Goal: Transaction & Acquisition: Book appointment/travel/reservation

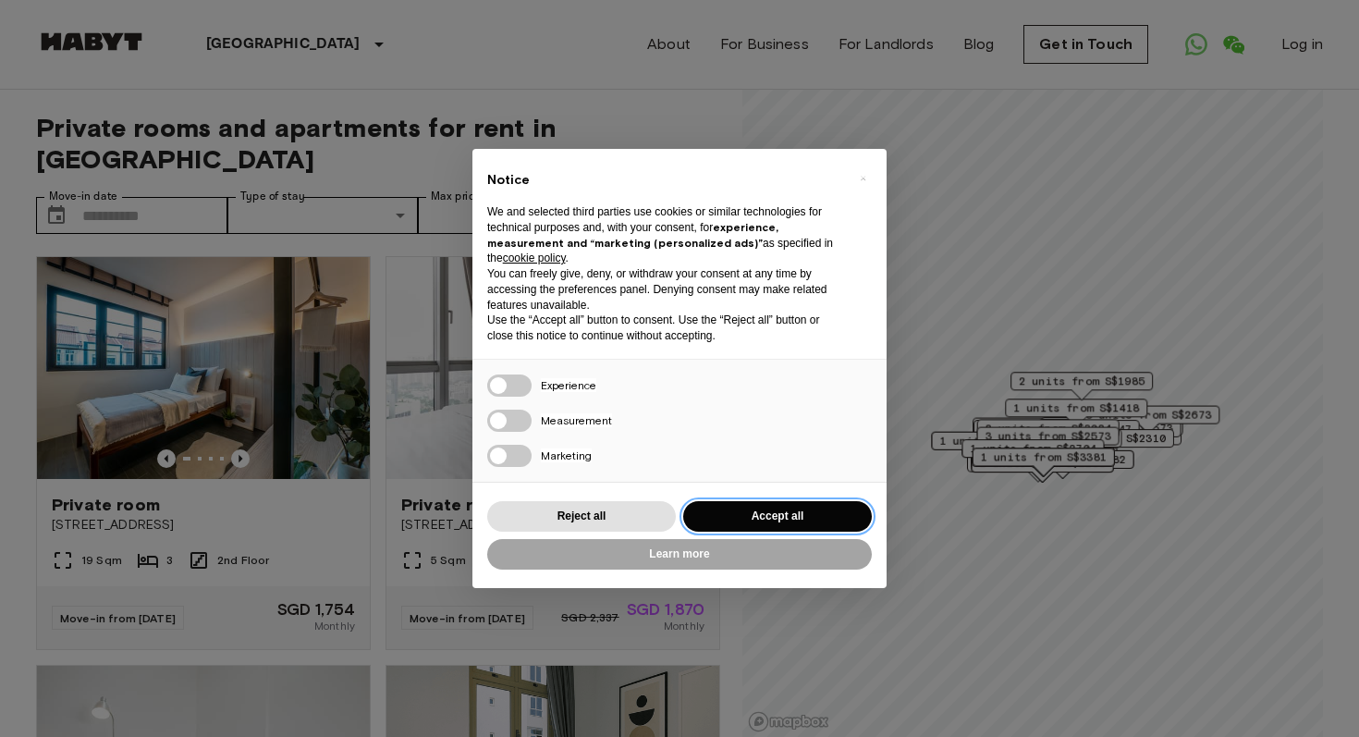
click at [747, 509] on button "Accept all" at bounding box center [777, 516] width 189 height 31
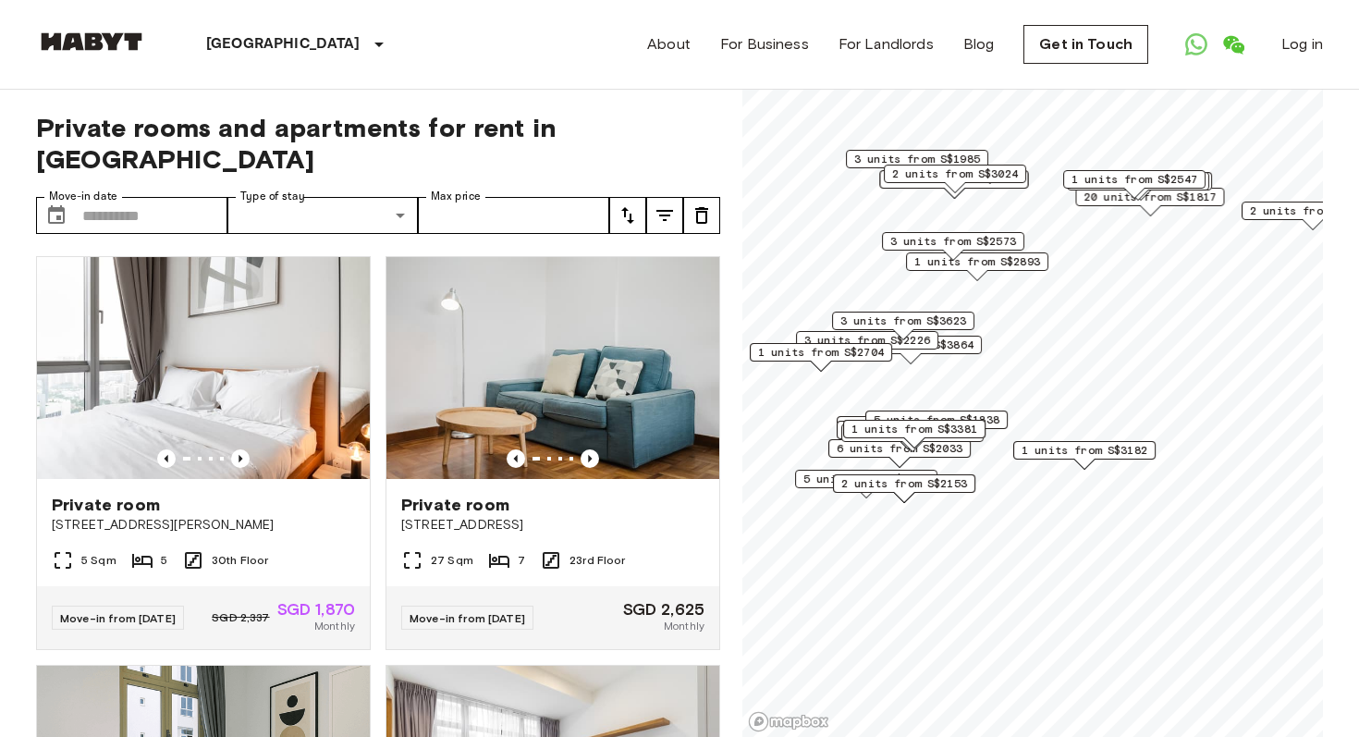
click at [932, 432] on span "1 units from S$3381" at bounding box center [914, 429] width 126 height 17
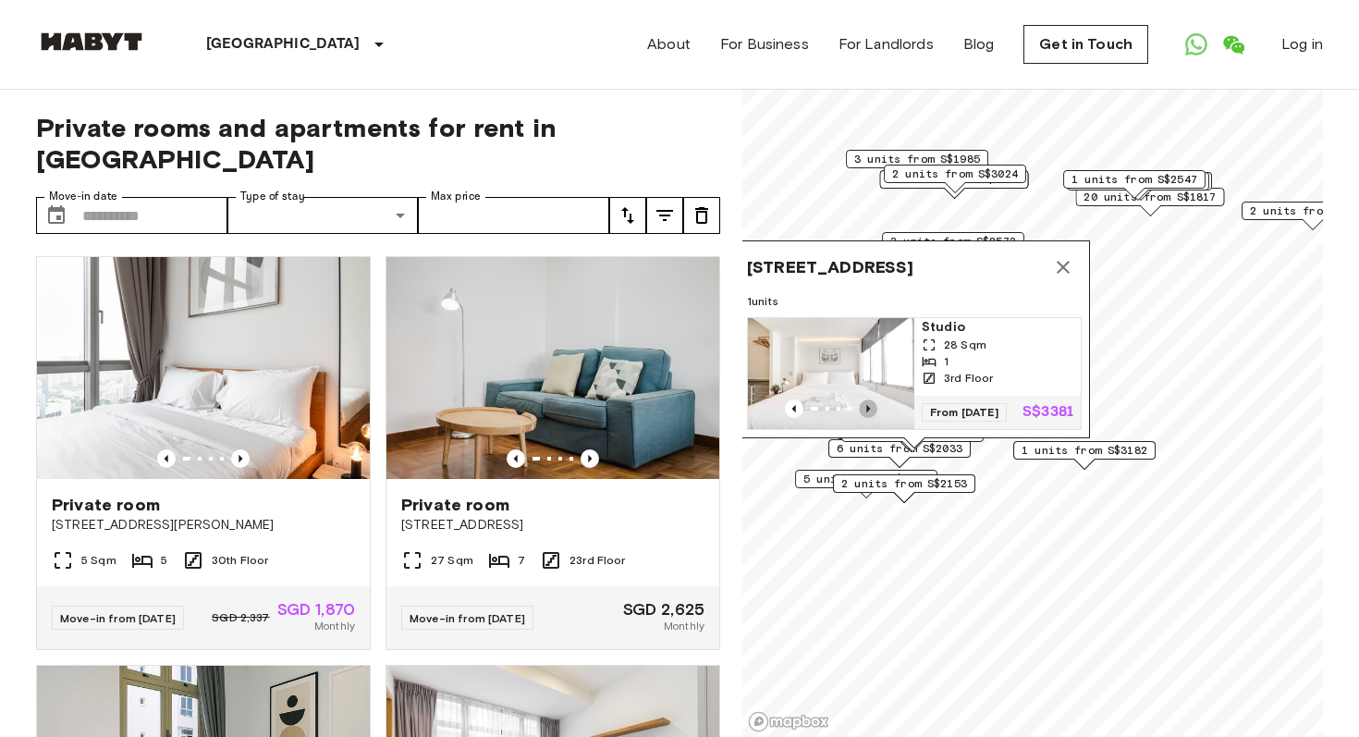
click at [870, 404] on icon "Previous image" at bounding box center [868, 408] width 18 height 18
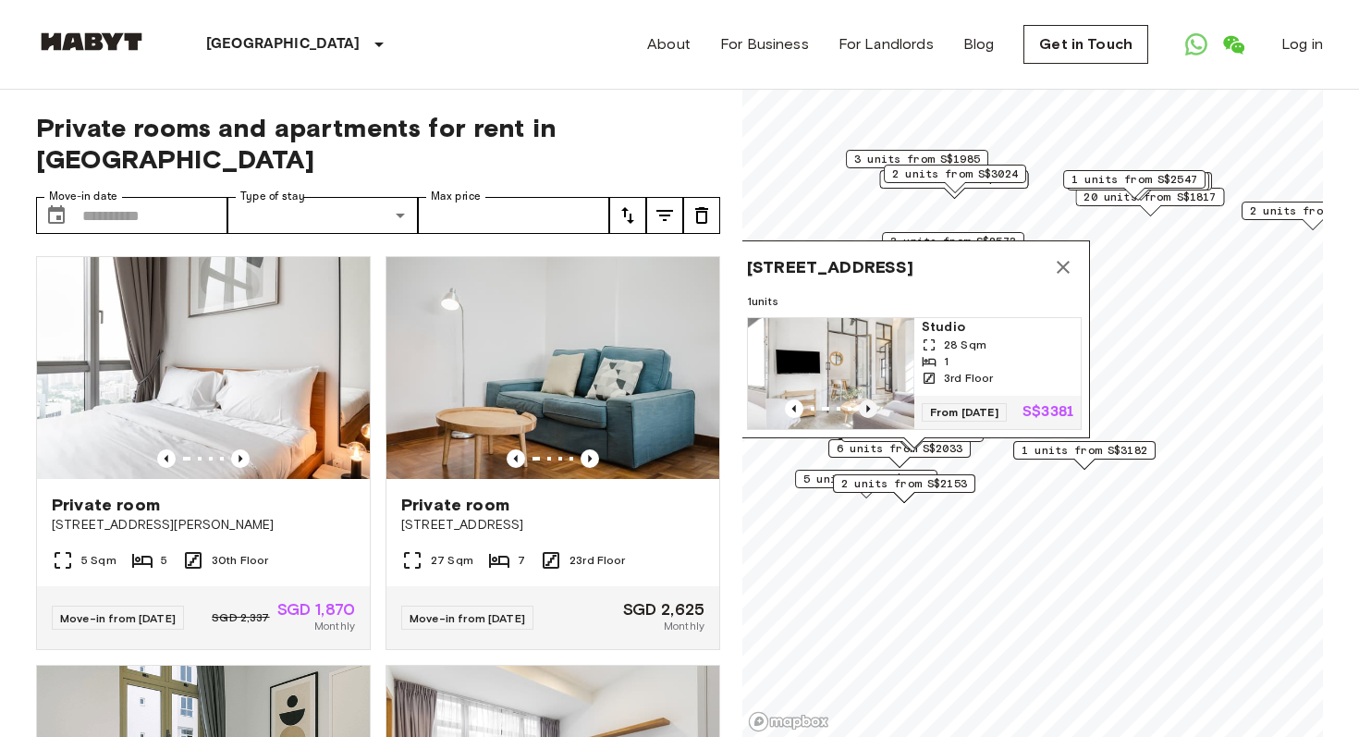
click at [870, 404] on icon "Previous image" at bounding box center [868, 408] width 18 height 18
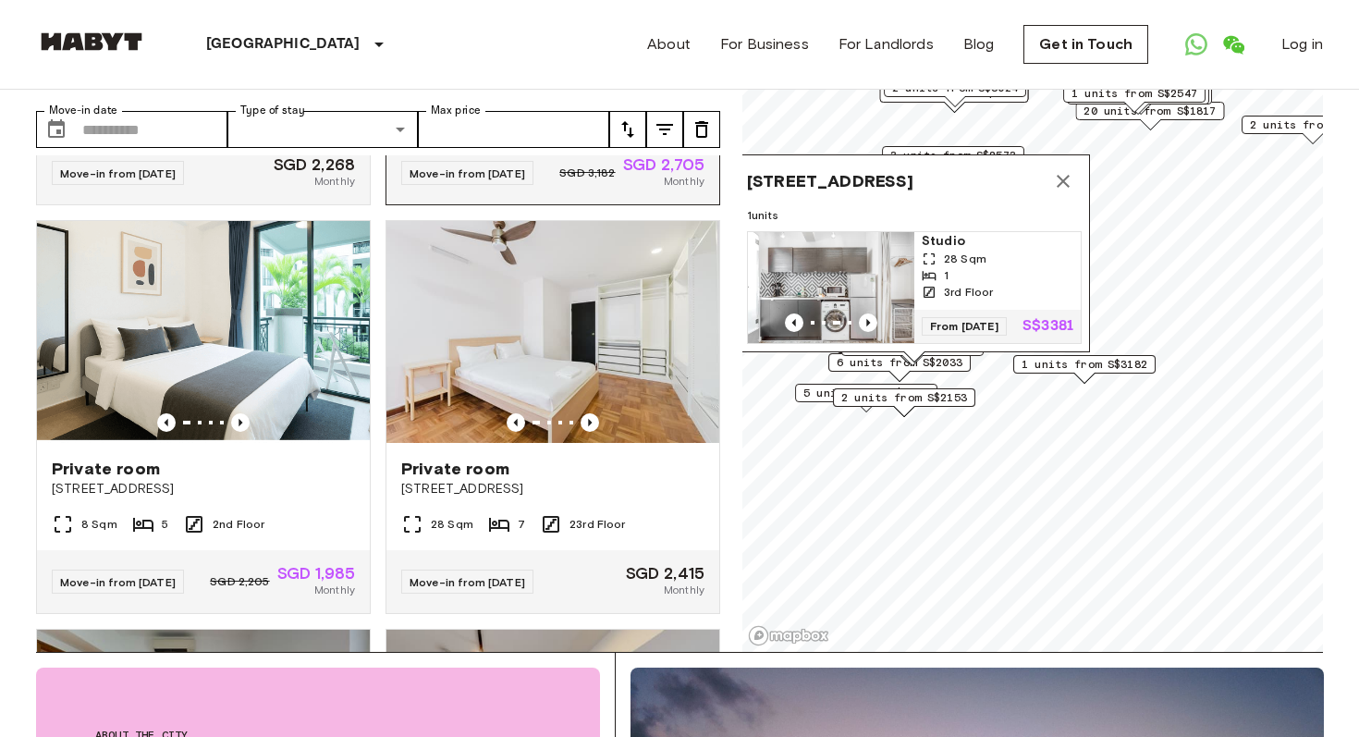
scroll to position [765, 0]
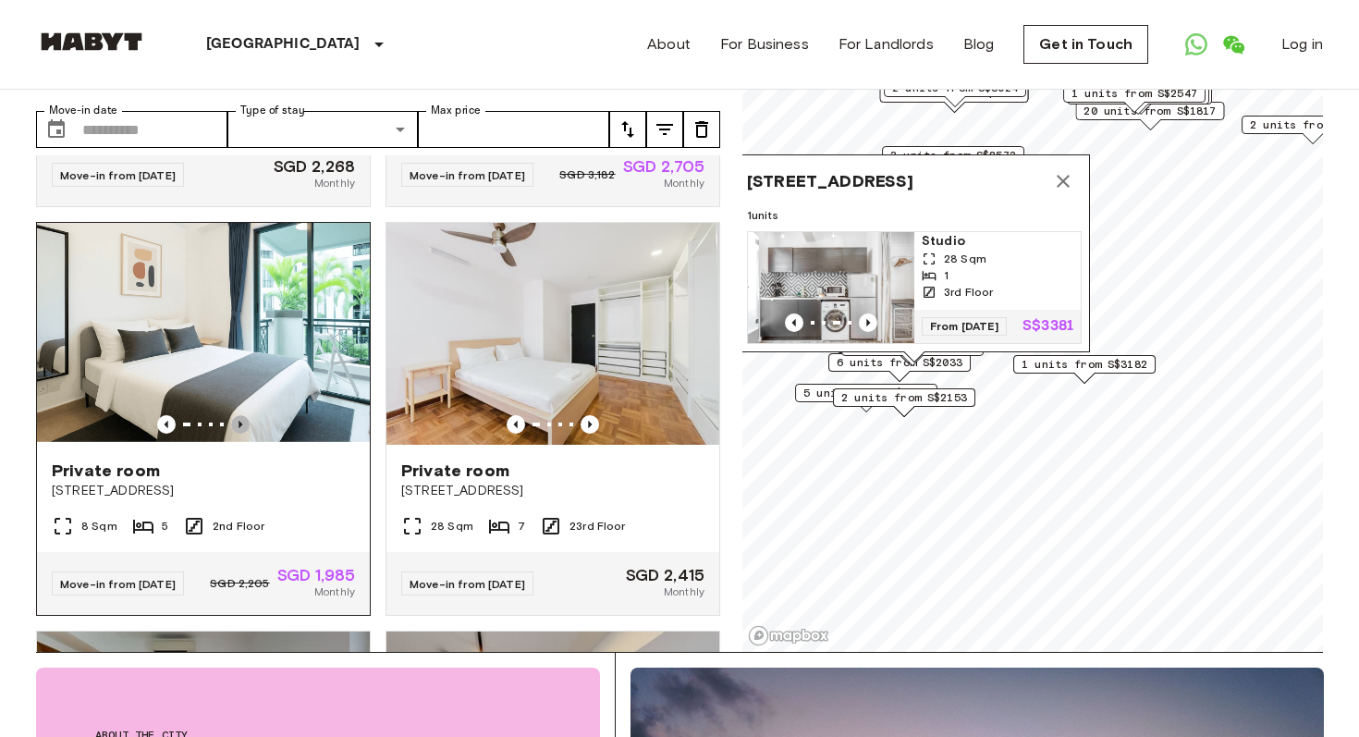
click at [245, 415] on icon "Previous image" at bounding box center [240, 424] width 18 height 18
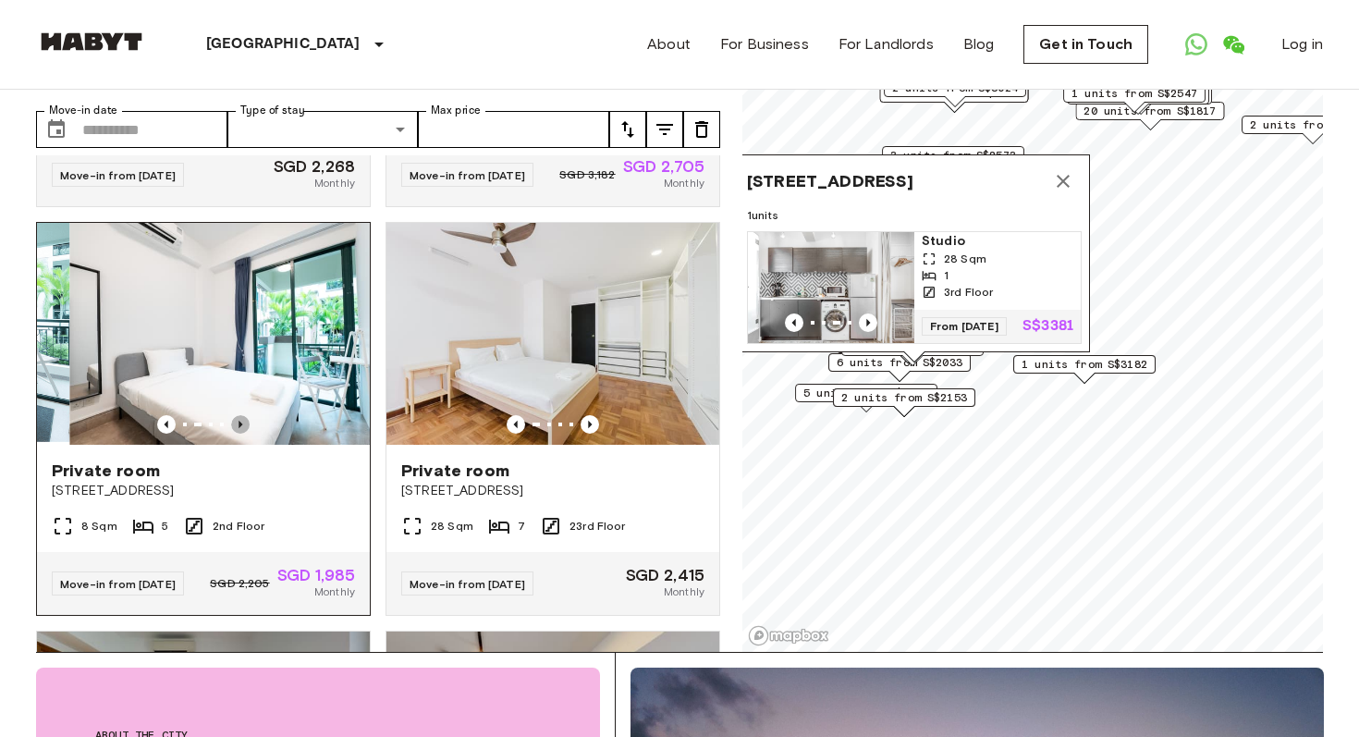
click at [245, 415] on icon "Previous image" at bounding box center [240, 424] width 18 height 18
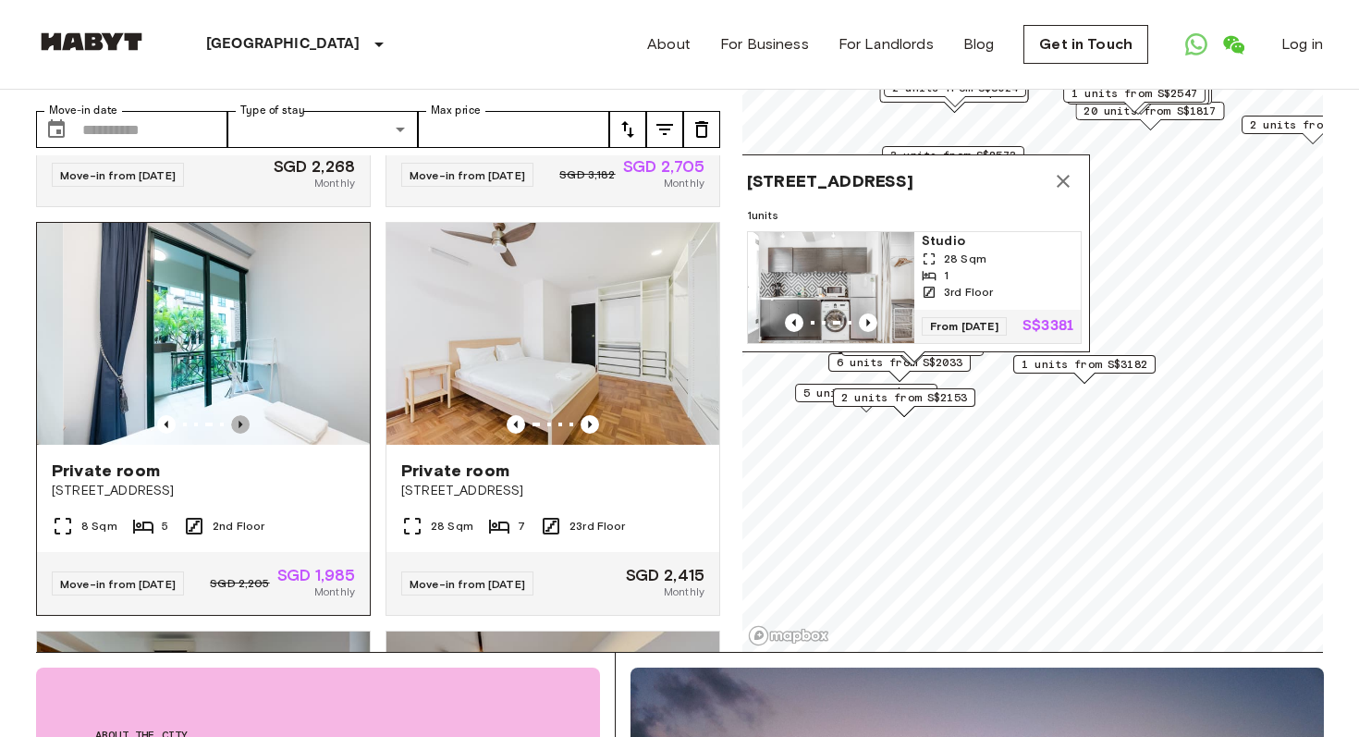
click at [245, 415] on icon "Previous image" at bounding box center [240, 424] width 18 height 18
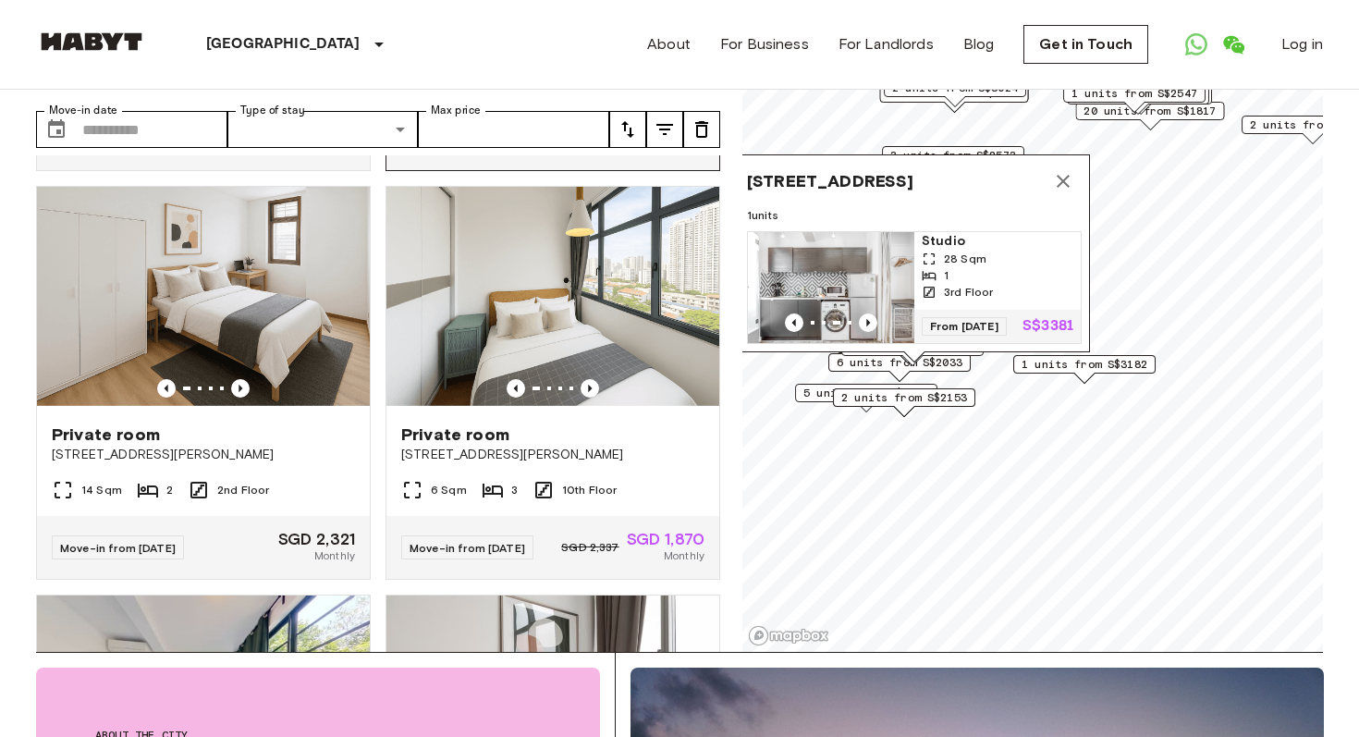
scroll to position [1635, 0]
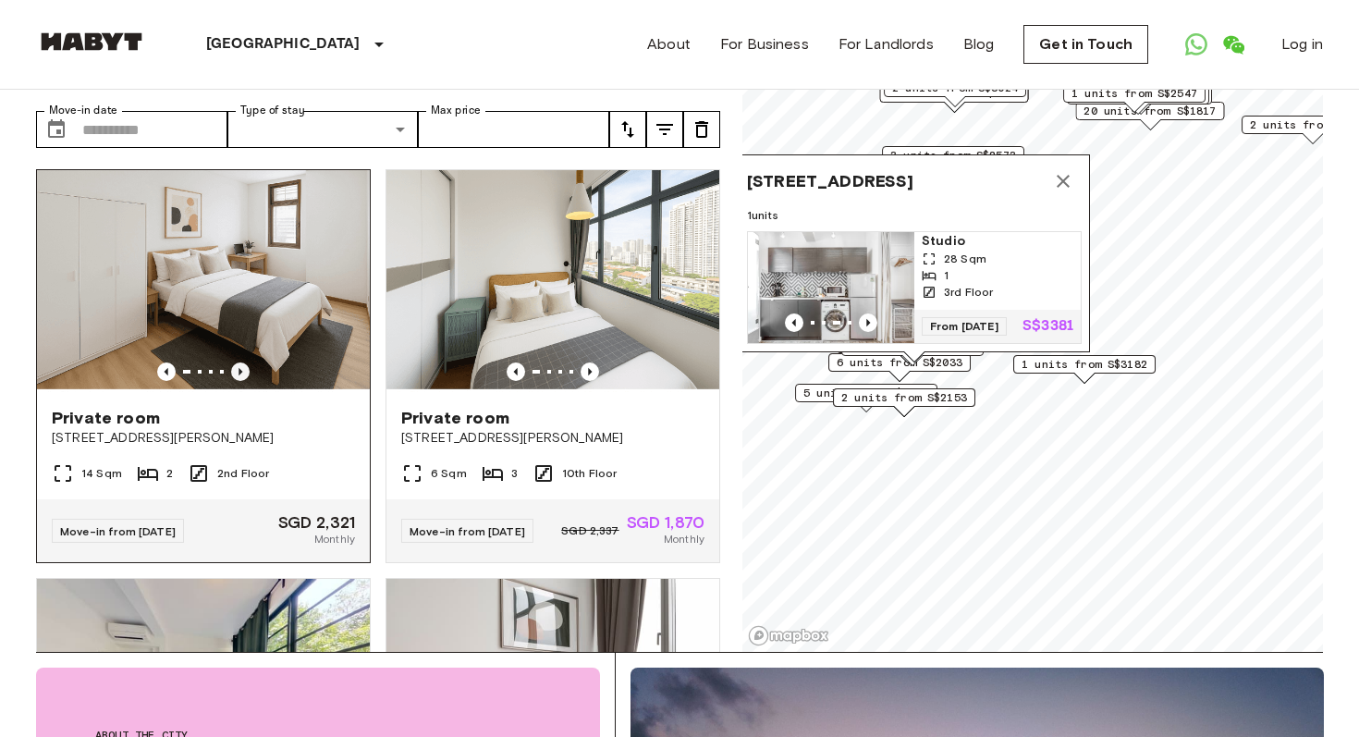
click at [240, 362] on icon "Previous image" at bounding box center [240, 371] width 18 height 18
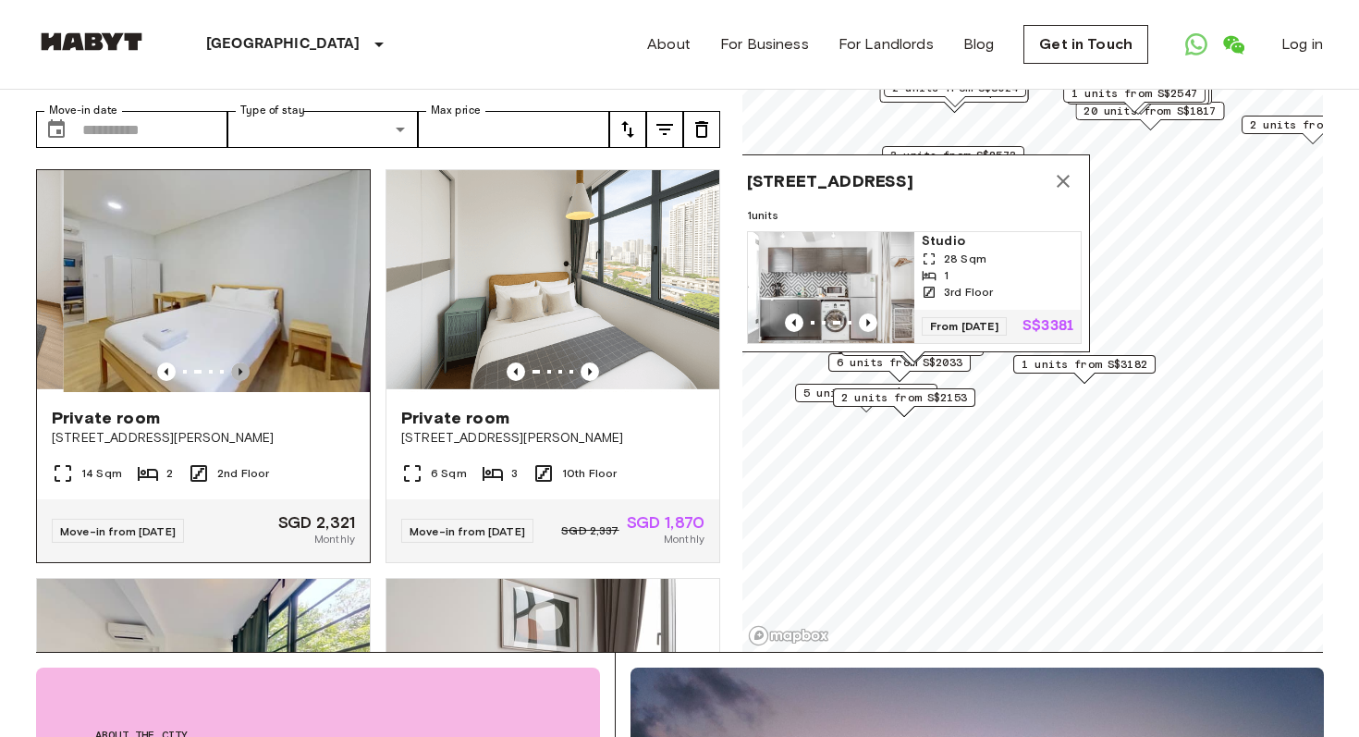
click at [240, 362] on icon "Previous image" at bounding box center [240, 371] width 18 height 18
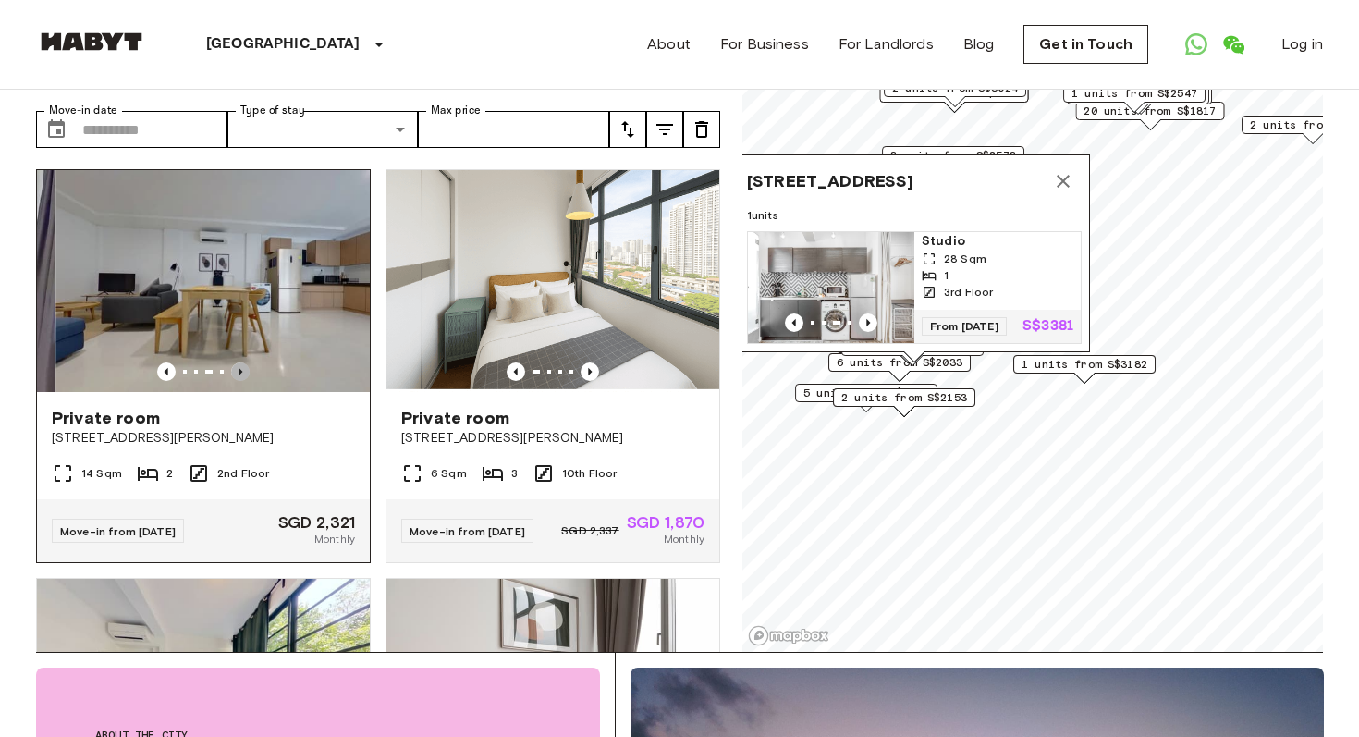
click at [240, 362] on icon "Previous image" at bounding box center [240, 371] width 18 height 18
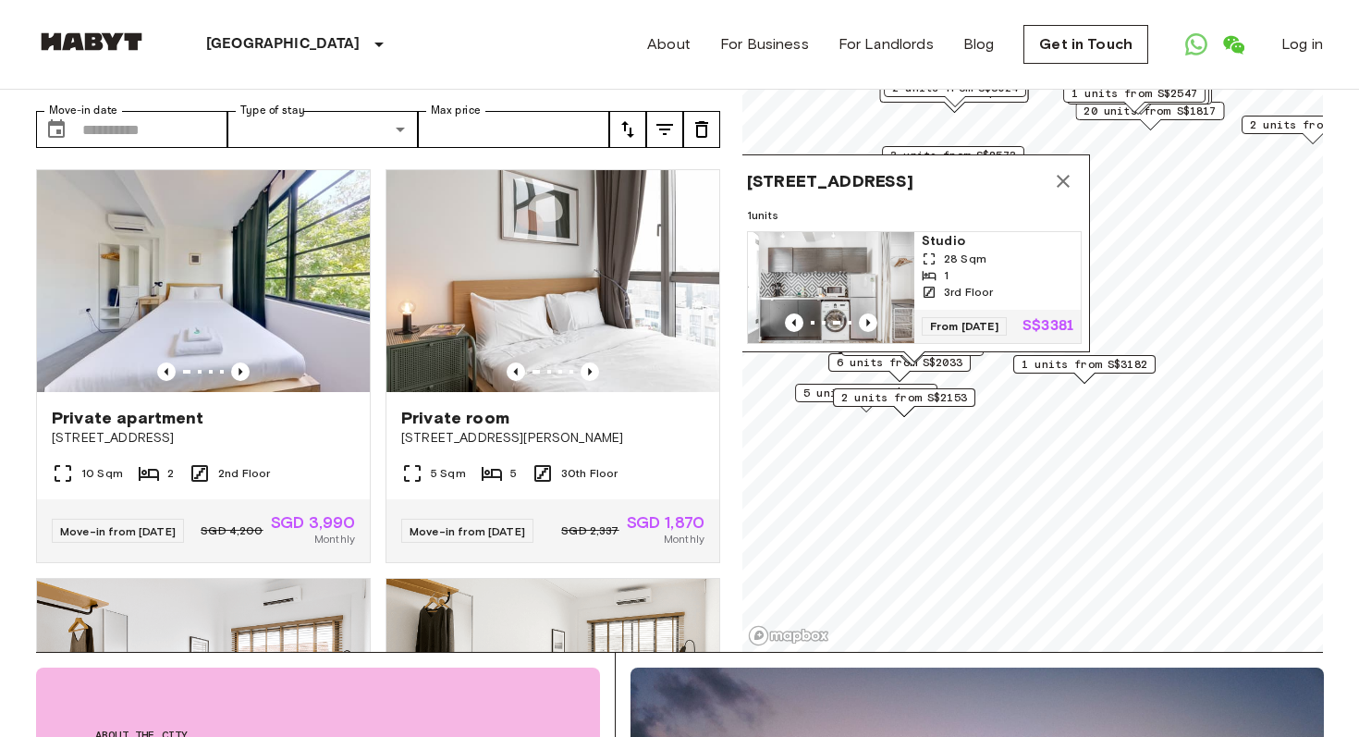
scroll to position [2062, 0]
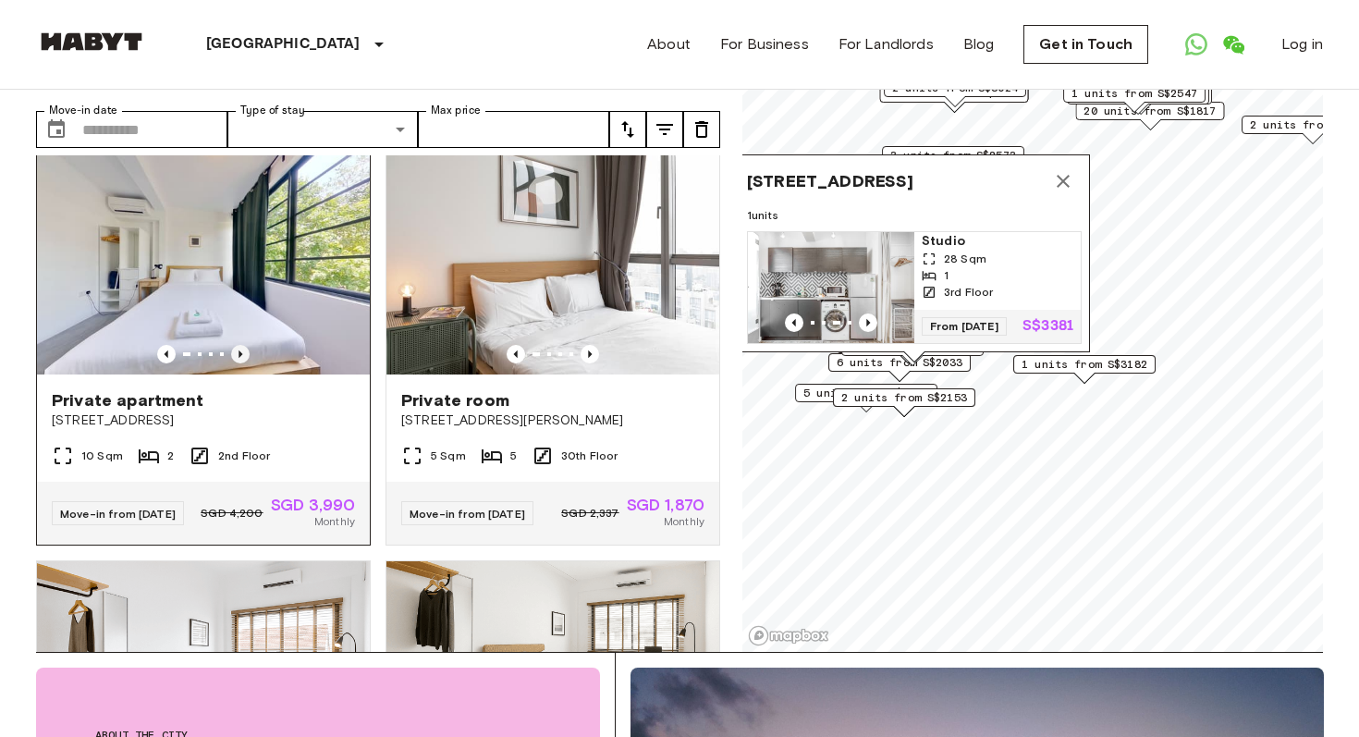
click at [241, 345] on icon "Previous image" at bounding box center [240, 354] width 18 height 18
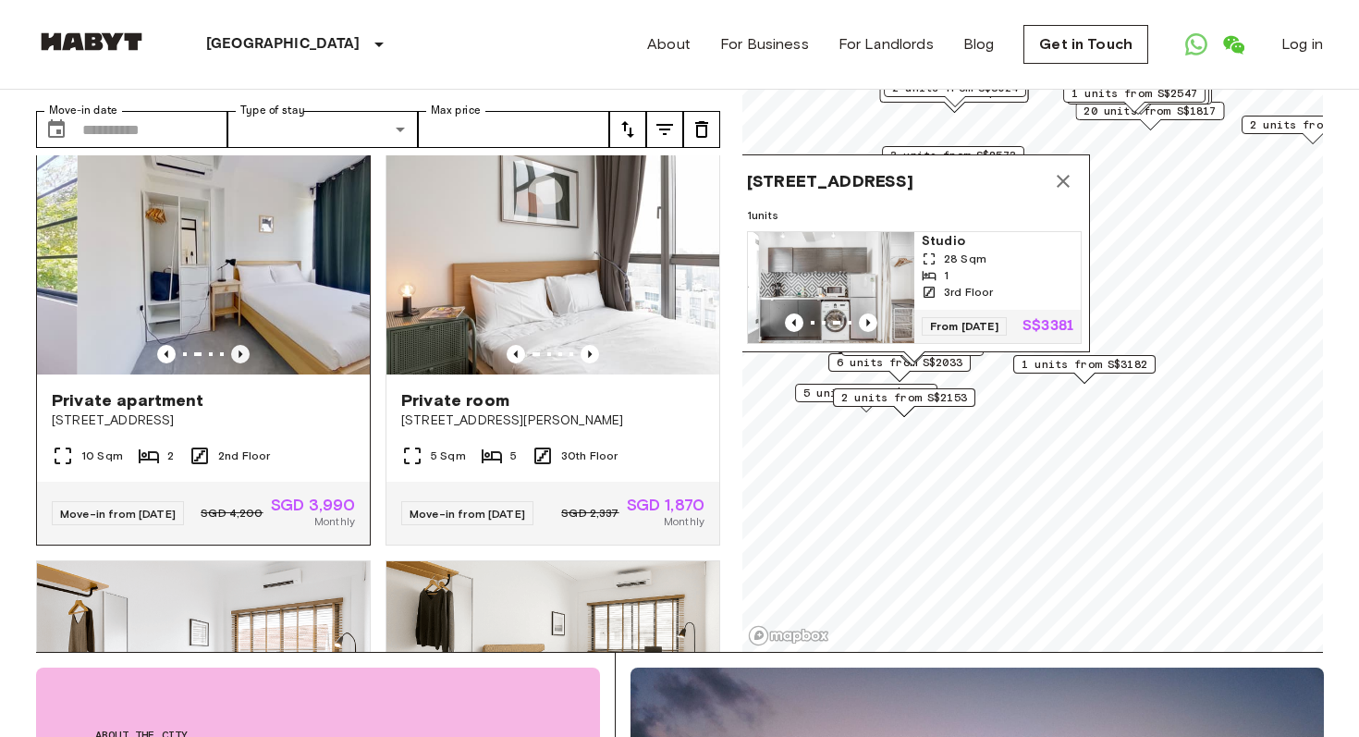
click at [241, 345] on icon "Previous image" at bounding box center [240, 354] width 18 height 18
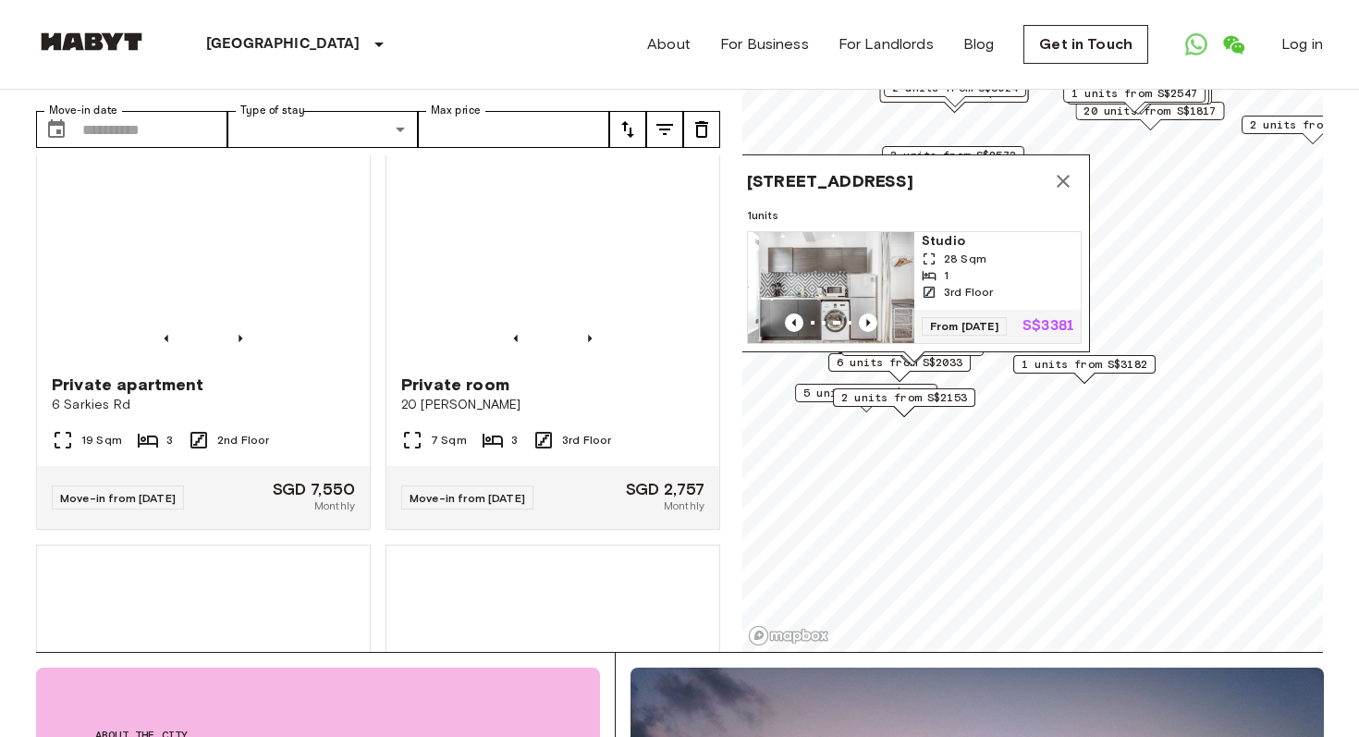
scroll to position [6583, 0]
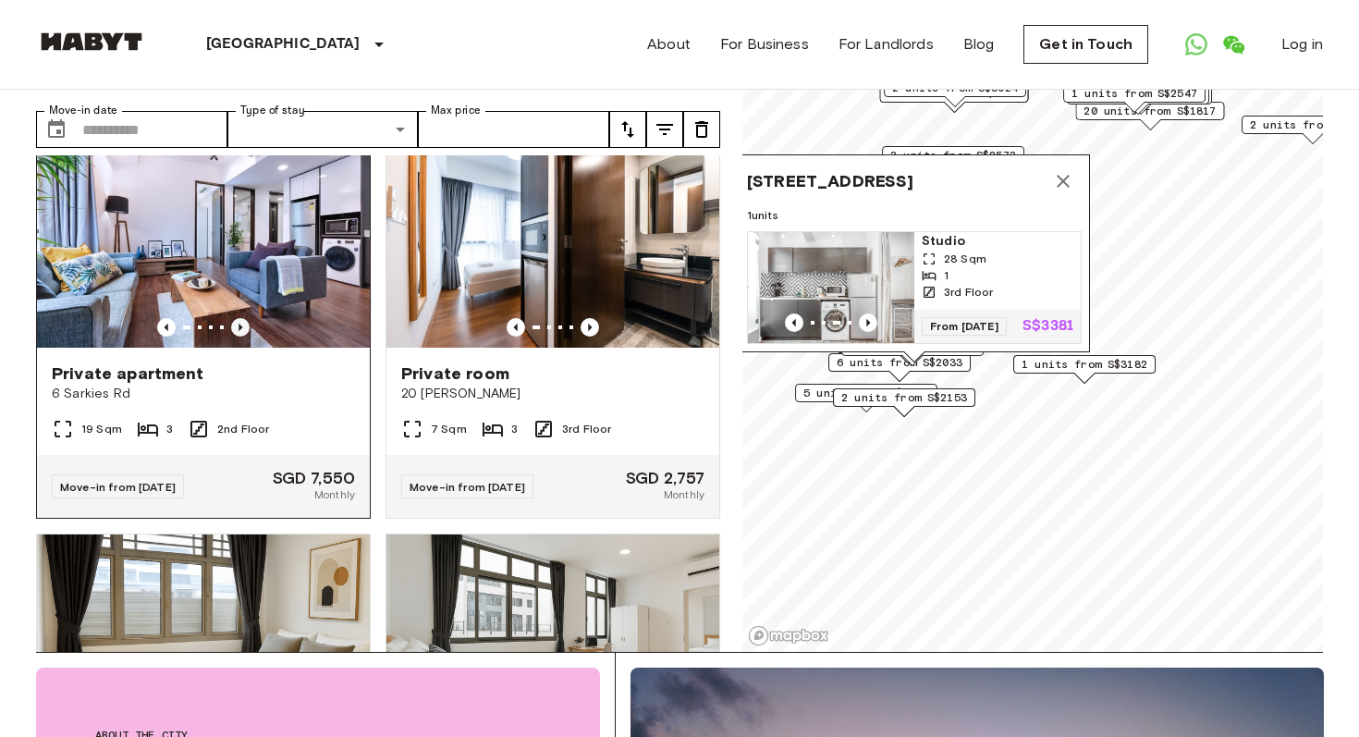
click at [241, 328] on icon "Previous image" at bounding box center [240, 327] width 18 height 18
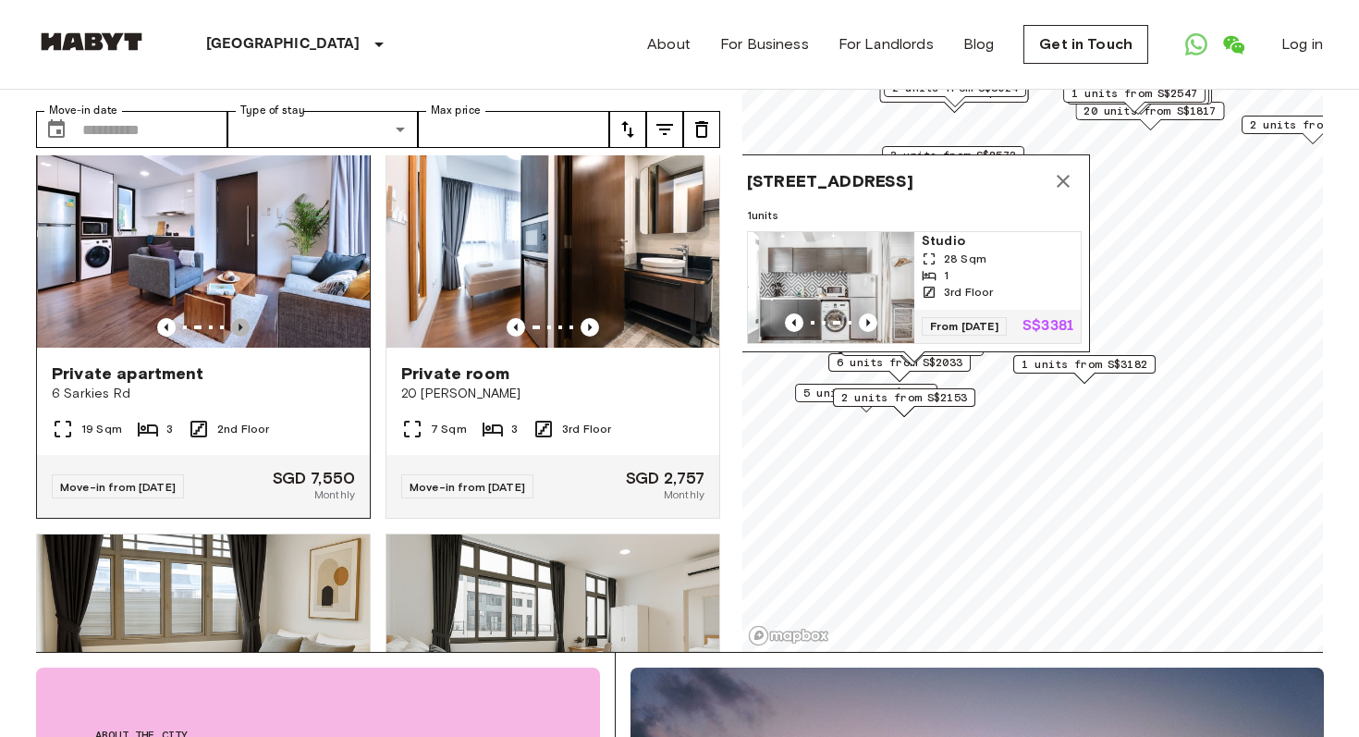
click at [241, 328] on icon "Previous image" at bounding box center [240, 327] width 18 height 18
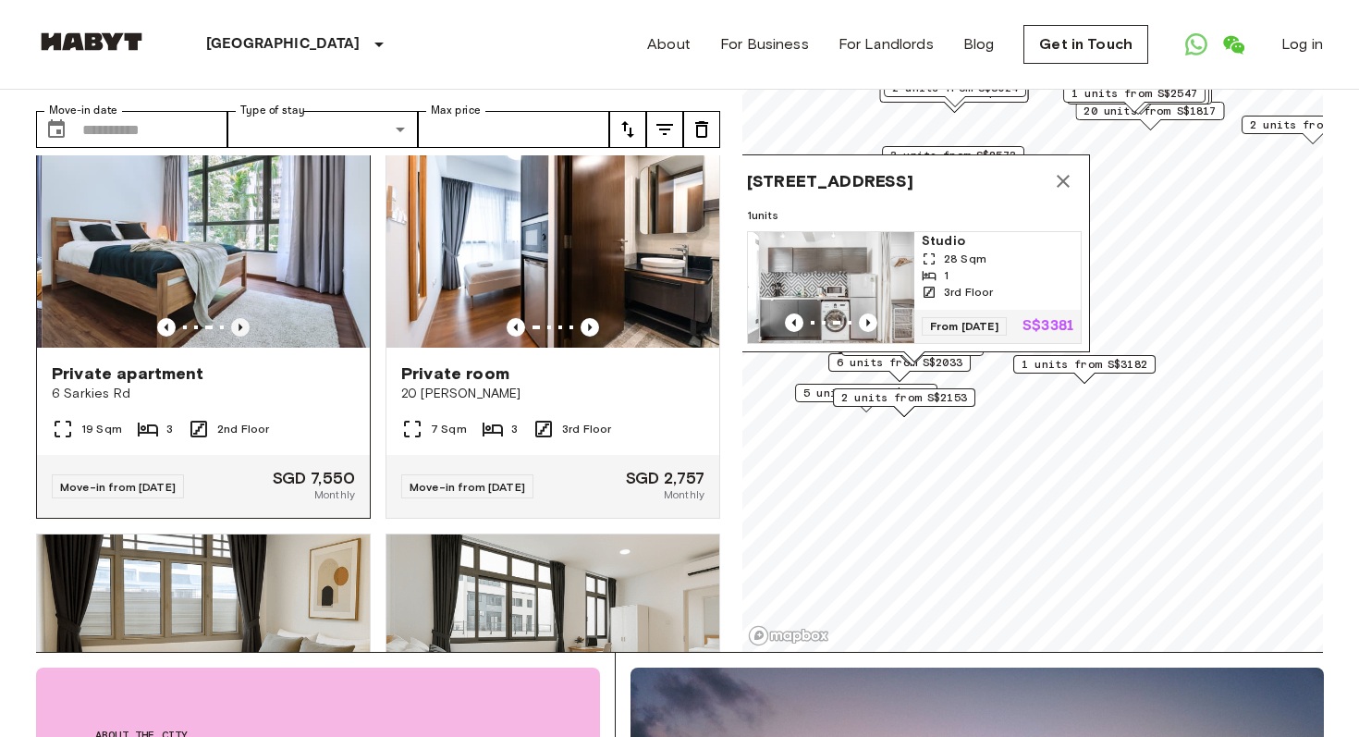
click at [241, 328] on icon "Previous image" at bounding box center [240, 327] width 18 height 18
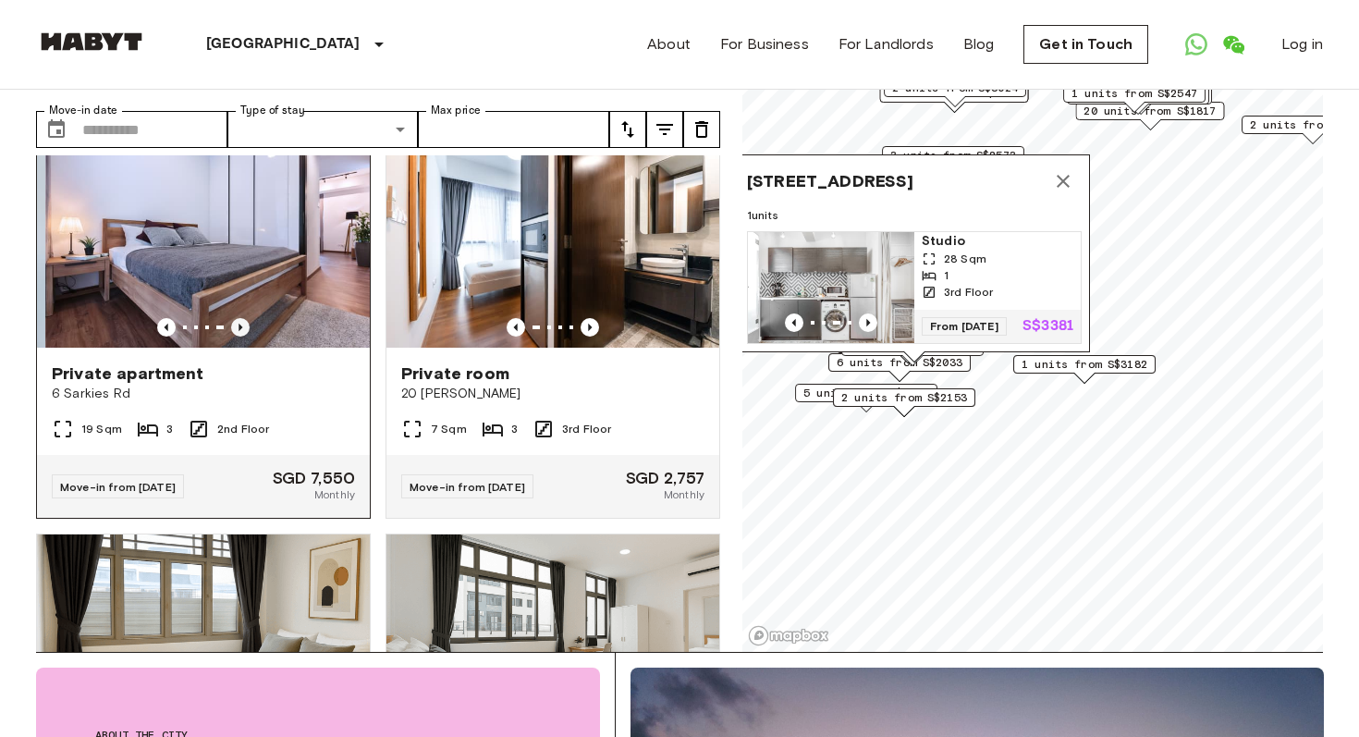
click at [241, 328] on icon "Previous image" at bounding box center [240, 327] width 18 height 18
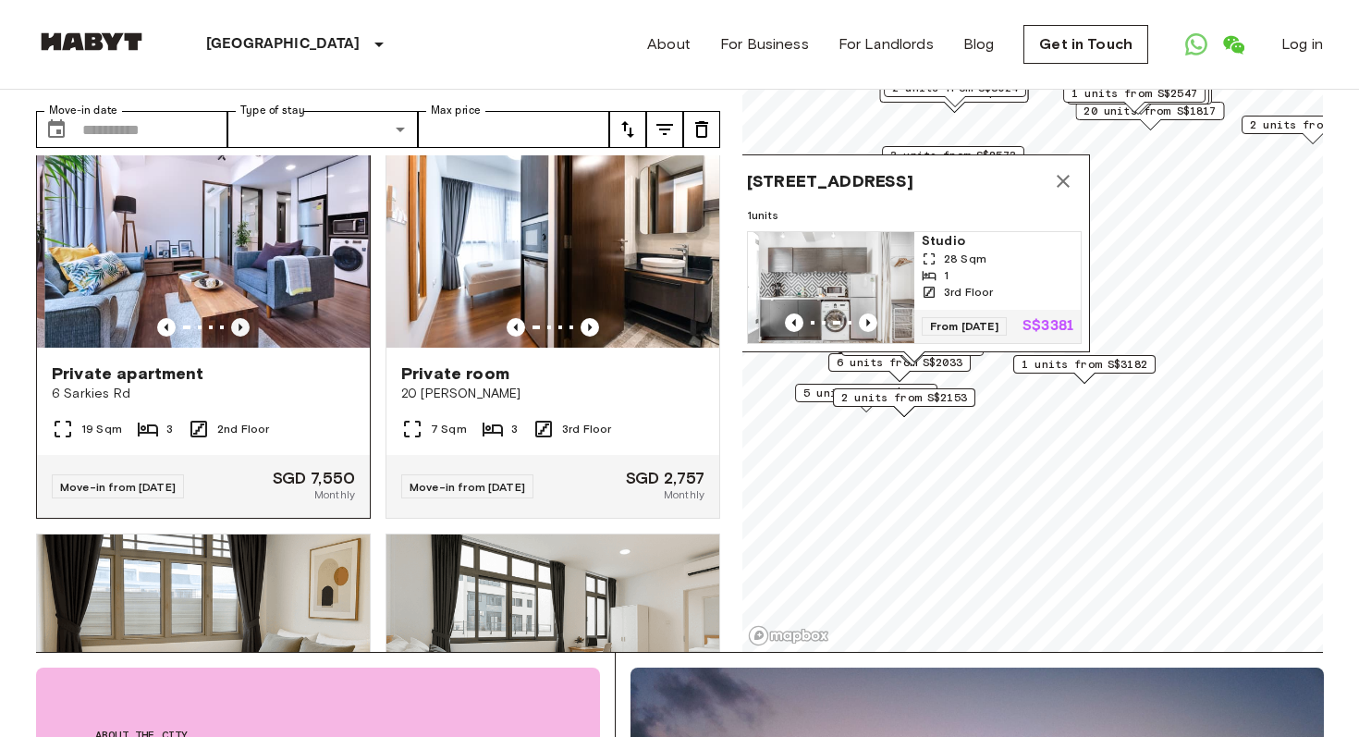
click at [241, 328] on icon "Previous image" at bounding box center [240, 327] width 18 height 18
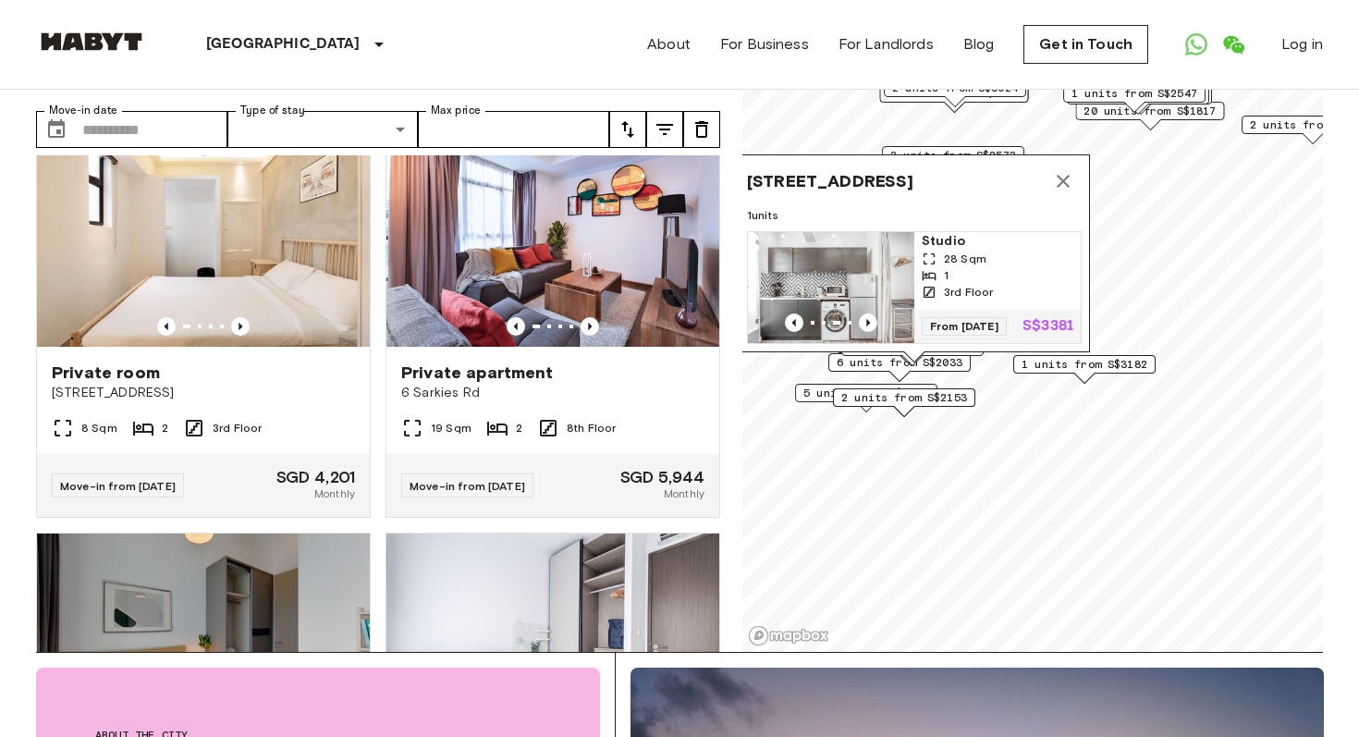
scroll to position [8254, 0]
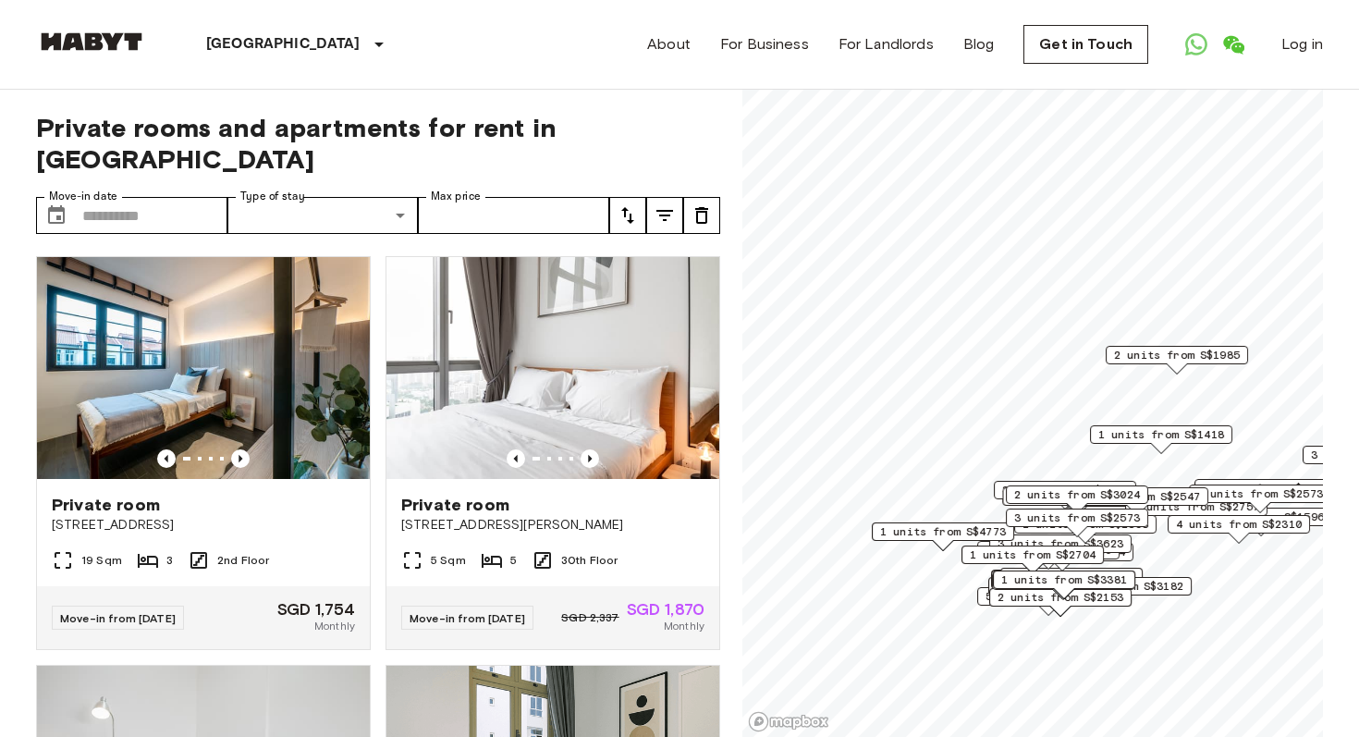
click at [379, 241] on div "Private room 10 Beatty Road 5 Sqm 5 30th Floor Move-in from 08 Oct 25 SGD 2,337…" at bounding box center [545, 445] width 349 height 409
click at [238, 449] on icon "Previous image" at bounding box center [240, 458] width 18 height 18
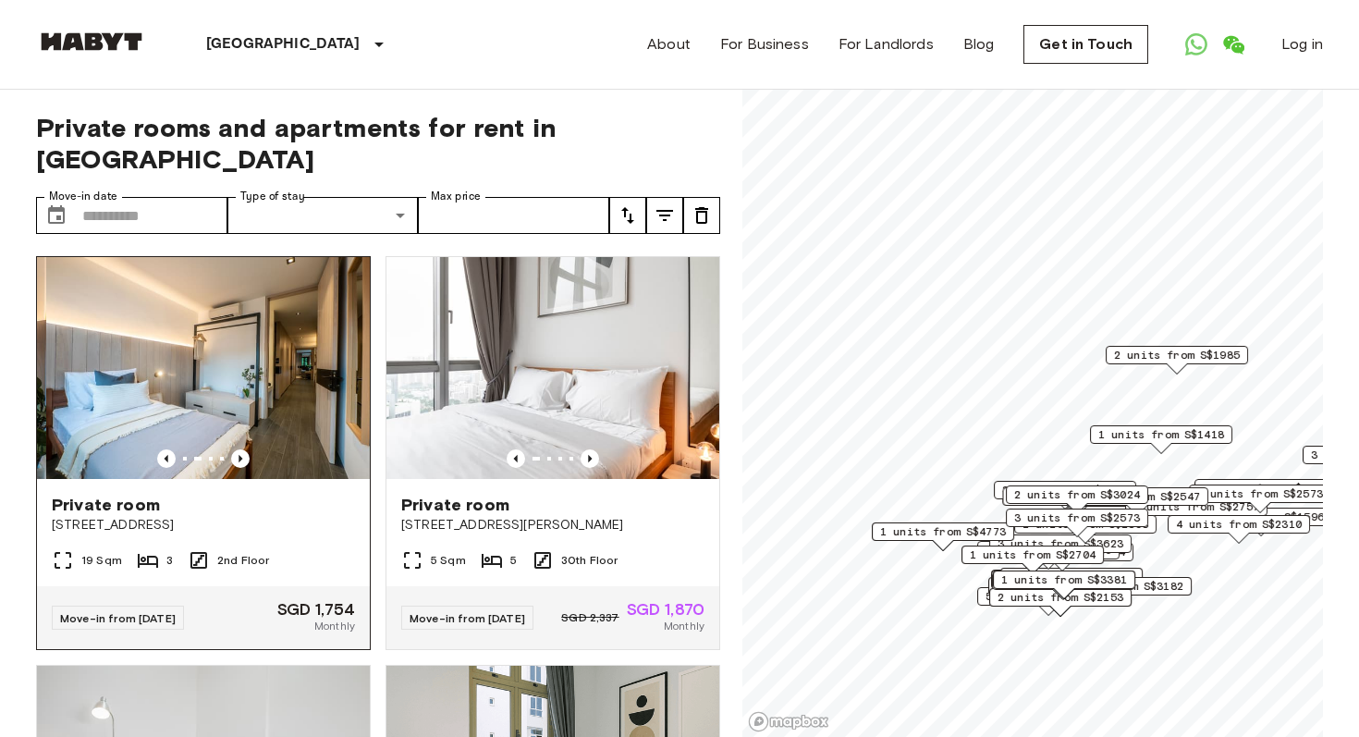
click at [272, 349] on img at bounding box center [212, 368] width 333 height 222
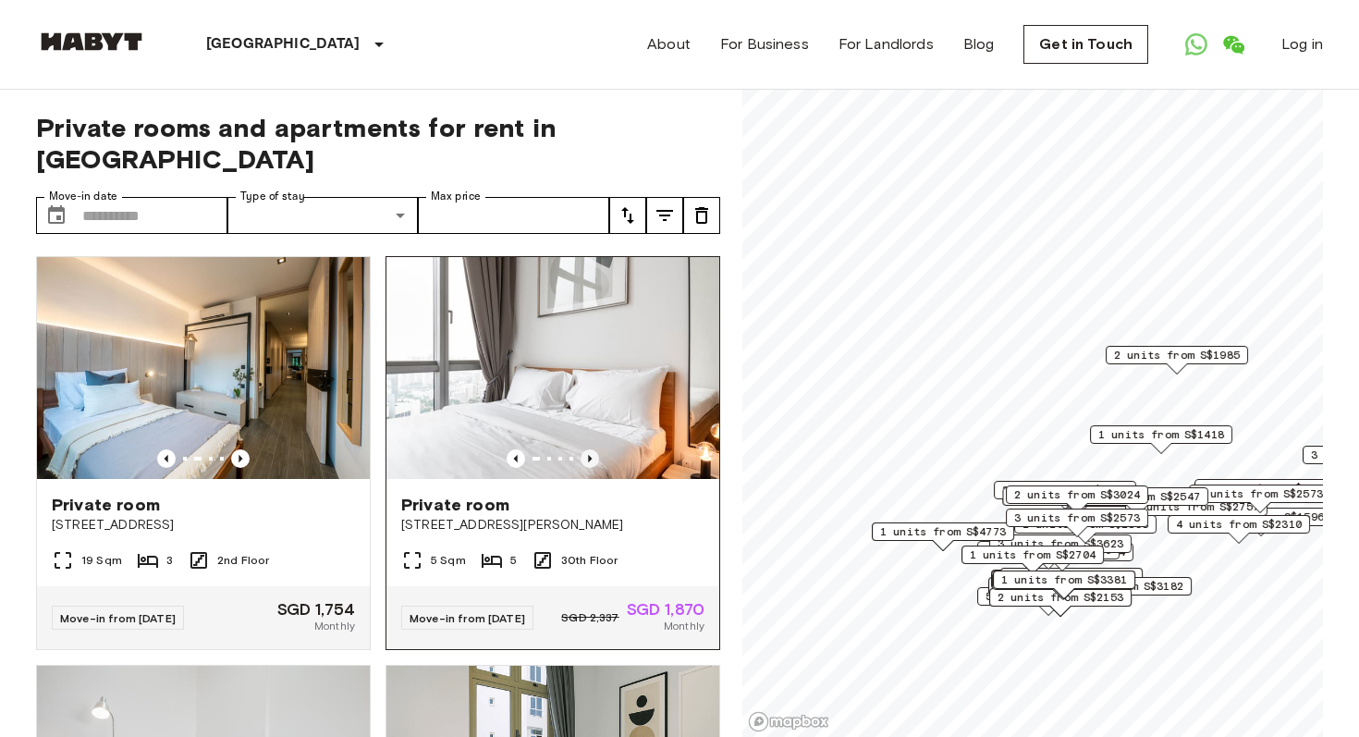
click at [589, 455] on icon "Previous image" at bounding box center [590, 458] width 4 height 7
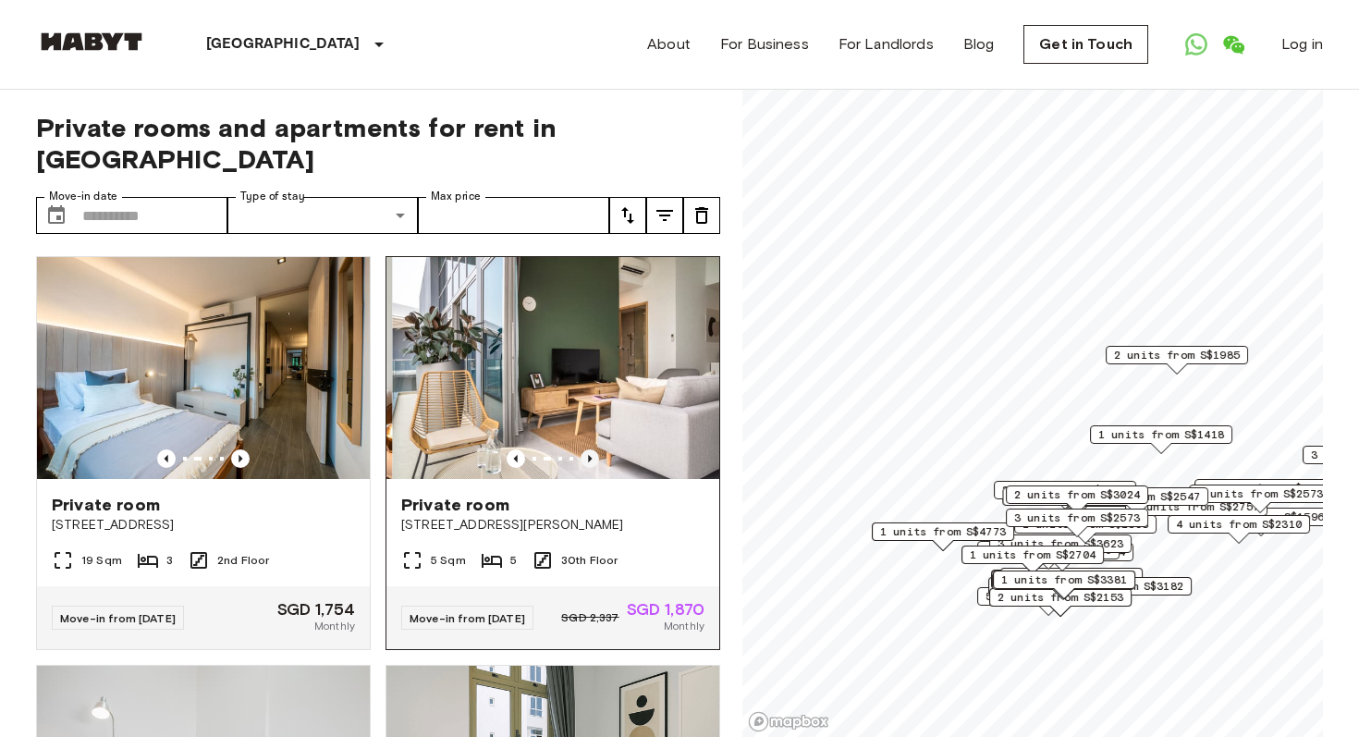
click at [589, 455] on icon "Previous image" at bounding box center [590, 458] width 4 height 7
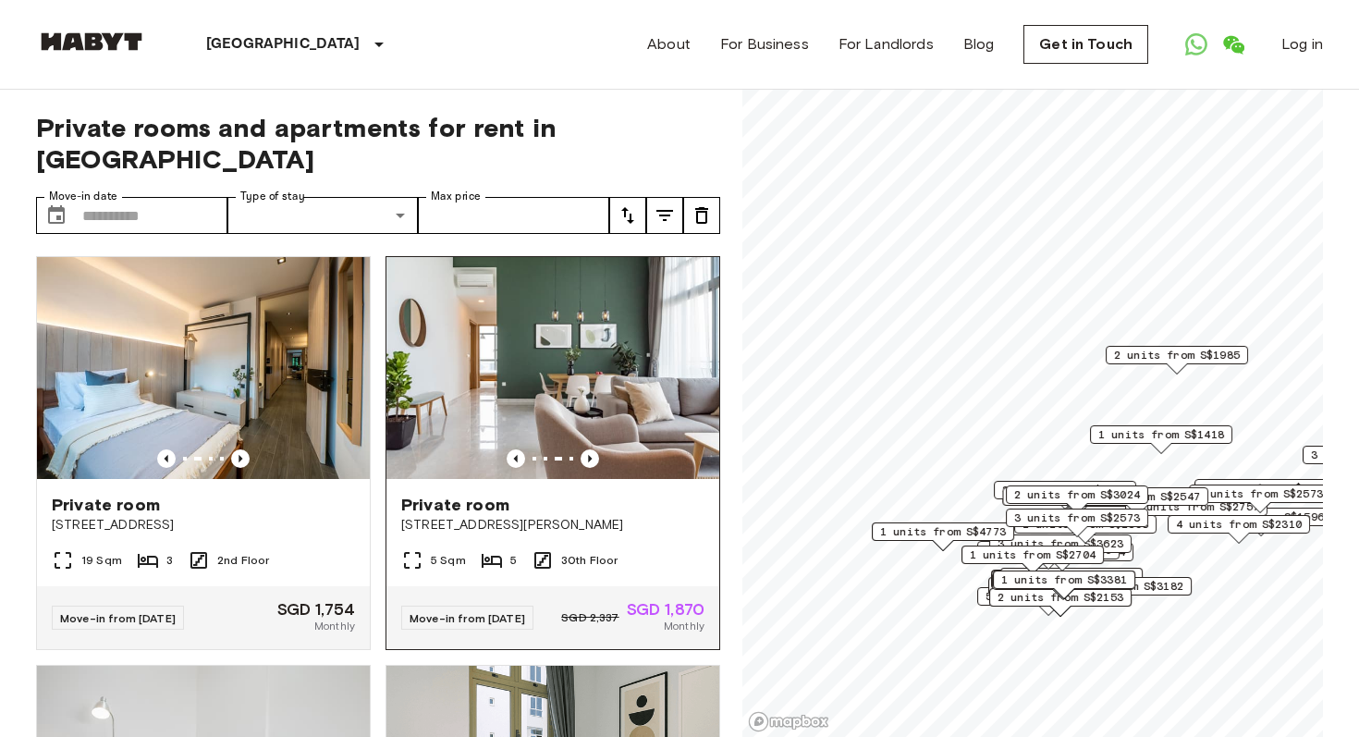
click at [488, 494] on span "Private room" at bounding box center [455, 505] width 108 height 22
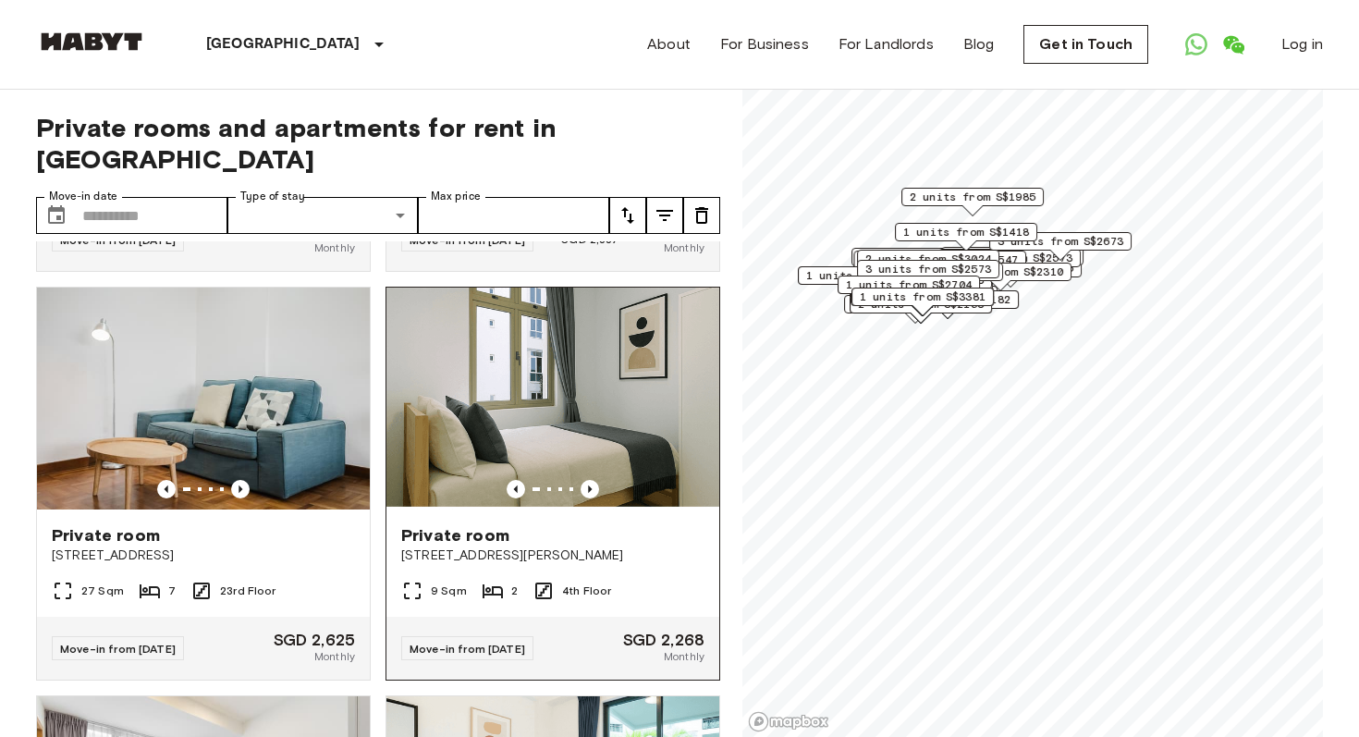
scroll to position [400, 0]
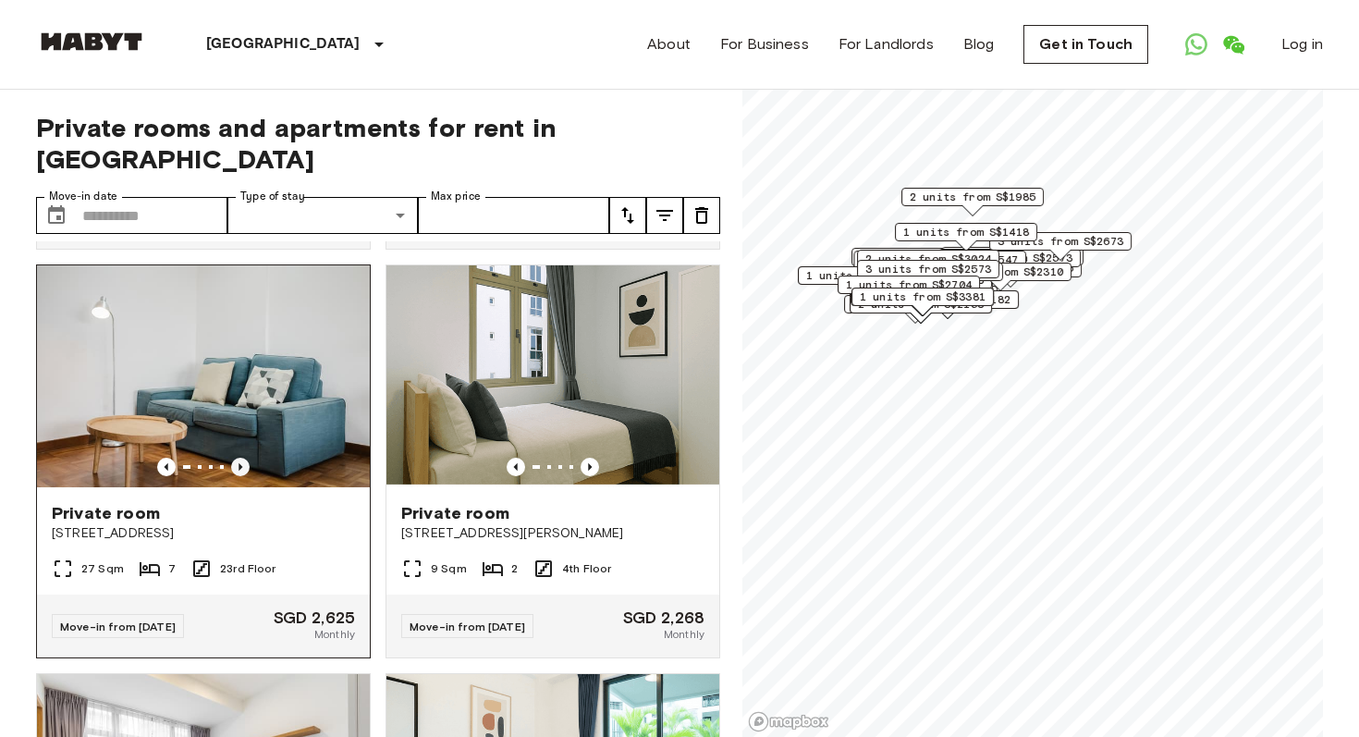
click at [246, 458] on icon "Previous image" at bounding box center [240, 467] width 18 height 18
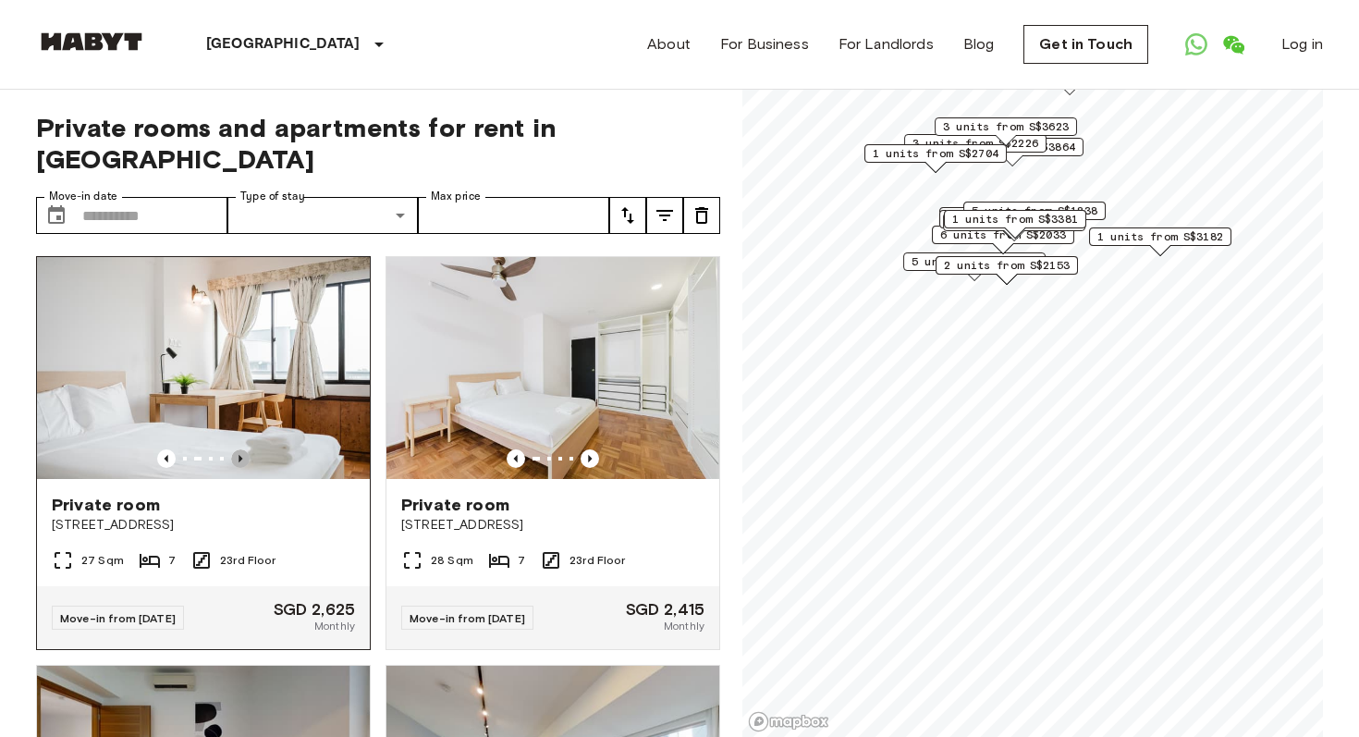
click at [239, 449] on icon "Previous image" at bounding box center [240, 458] width 18 height 18
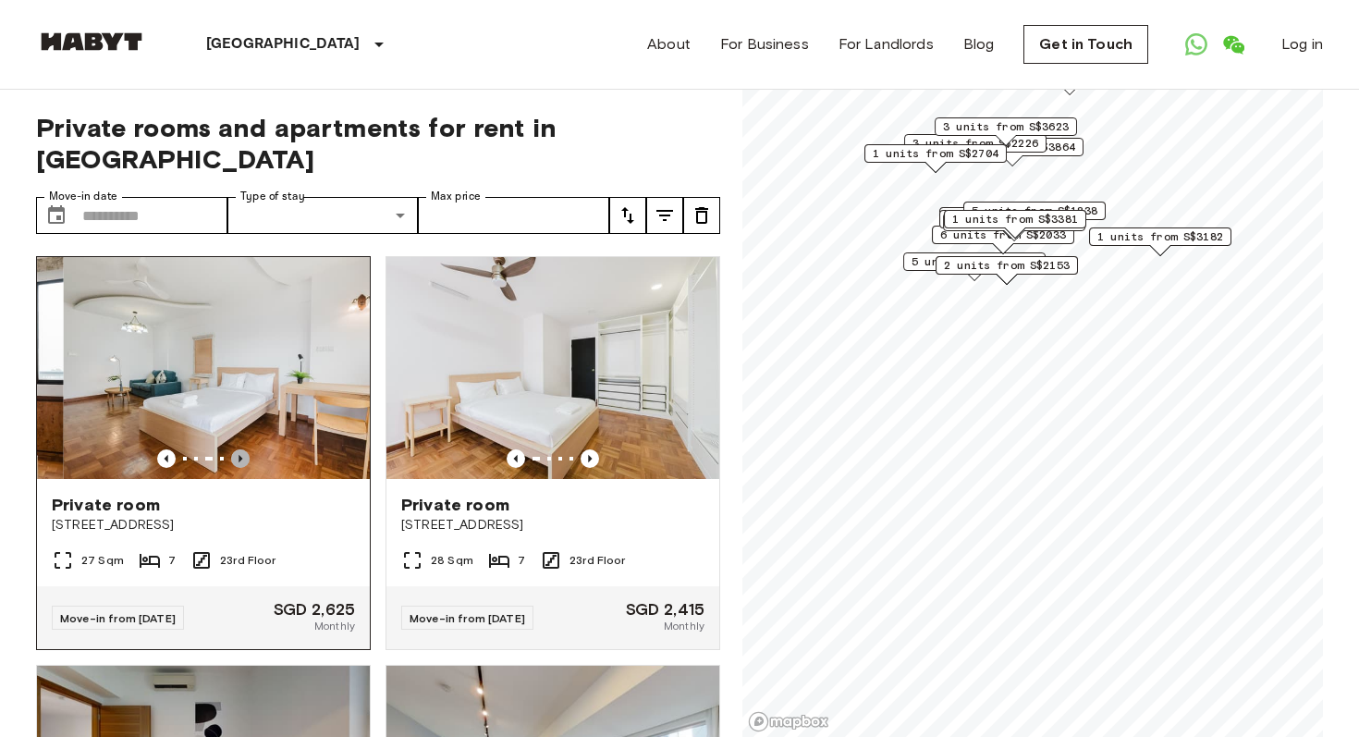
click at [239, 449] on icon "Previous image" at bounding box center [240, 458] width 18 height 18
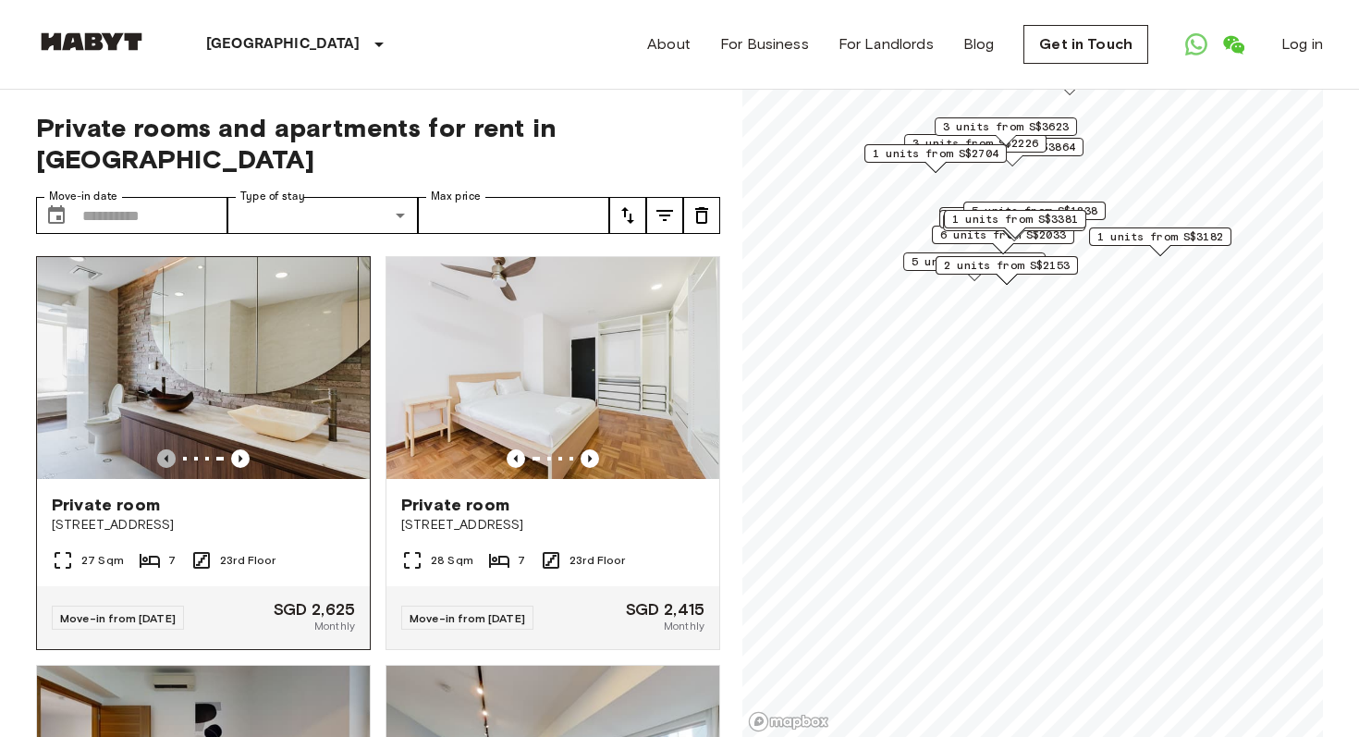
click at [165, 449] on icon "Previous image" at bounding box center [166, 458] width 18 height 18
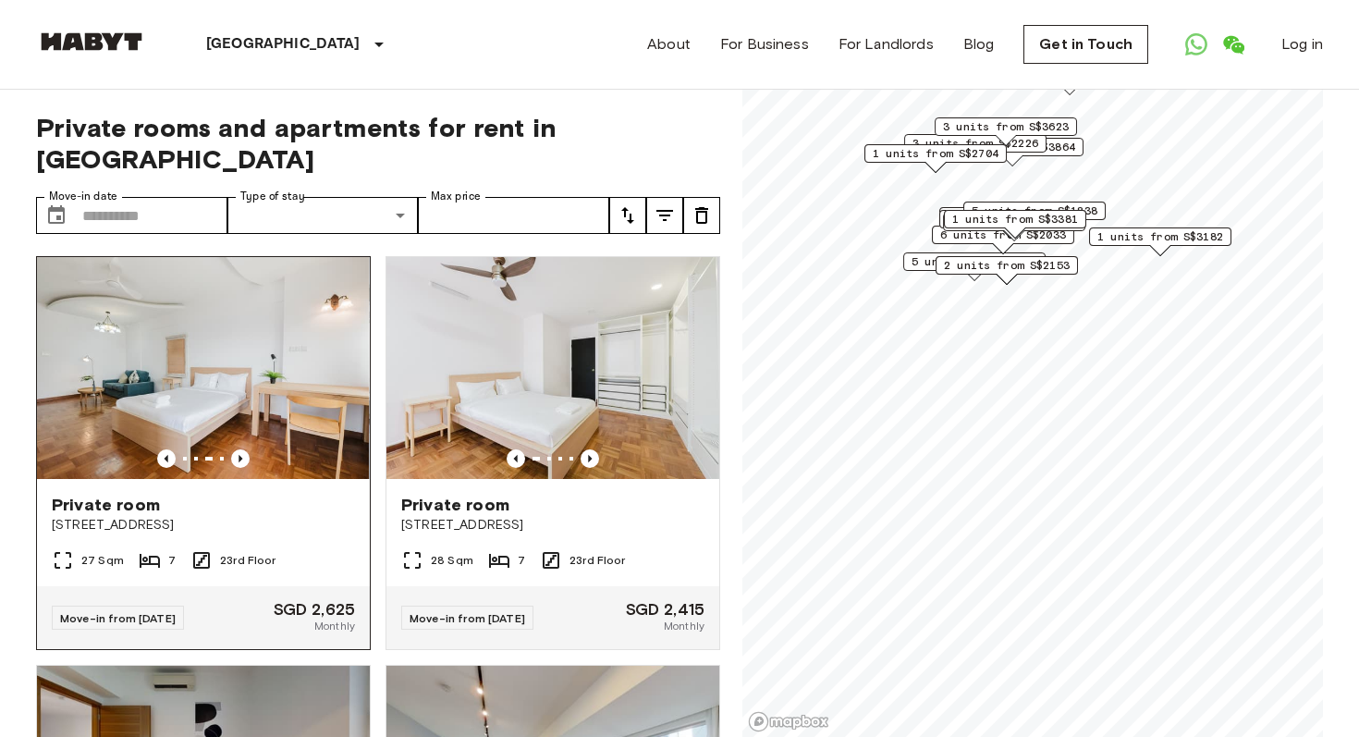
click at [235, 494] on div "Private room" at bounding box center [203, 505] width 303 height 22
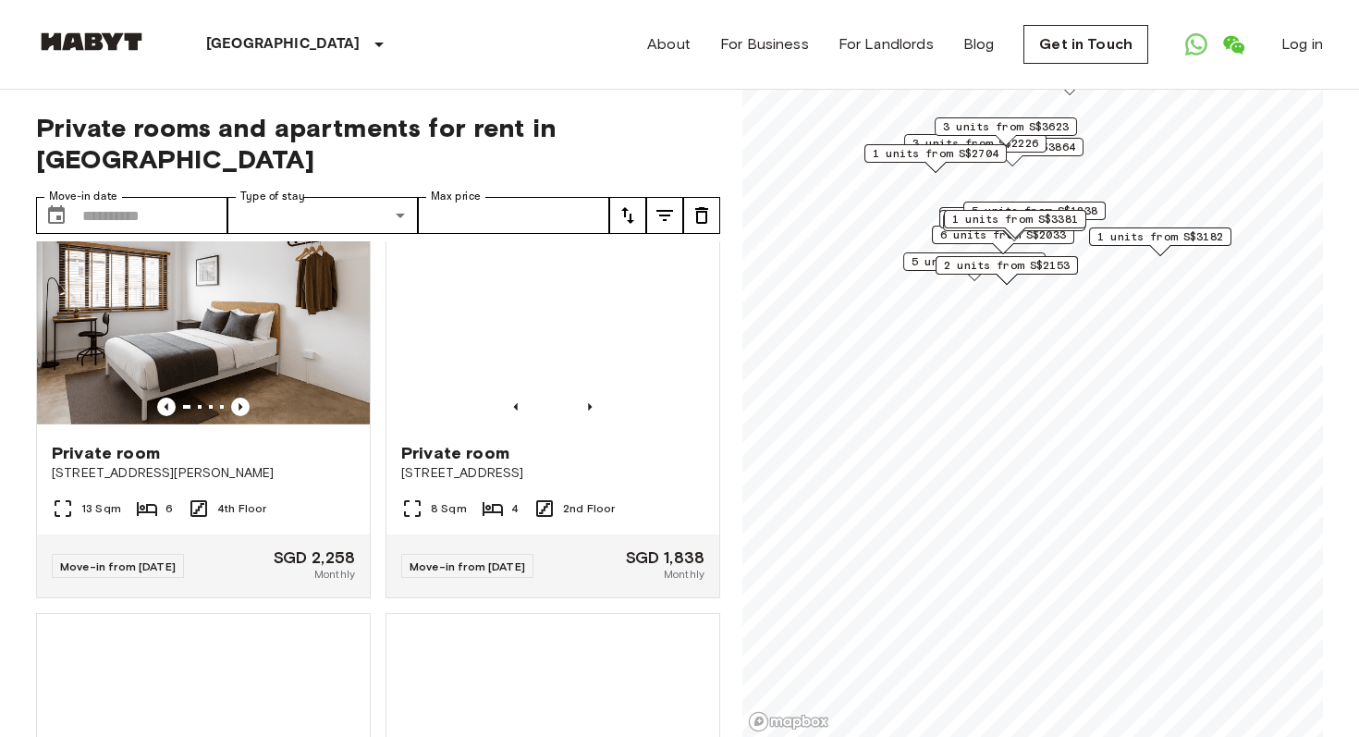
scroll to position [2470, 0]
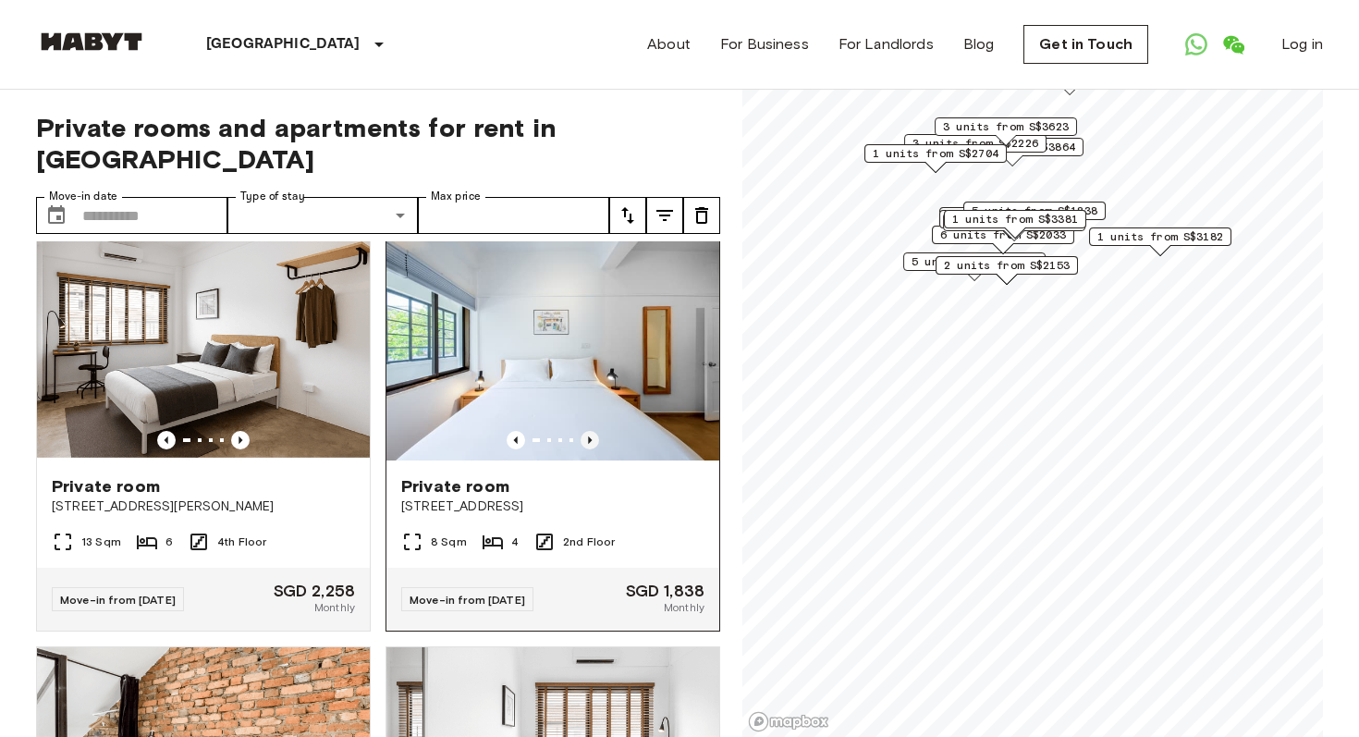
click at [594, 439] on icon "Previous image" at bounding box center [590, 440] width 18 height 18
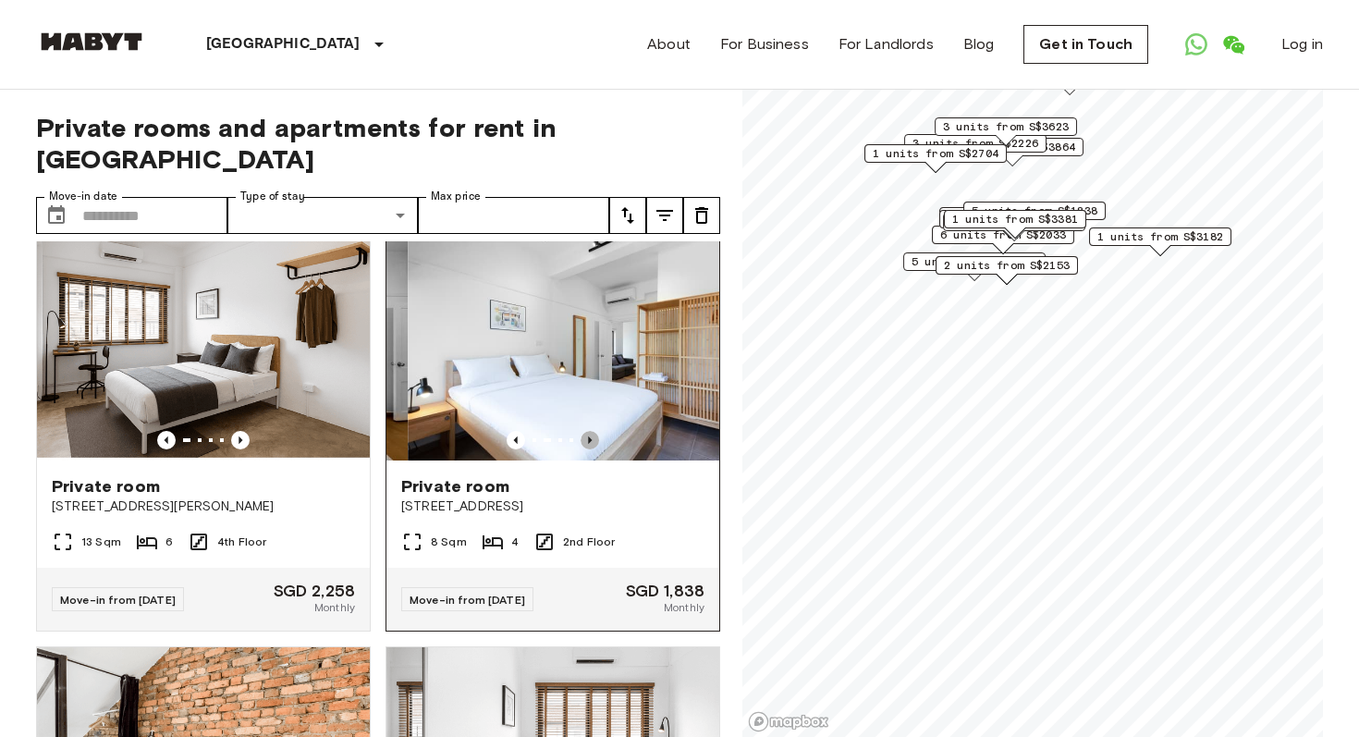
click at [594, 439] on icon "Previous image" at bounding box center [590, 440] width 18 height 18
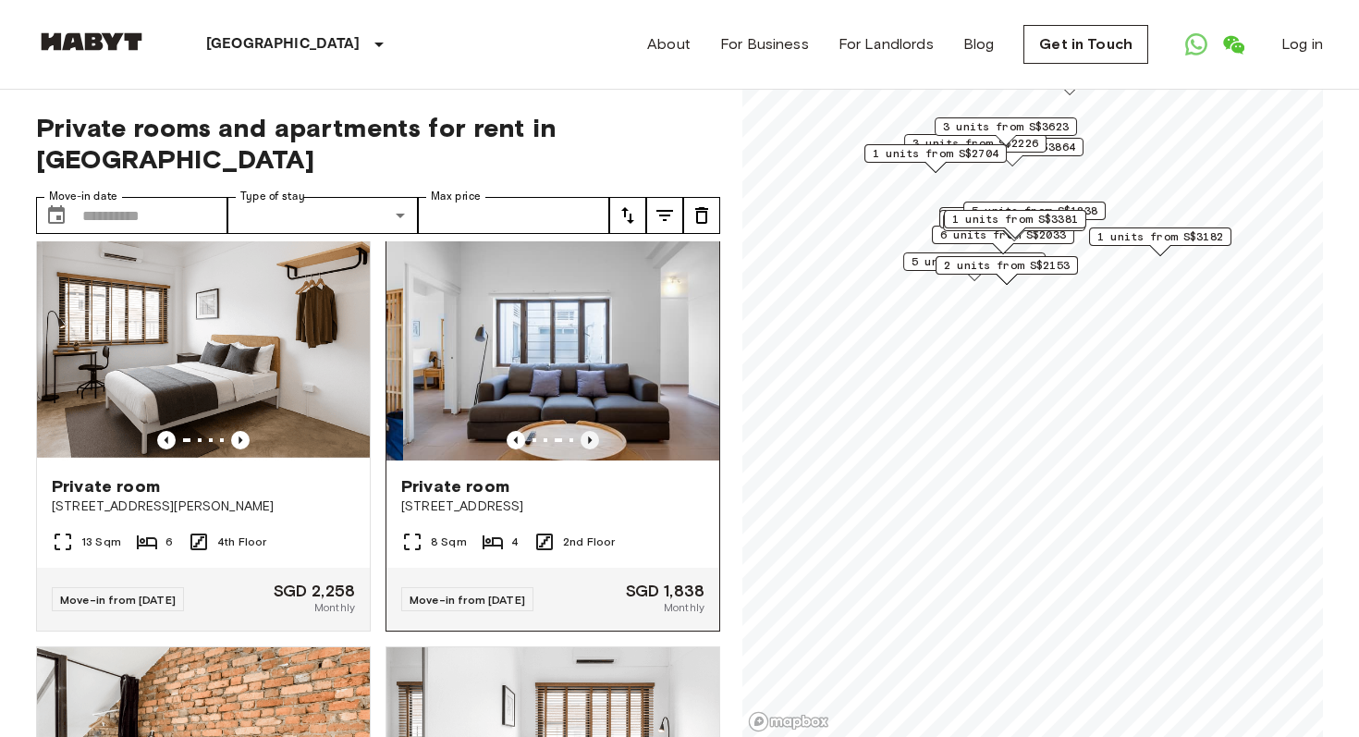
click at [594, 439] on icon "Previous image" at bounding box center [590, 440] width 18 height 18
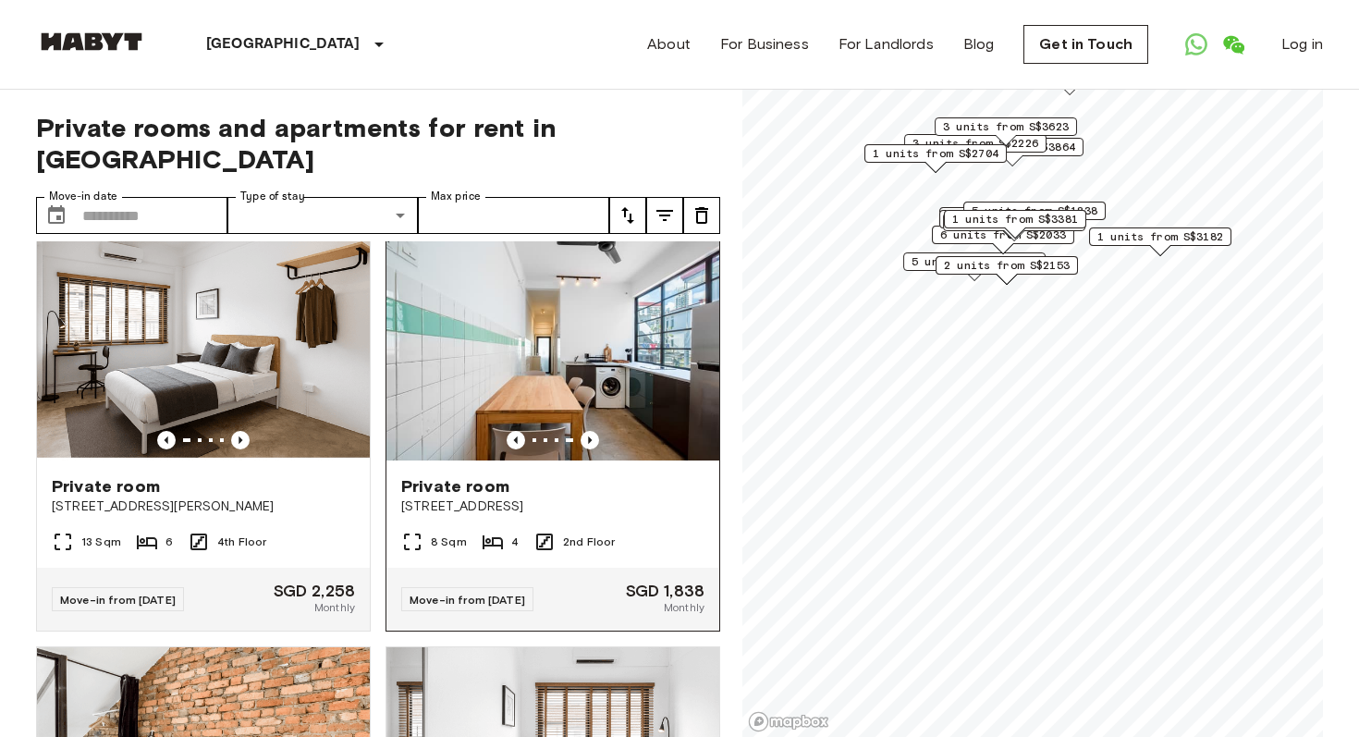
click at [578, 479] on div "Private room" at bounding box center [552, 486] width 303 height 22
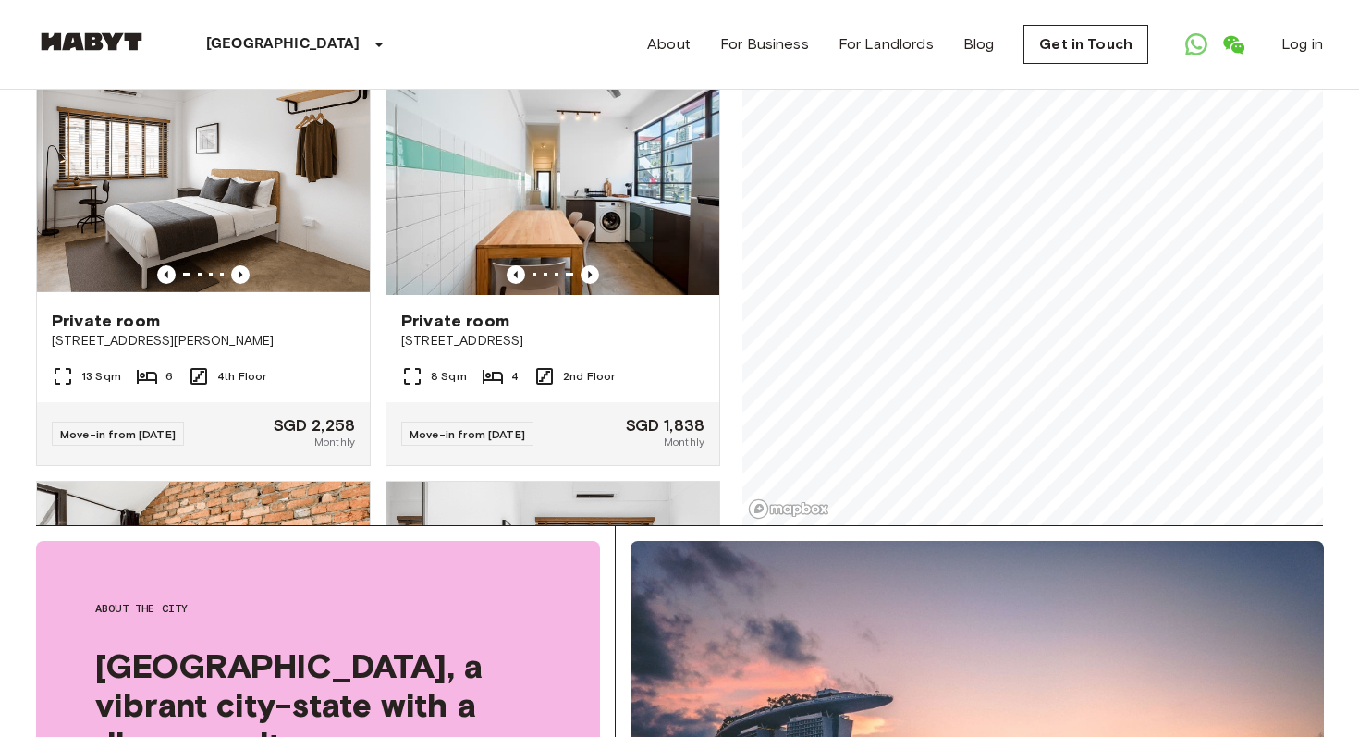
scroll to position [2381, 0]
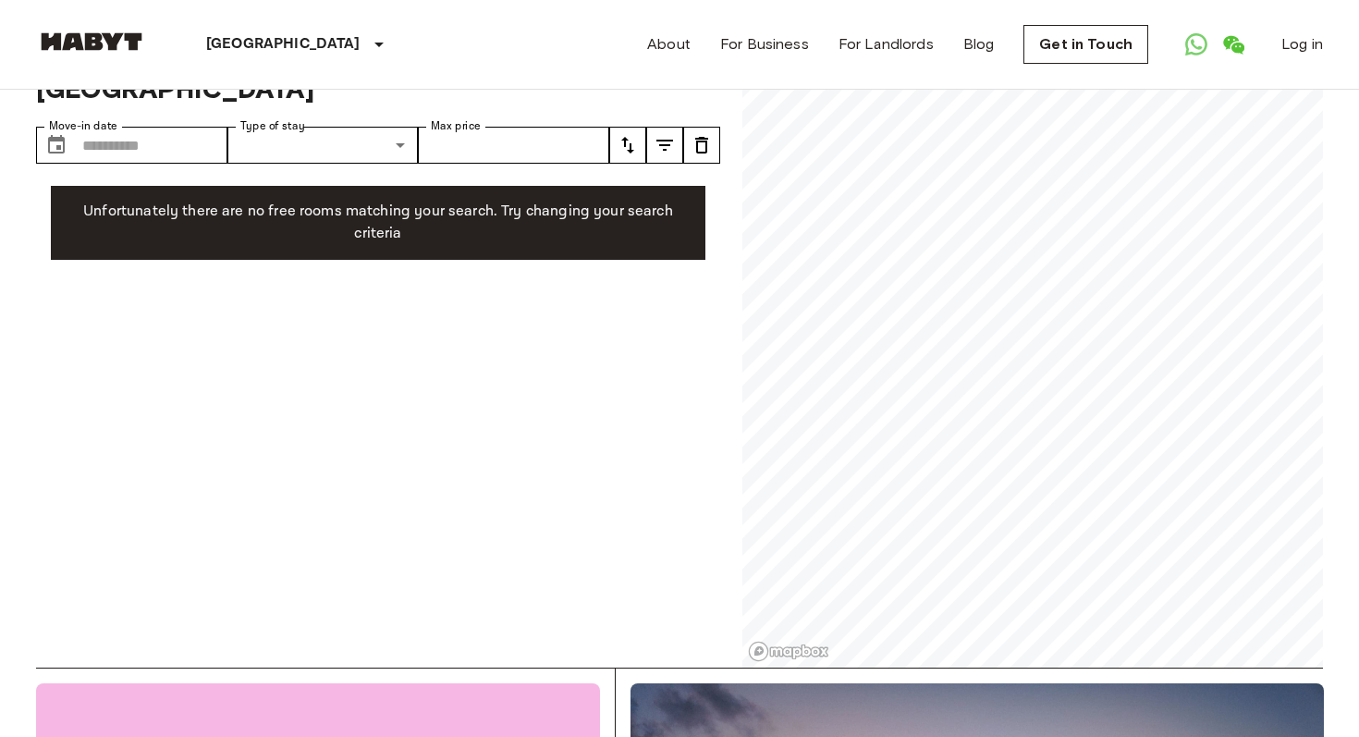
scroll to position [80, 0]
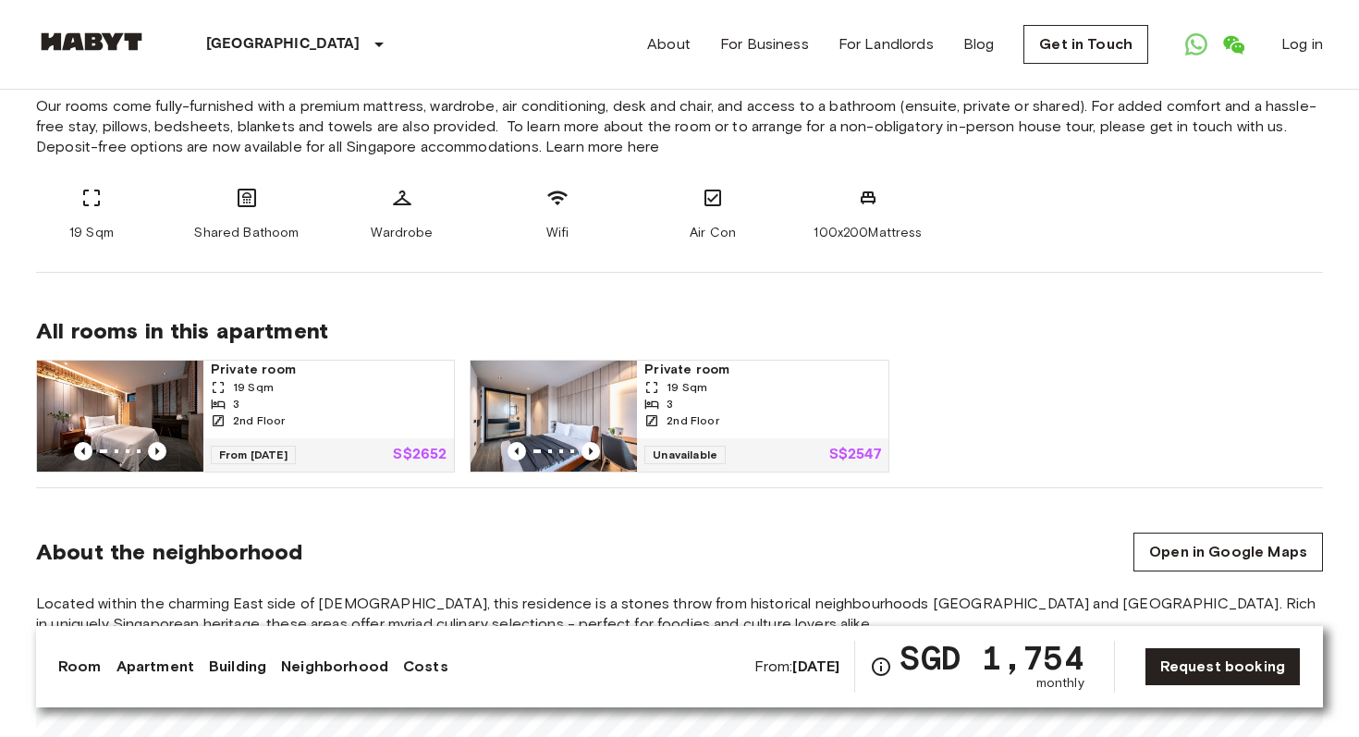
scroll to position [795, 0]
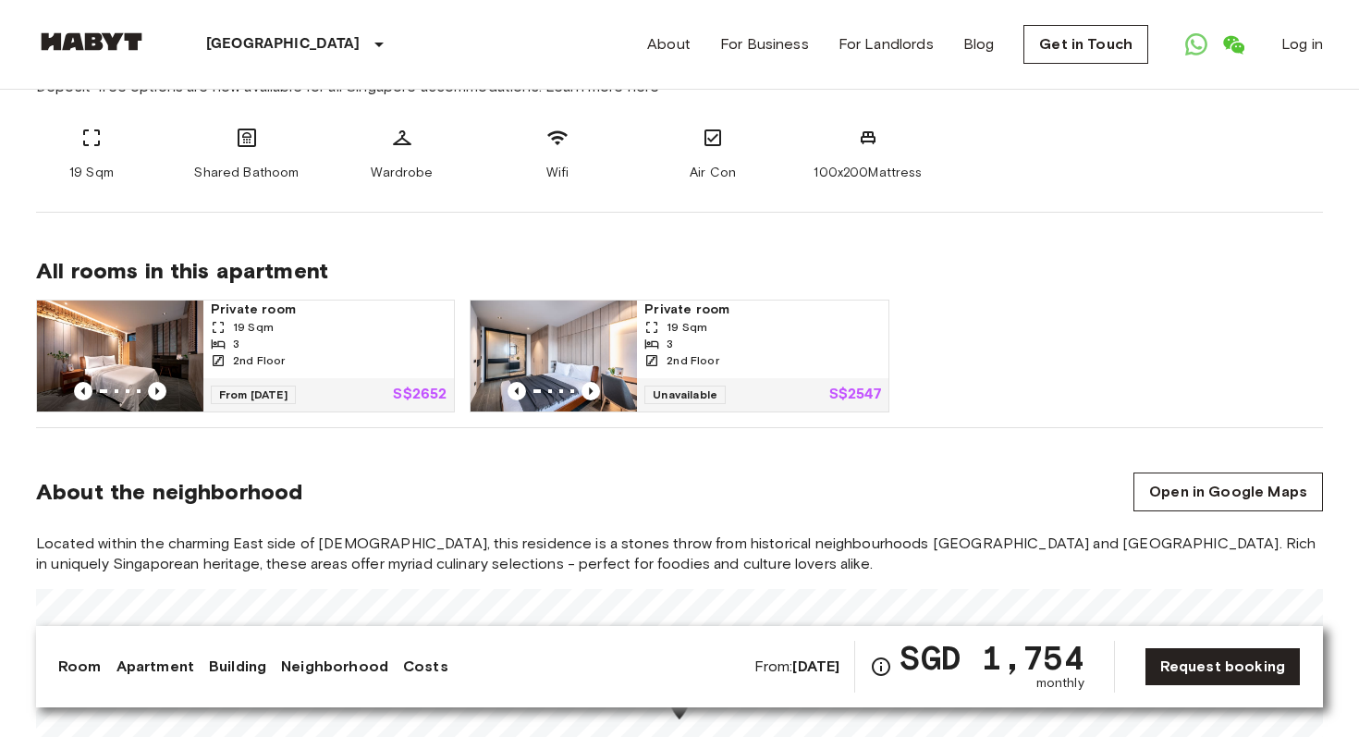
click at [175, 303] on img at bounding box center [120, 355] width 166 height 111
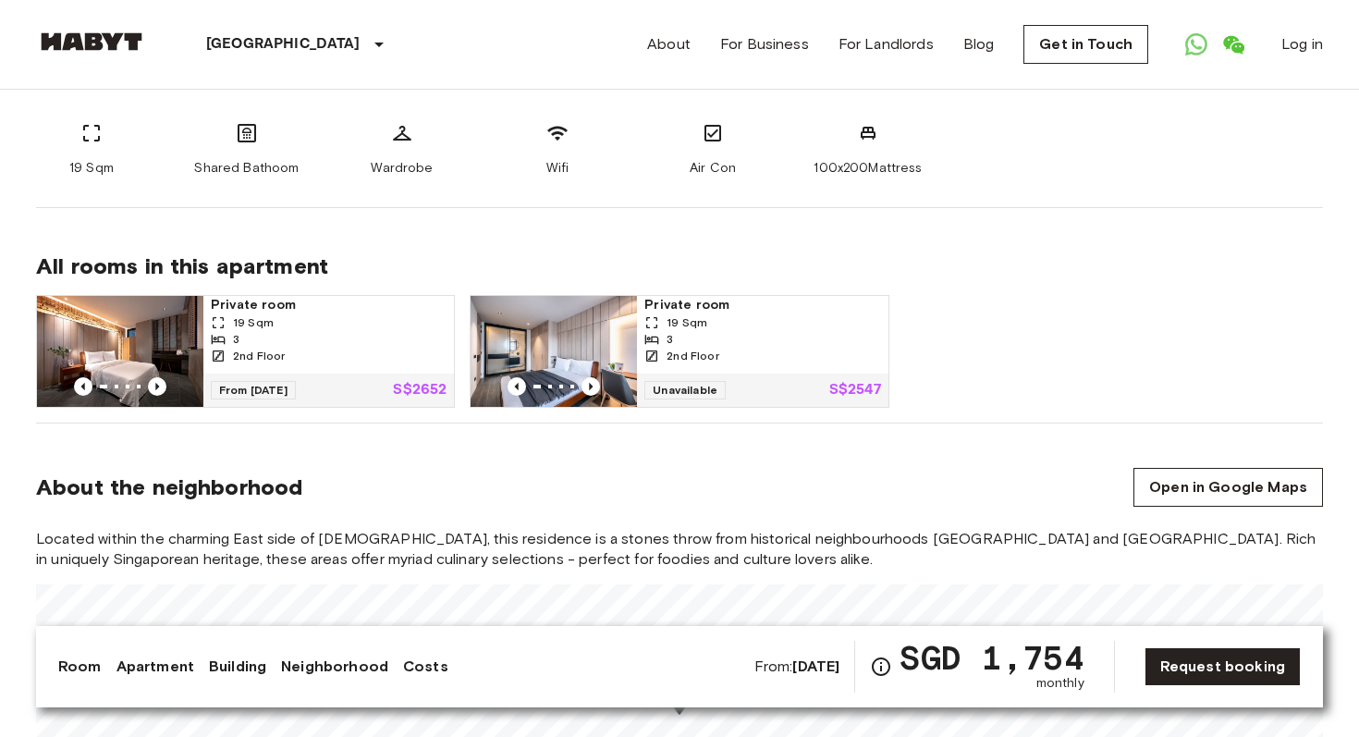
scroll to position [759, 0]
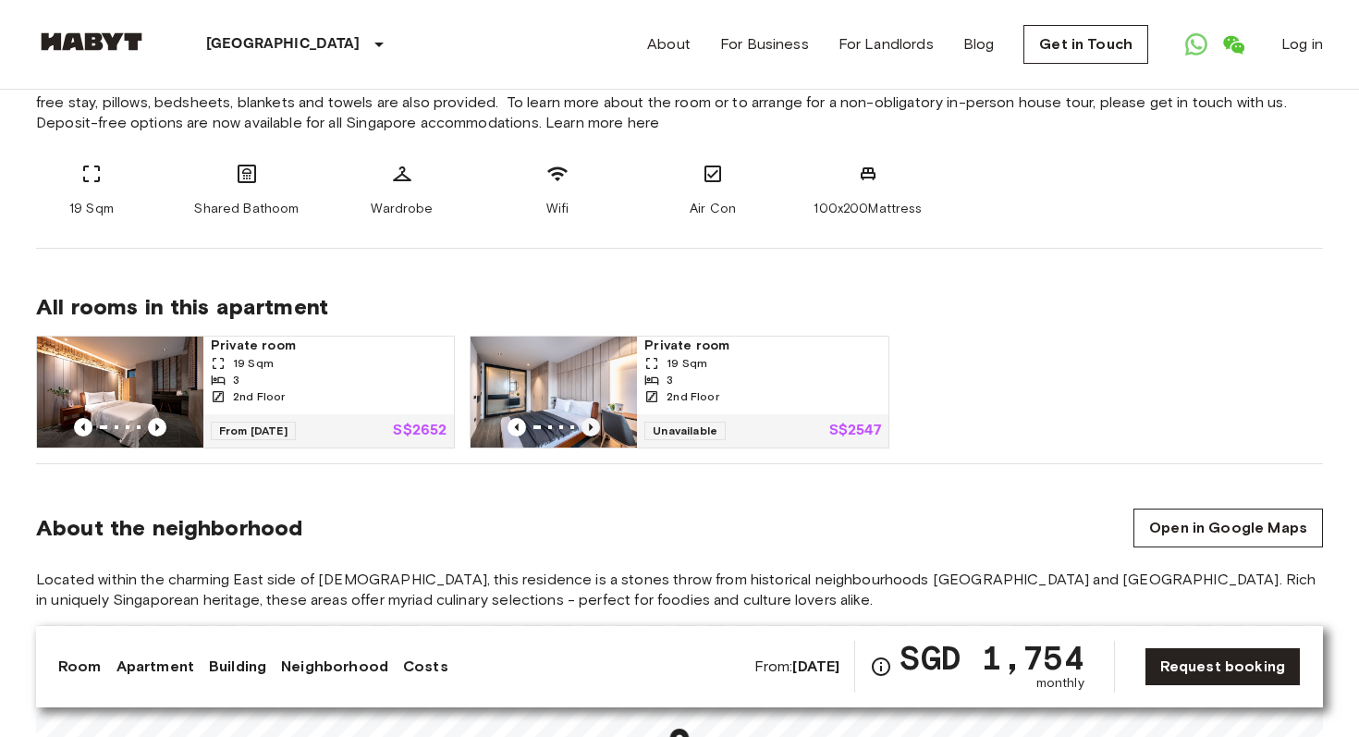
click at [585, 424] on icon "Previous image" at bounding box center [590, 427] width 18 height 18
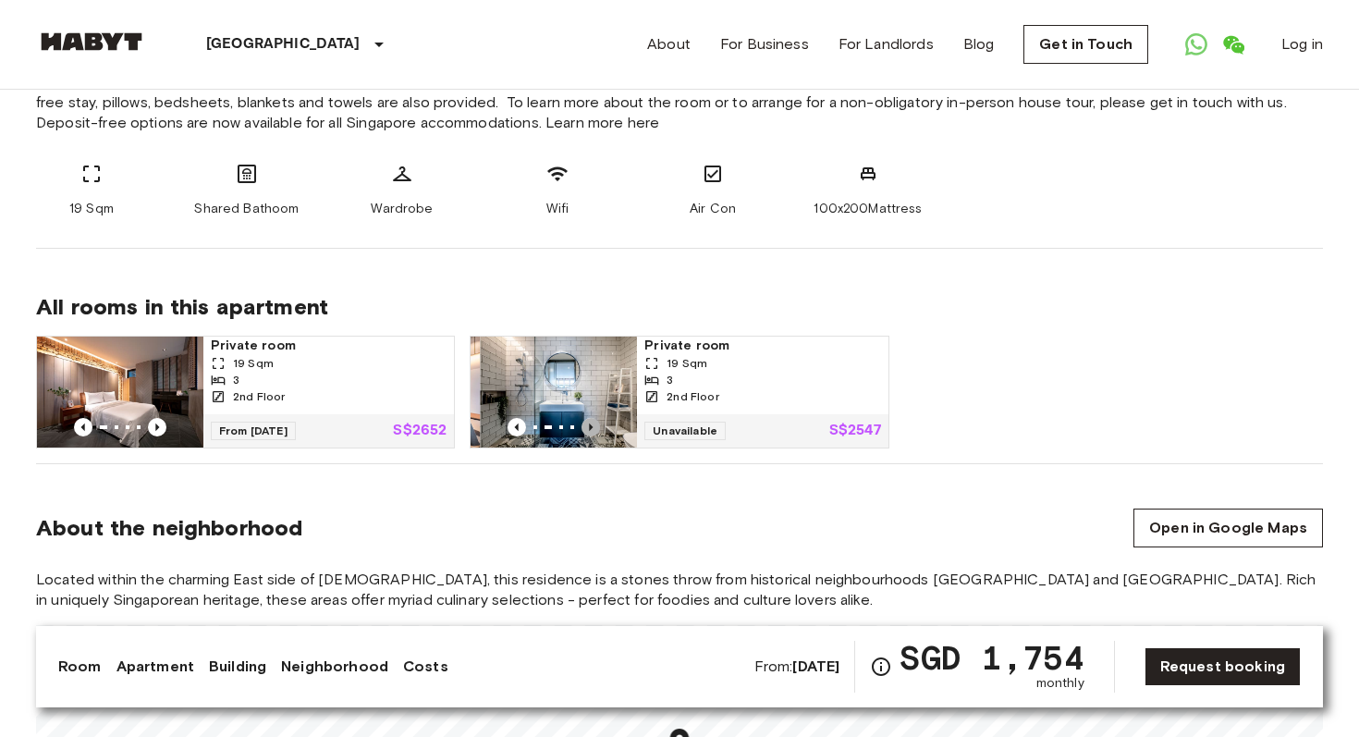
click at [585, 424] on icon "Previous image" at bounding box center [590, 427] width 18 height 18
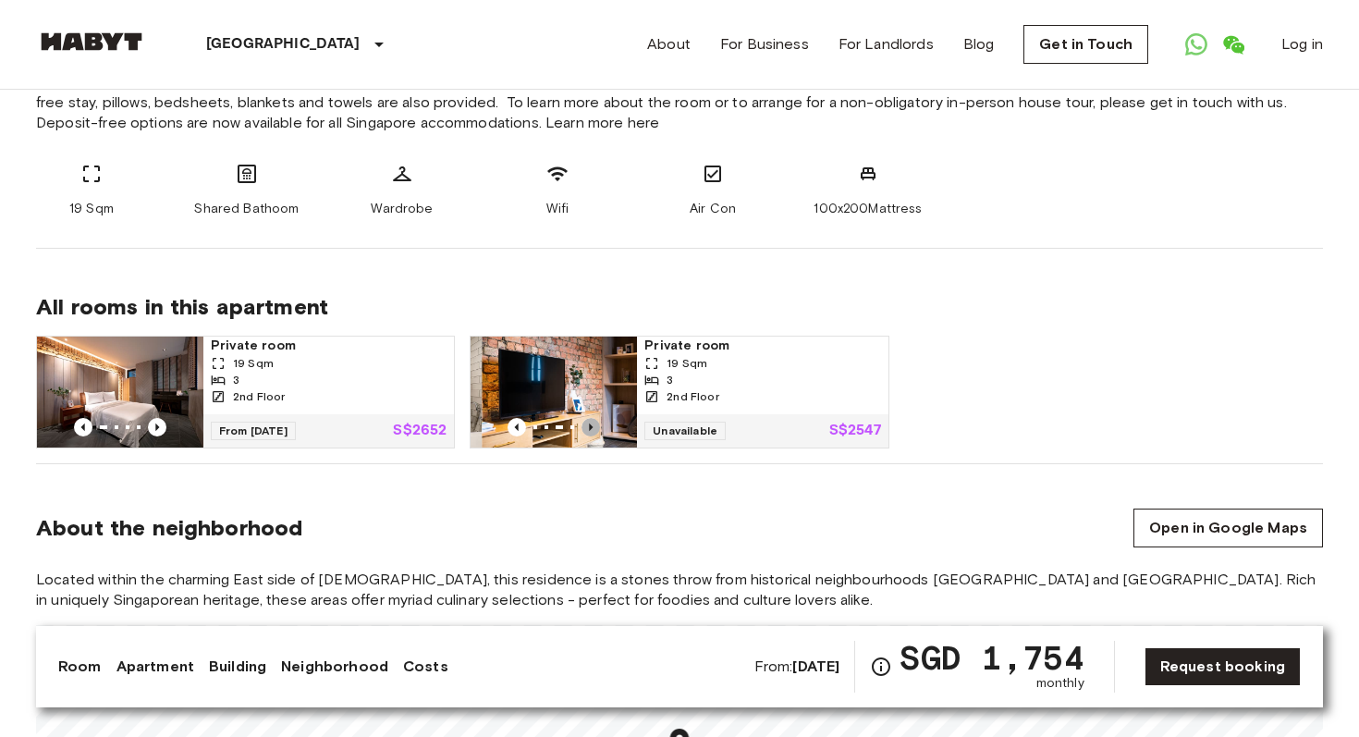
click at [585, 424] on icon "Previous image" at bounding box center [590, 427] width 18 height 18
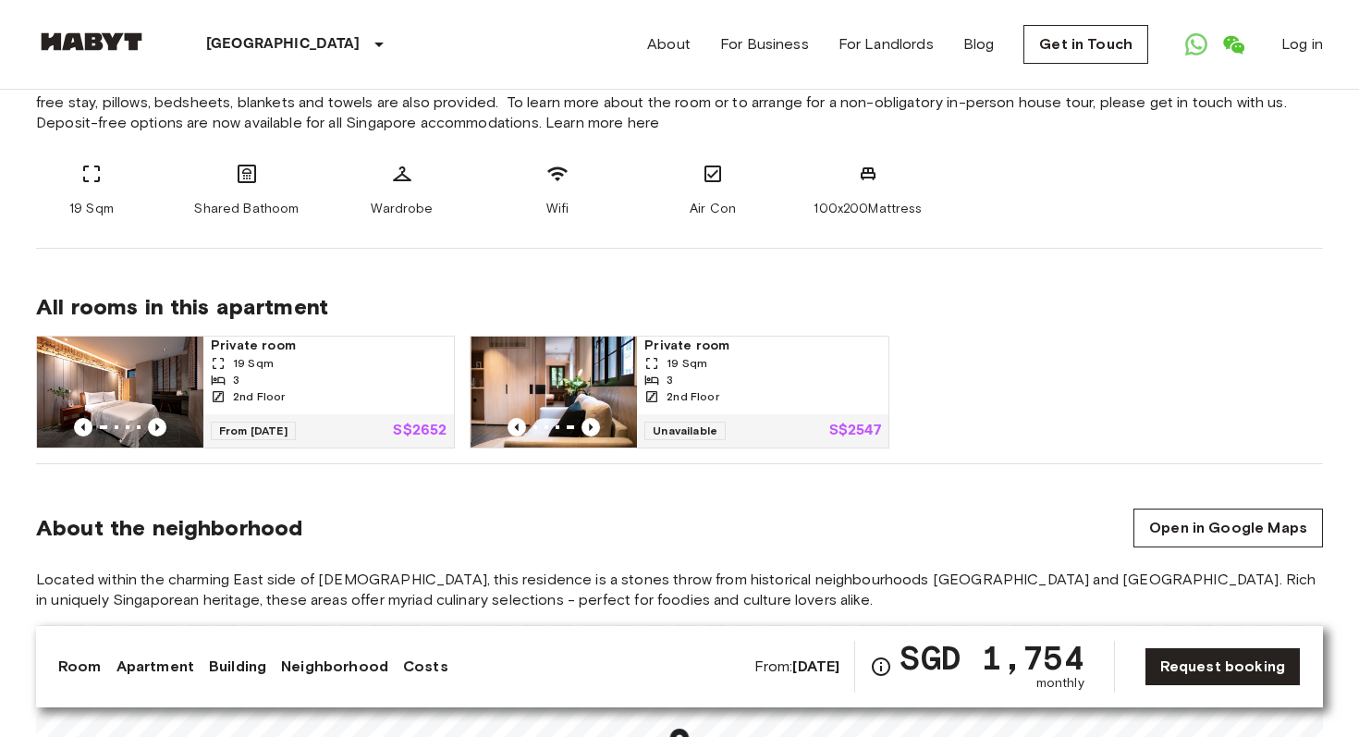
click at [690, 347] on span "Private room" at bounding box center [762, 346] width 236 height 18
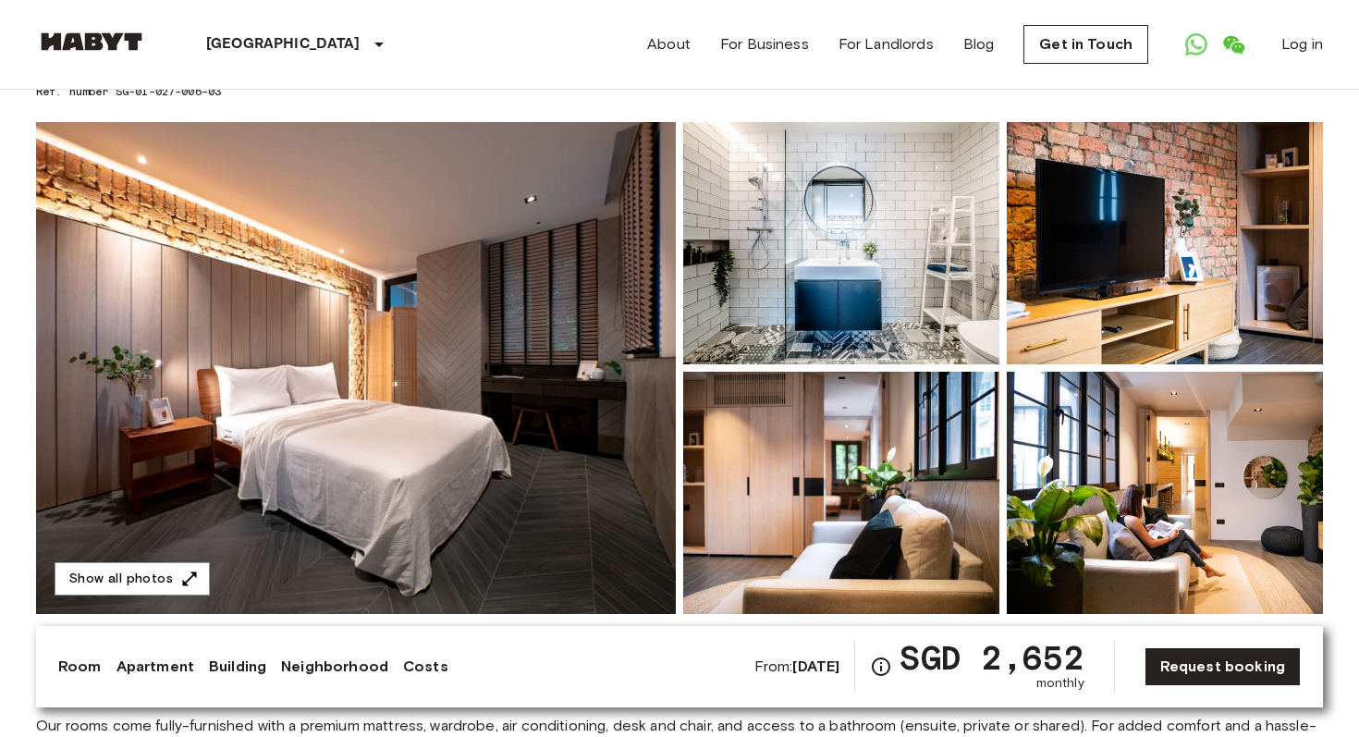
scroll to position [151, 0]
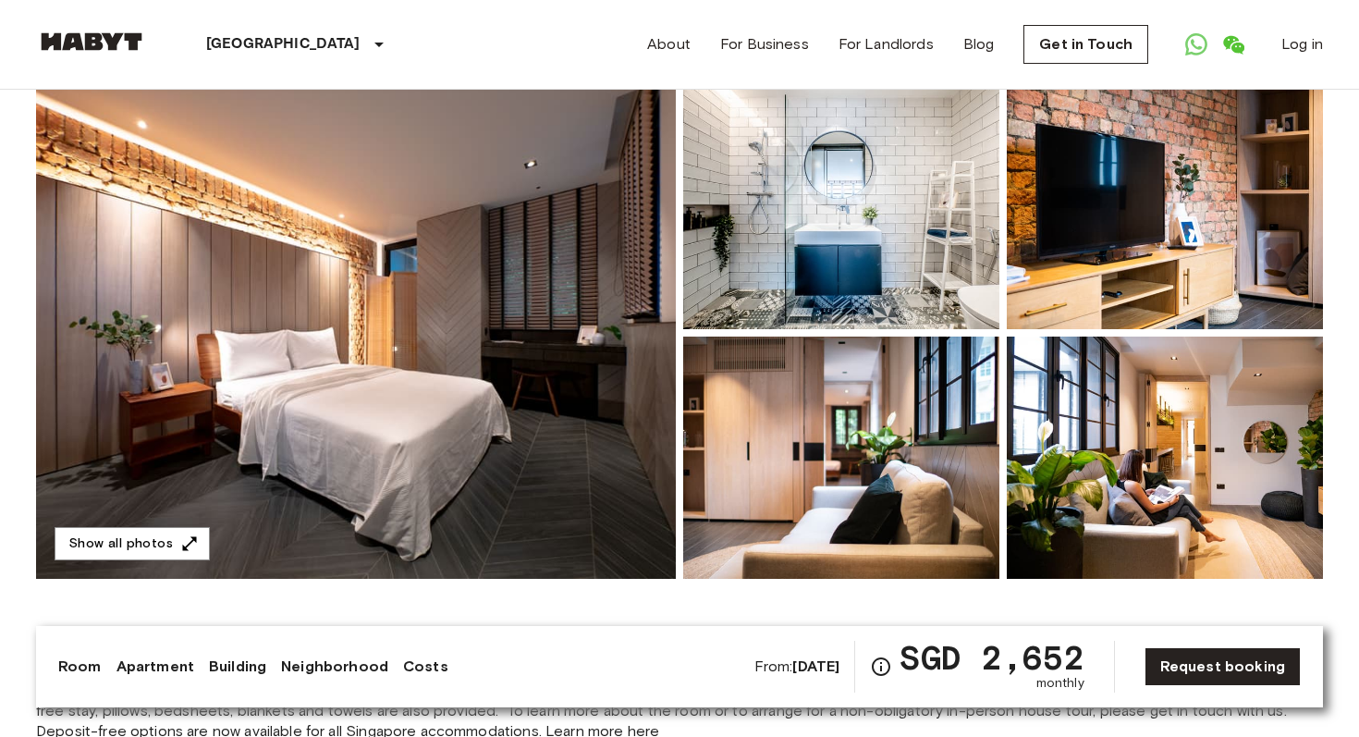
click at [511, 331] on img at bounding box center [356, 333] width 640 height 492
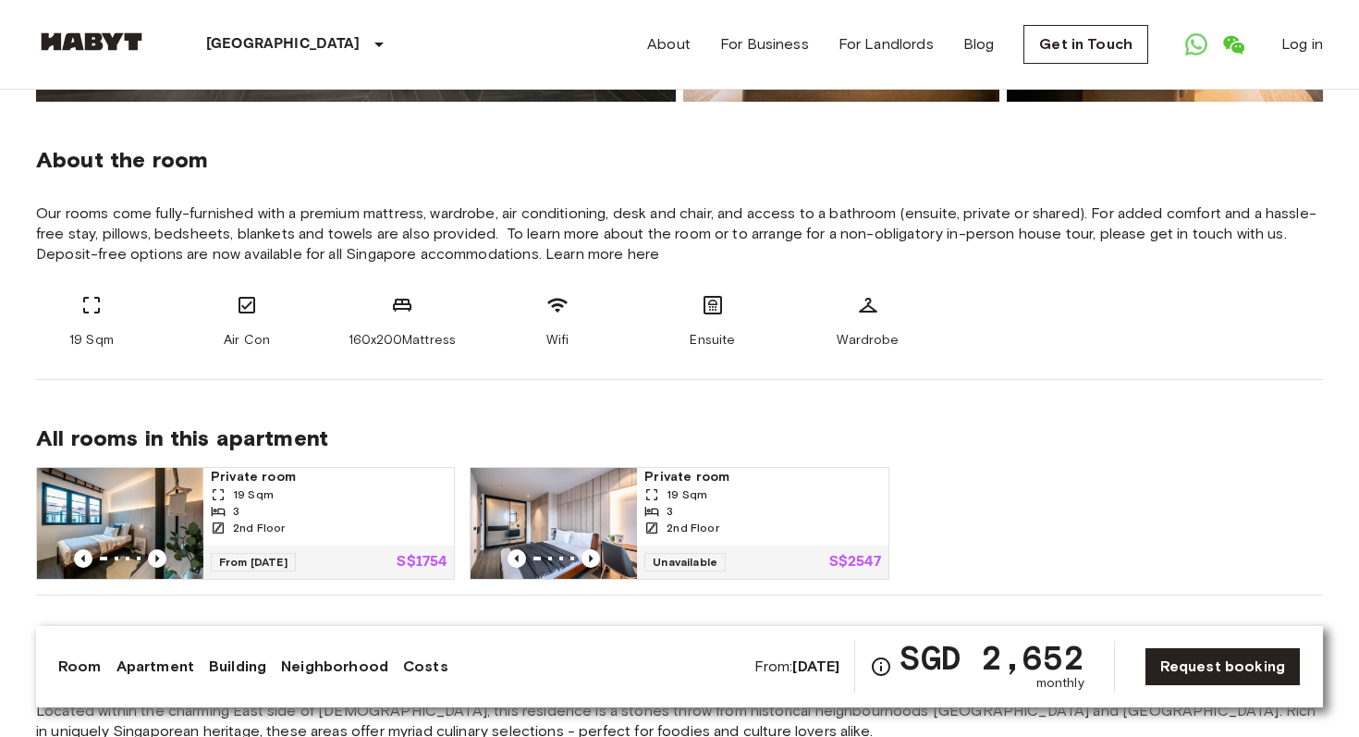
scroll to position [629, 0]
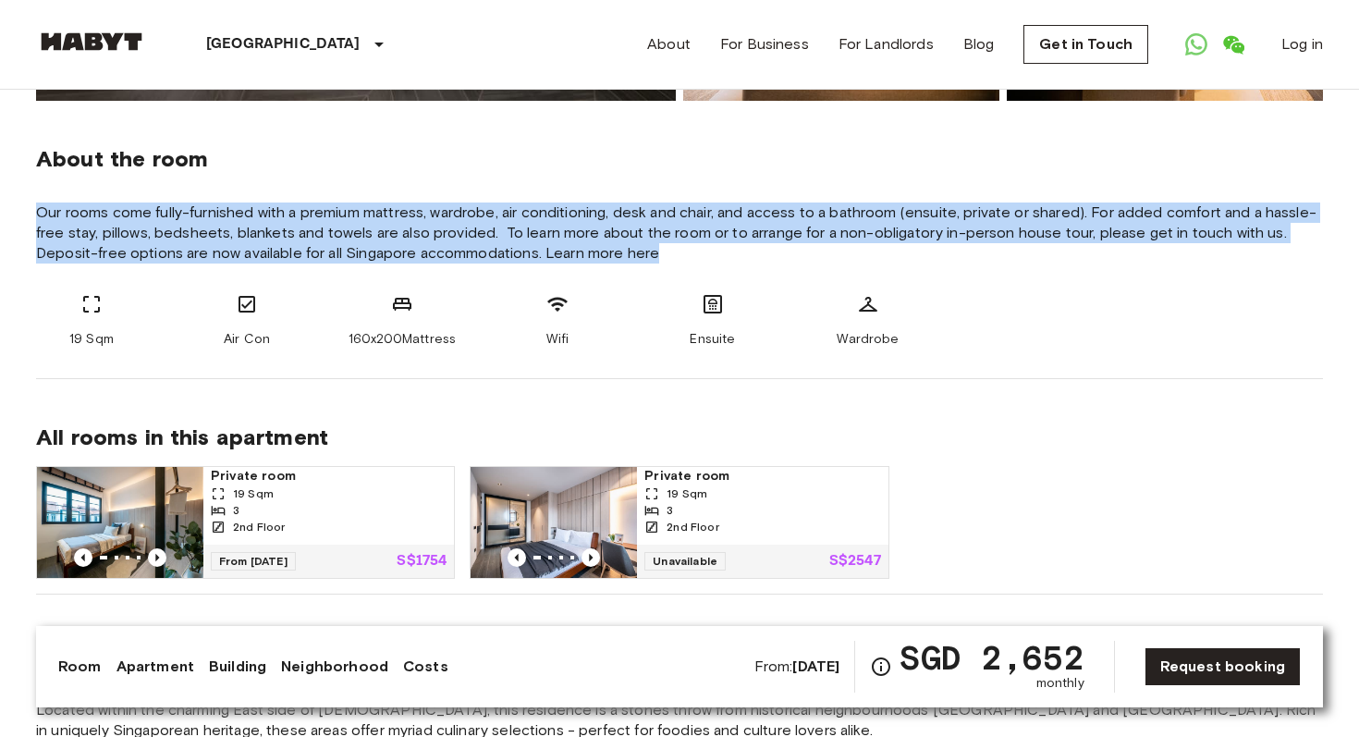
drag, startPoint x: 41, startPoint y: 219, endPoint x: 704, endPoint y: 270, distance: 665.7
click at [708, 272] on div "About the room Our rooms come fully-furnished with a premium mattress, wardrobe…" at bounding box center [679, 240] width 1287 height 278
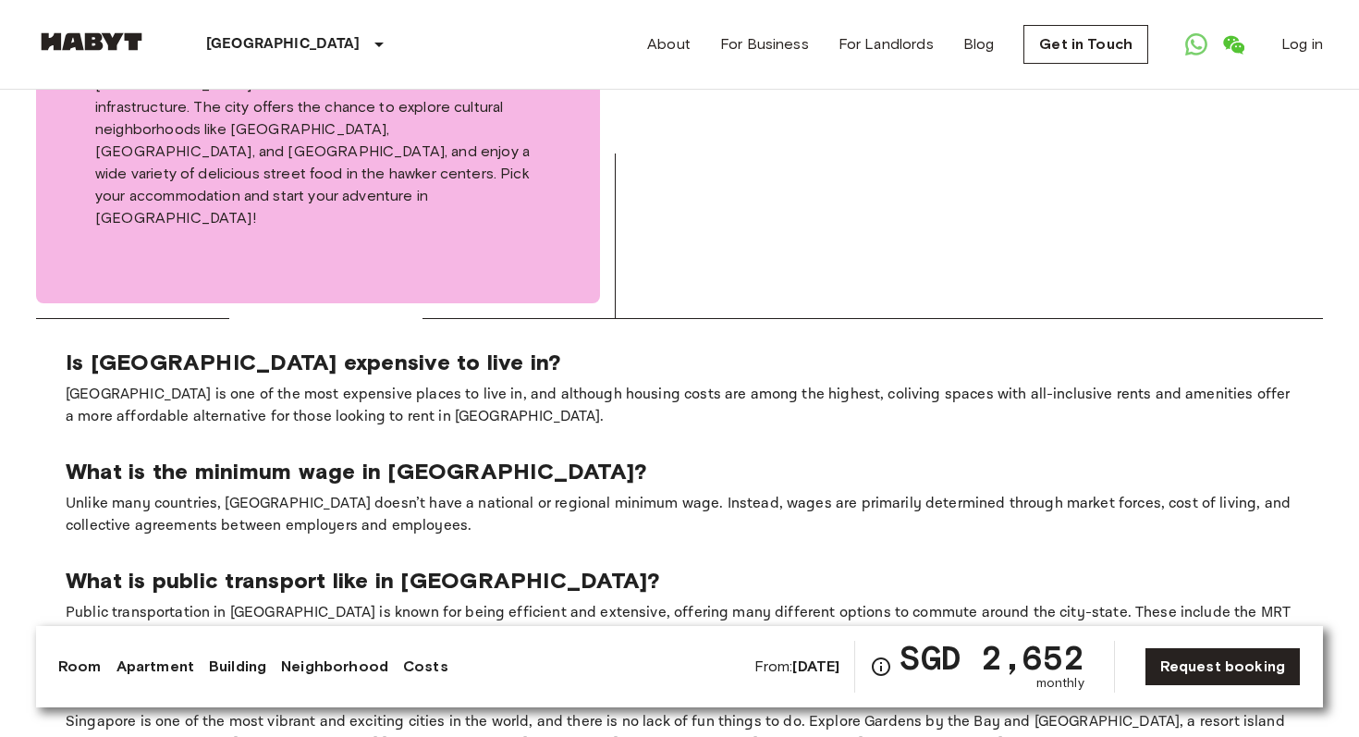
scroll to position [2647, 0]
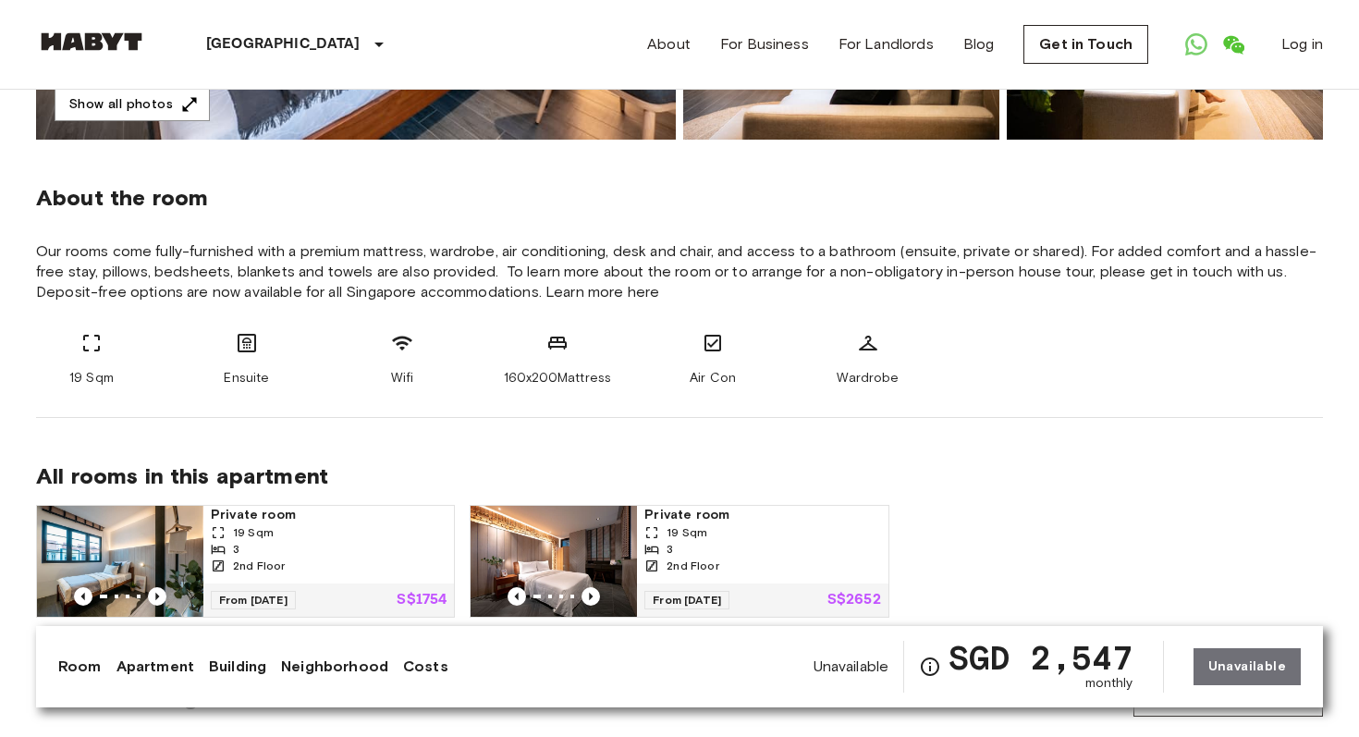
scroll to position [589, 0]
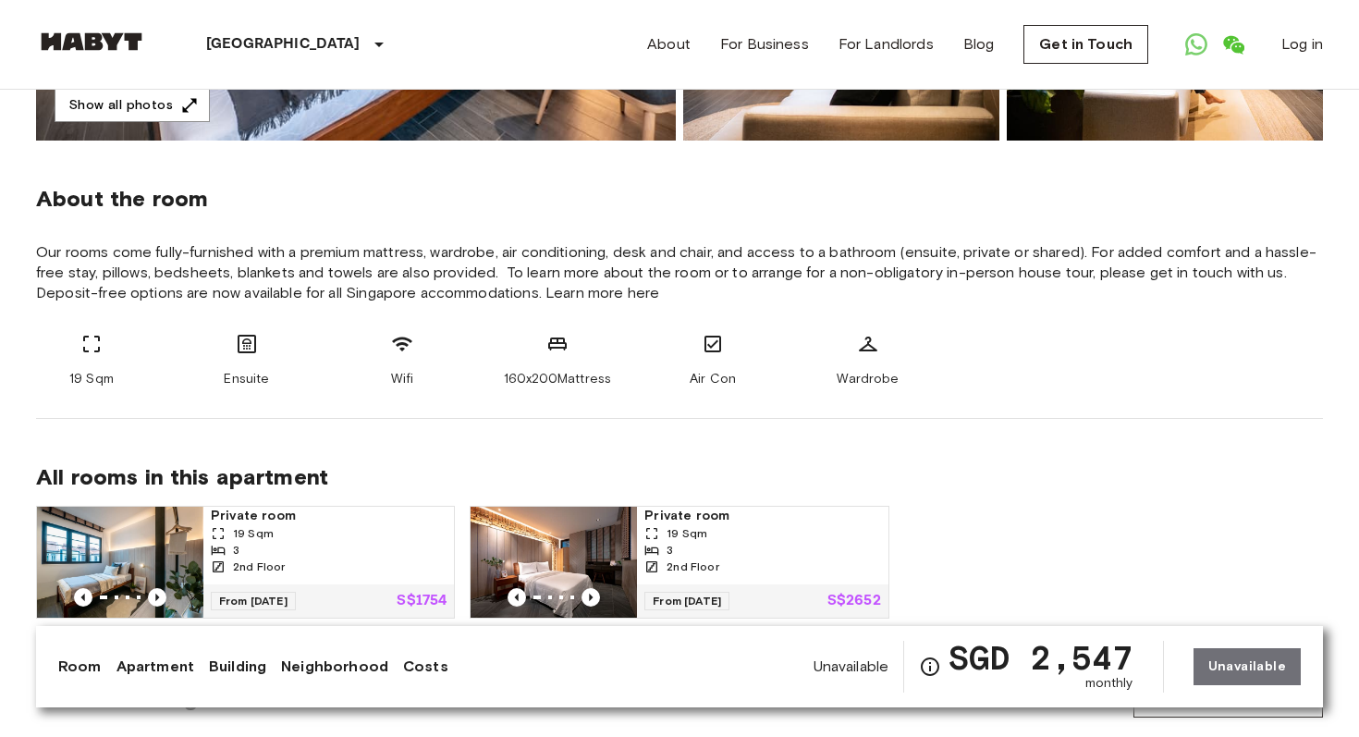
click at [456, 253] on span "Our rooms come fully-furnished with a premium mattress, wardrobe, air condition…" at bounding box center [679, 272] width 1287 height 61
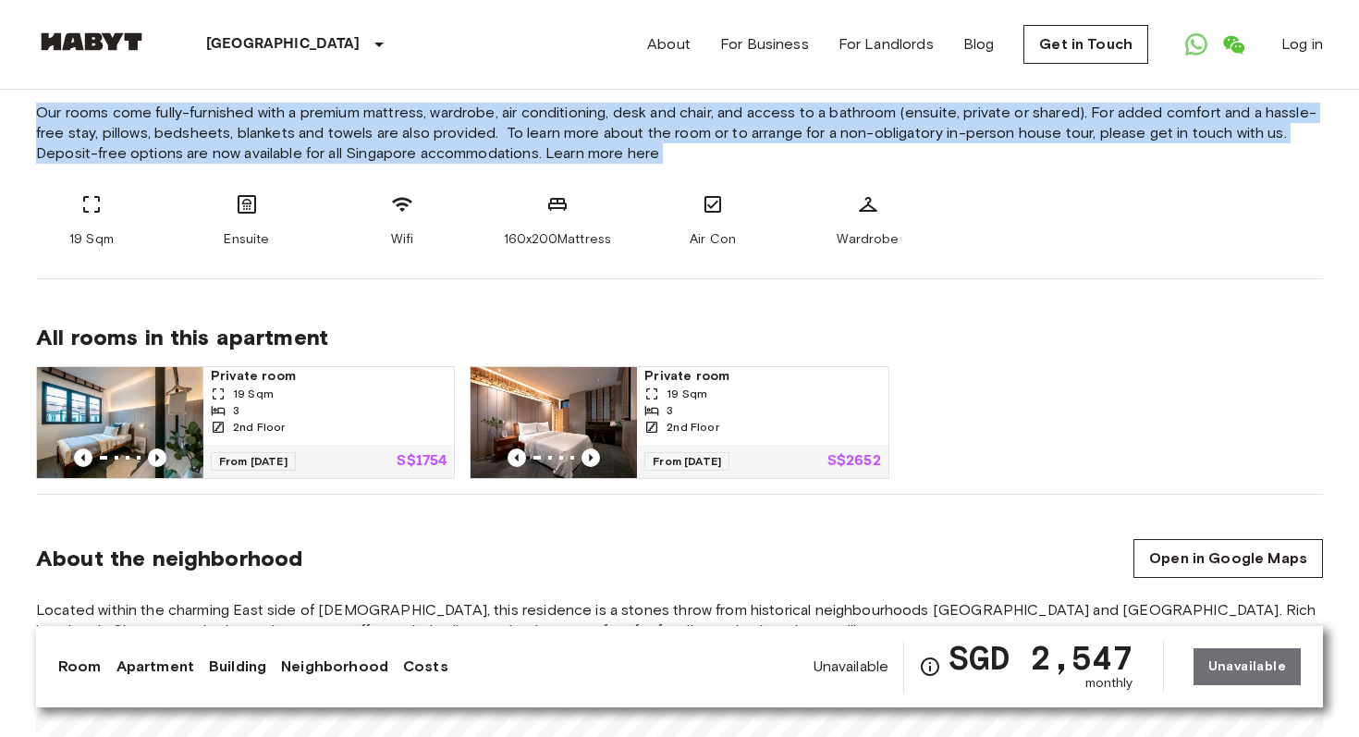
scroll to position [729, 0]
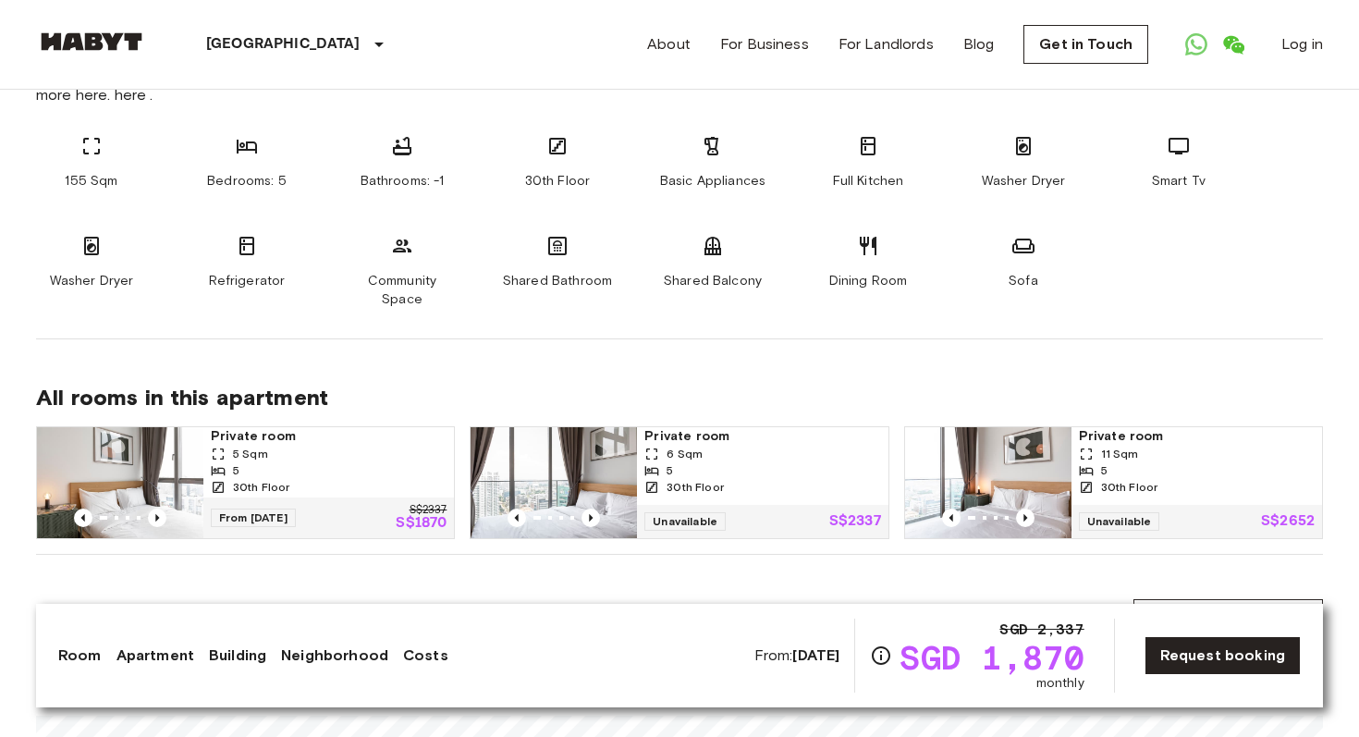
scroll to position [1094, 0]
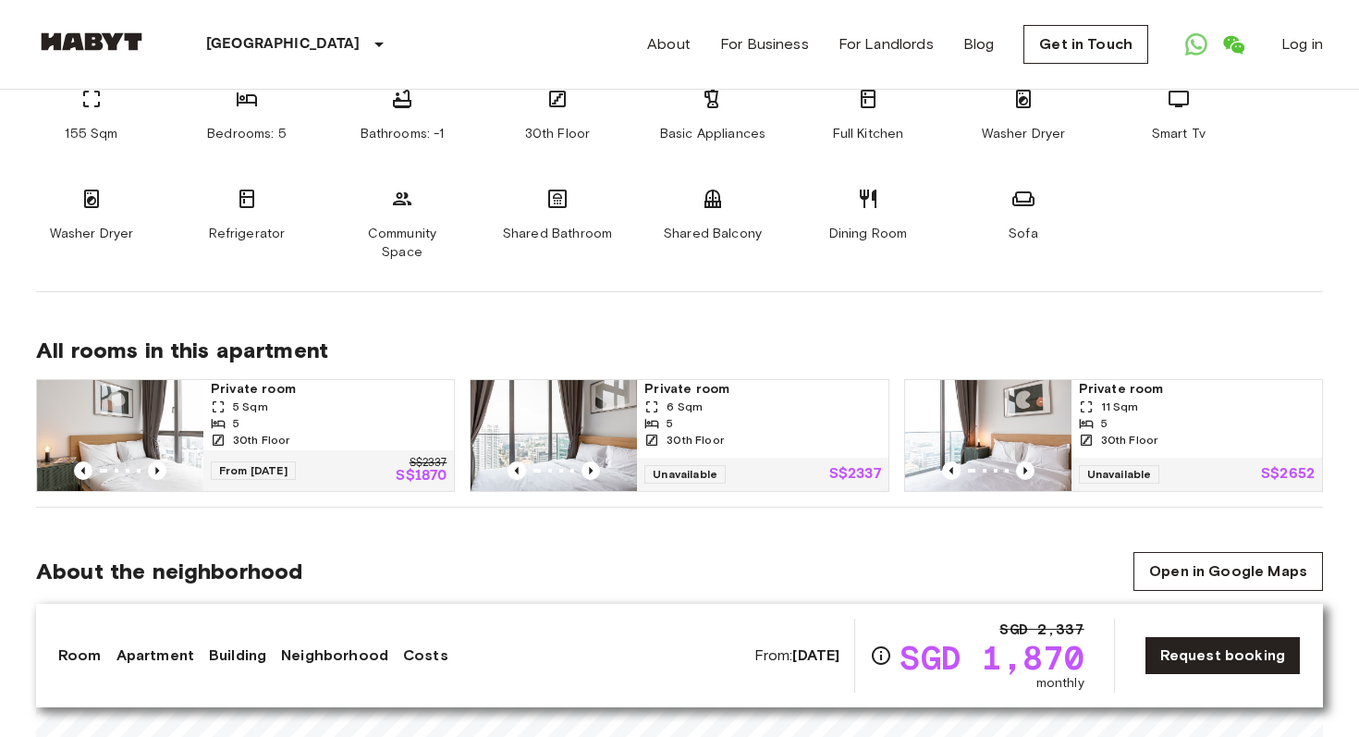
click at [275, 398] on div "5 Sqm" at bounding box center [329, 406] width 236 height 17
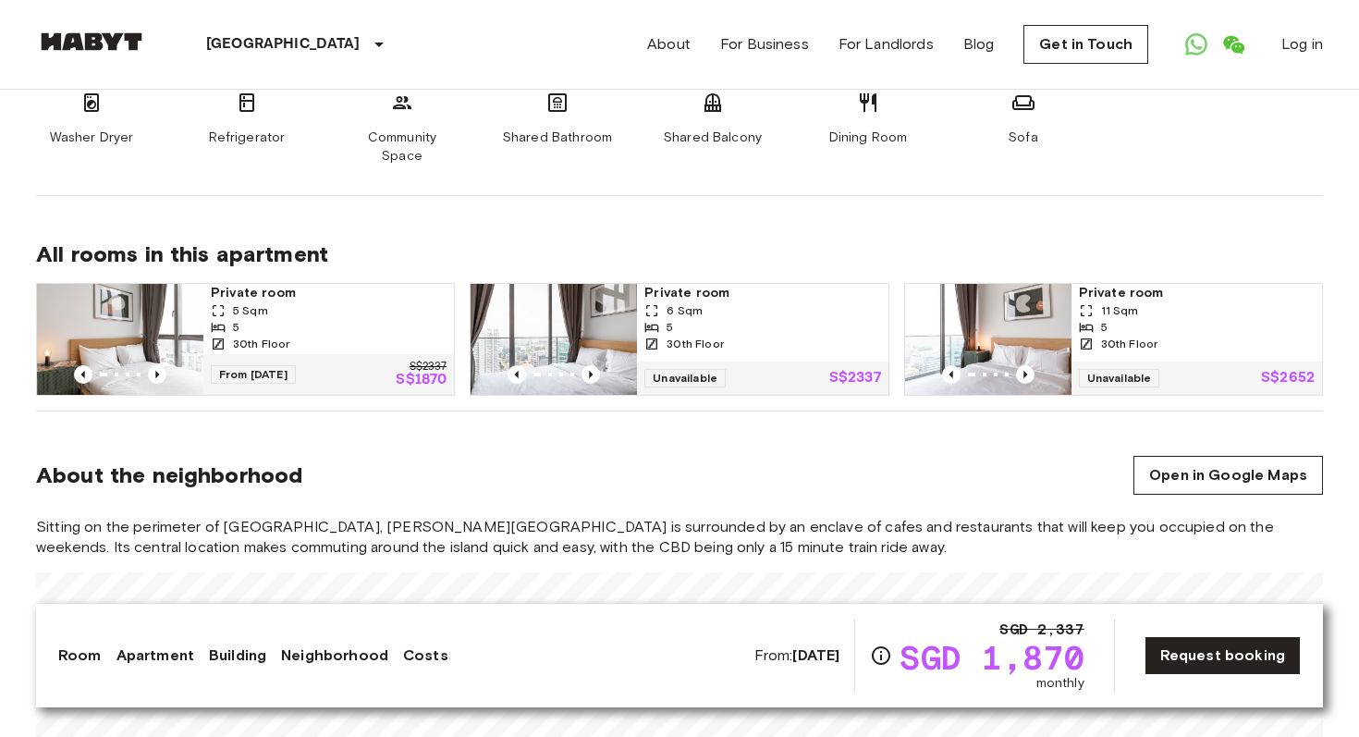
scroll to position [1191, 0]
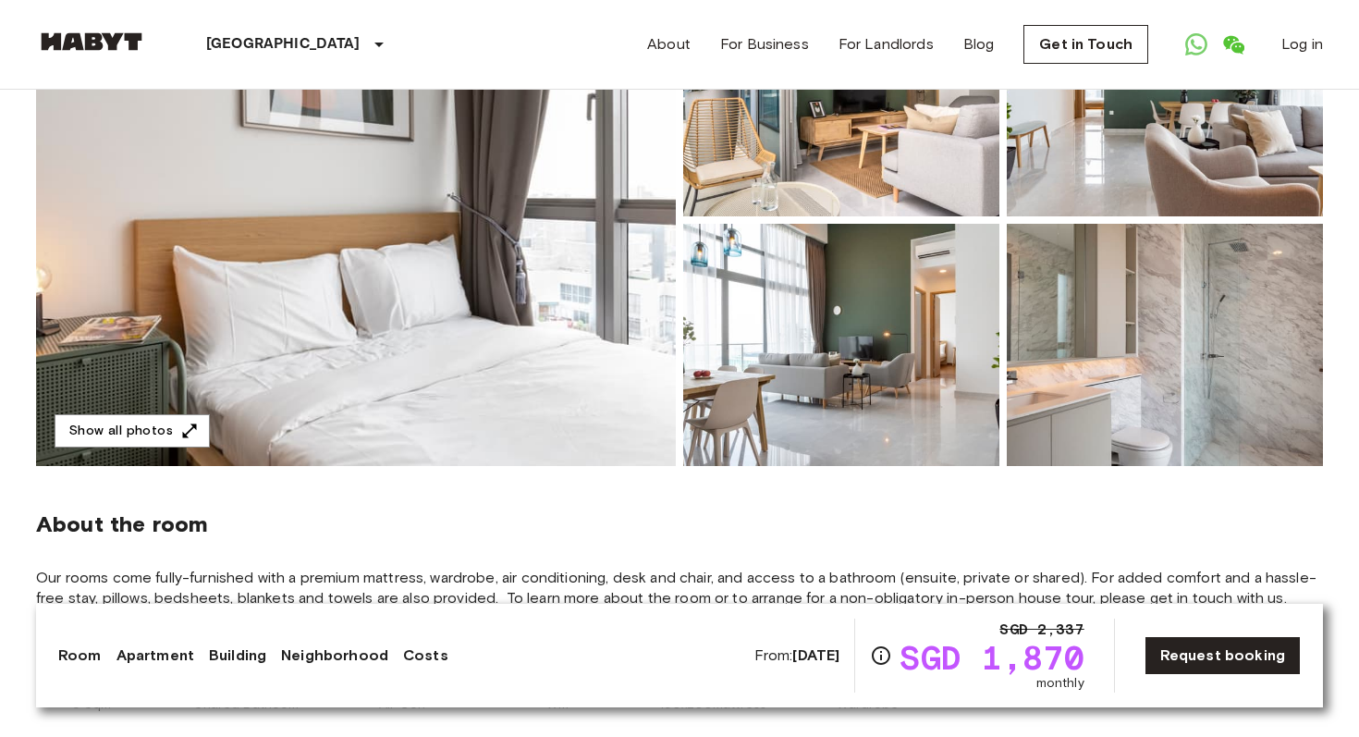
scroll to position [263, 0]
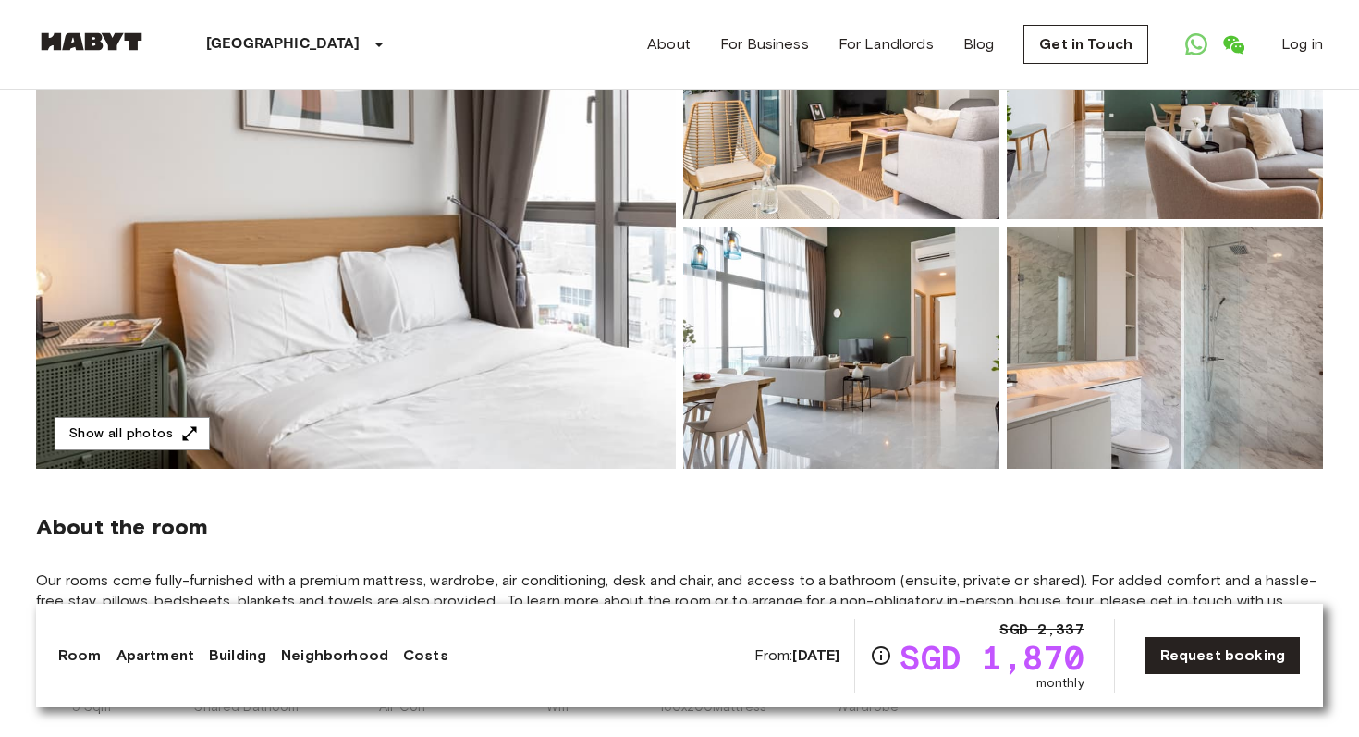
click at [509, 349] on img at bounding box center [356, 223] width 640 height 492
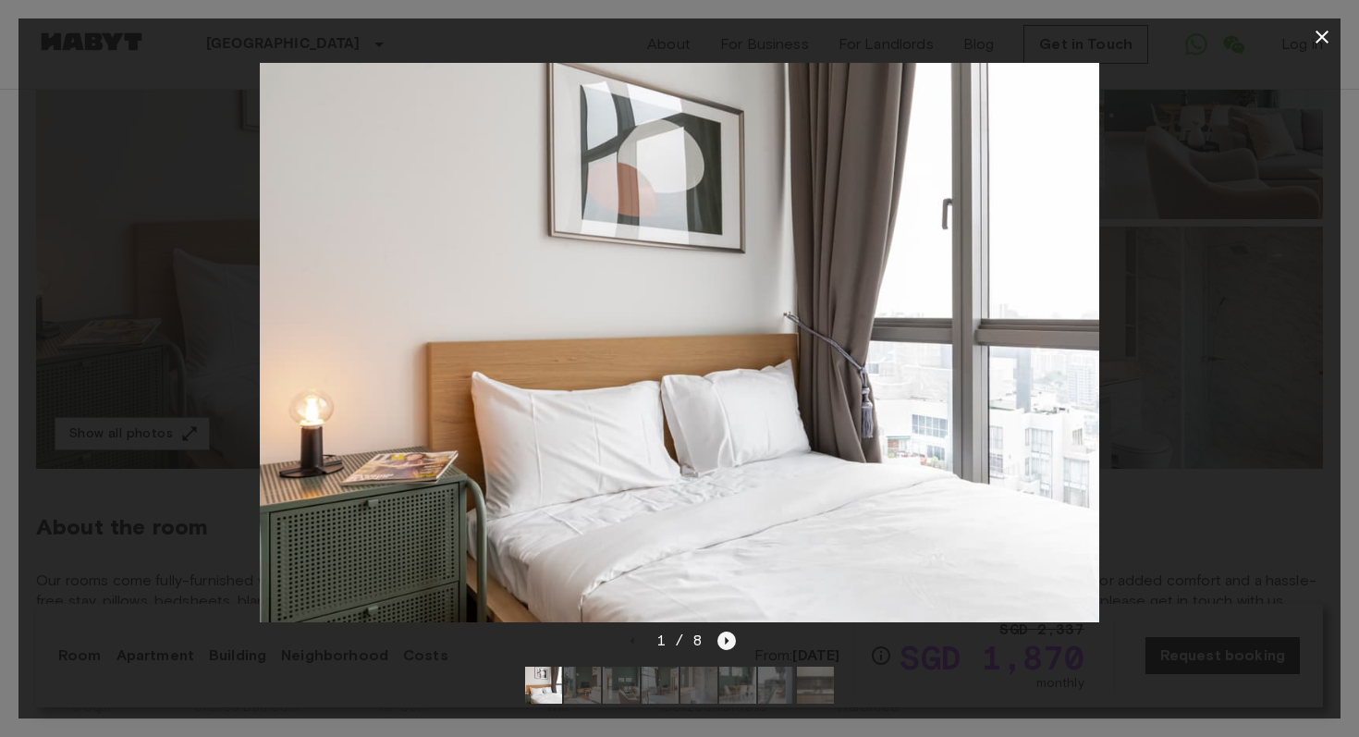
click at [727, 634] on icon "Next image" at bounding box center [726, 640] width 18 height 18
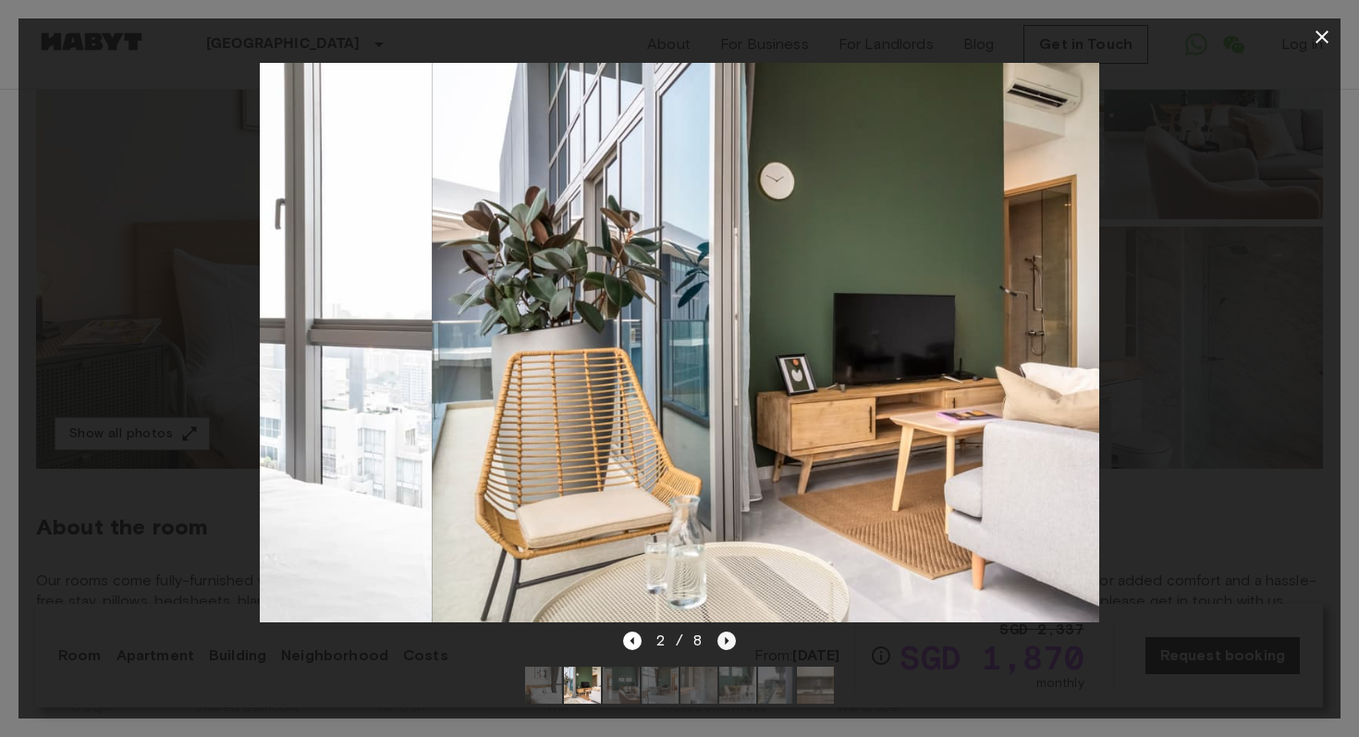
click at [727, 634] on icon "Next image" at bounding box center [726, 640] width 18 height 18
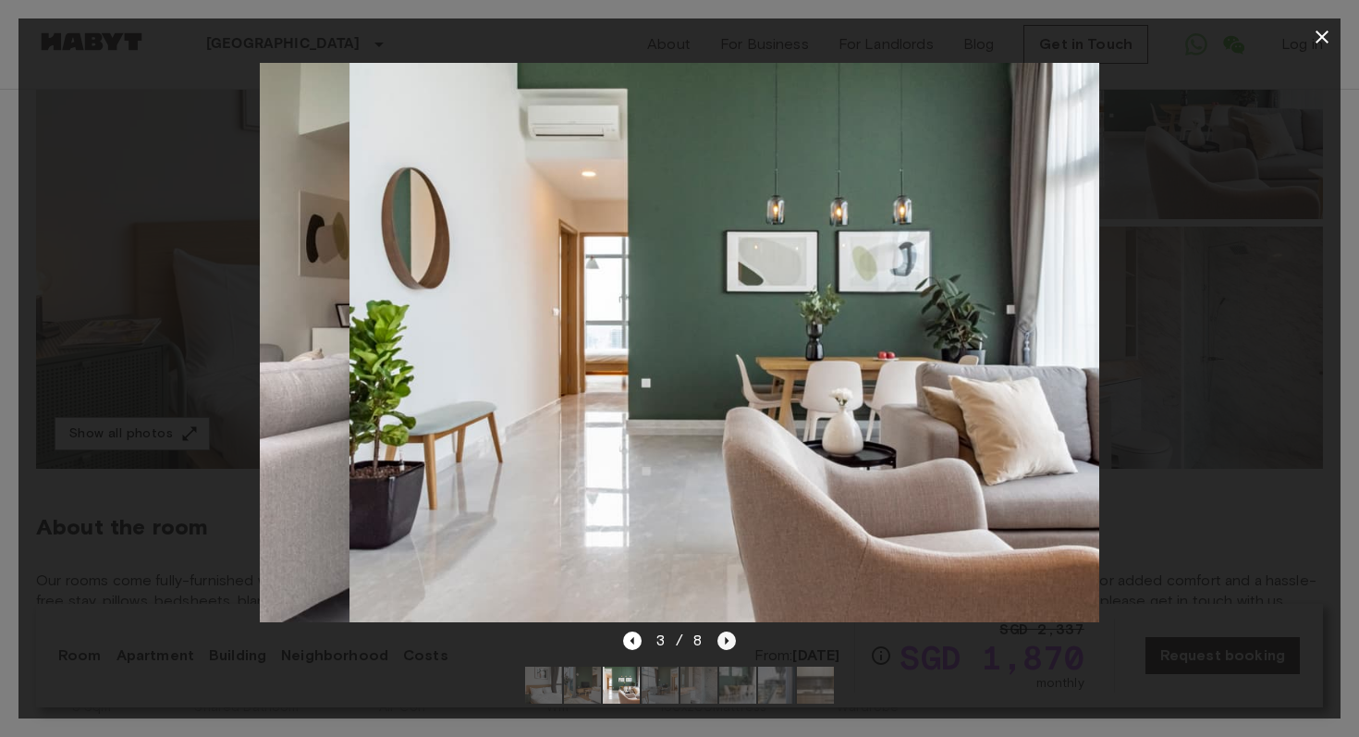
click at [727, 634] on icon "Next image" at bounding box center [726, 640] width 18 height 18
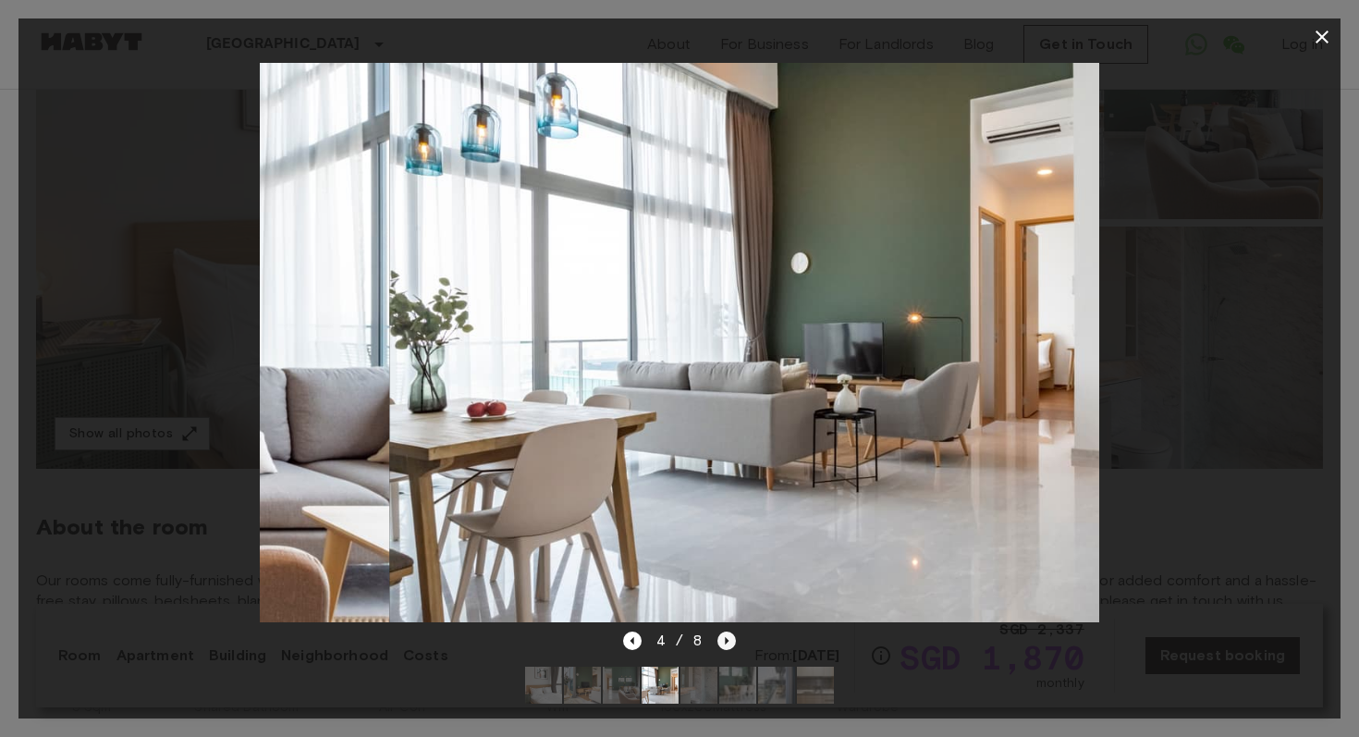
click at [727, 634] on icon "Next image" at bounding box center [726, 640] width 18 height 18
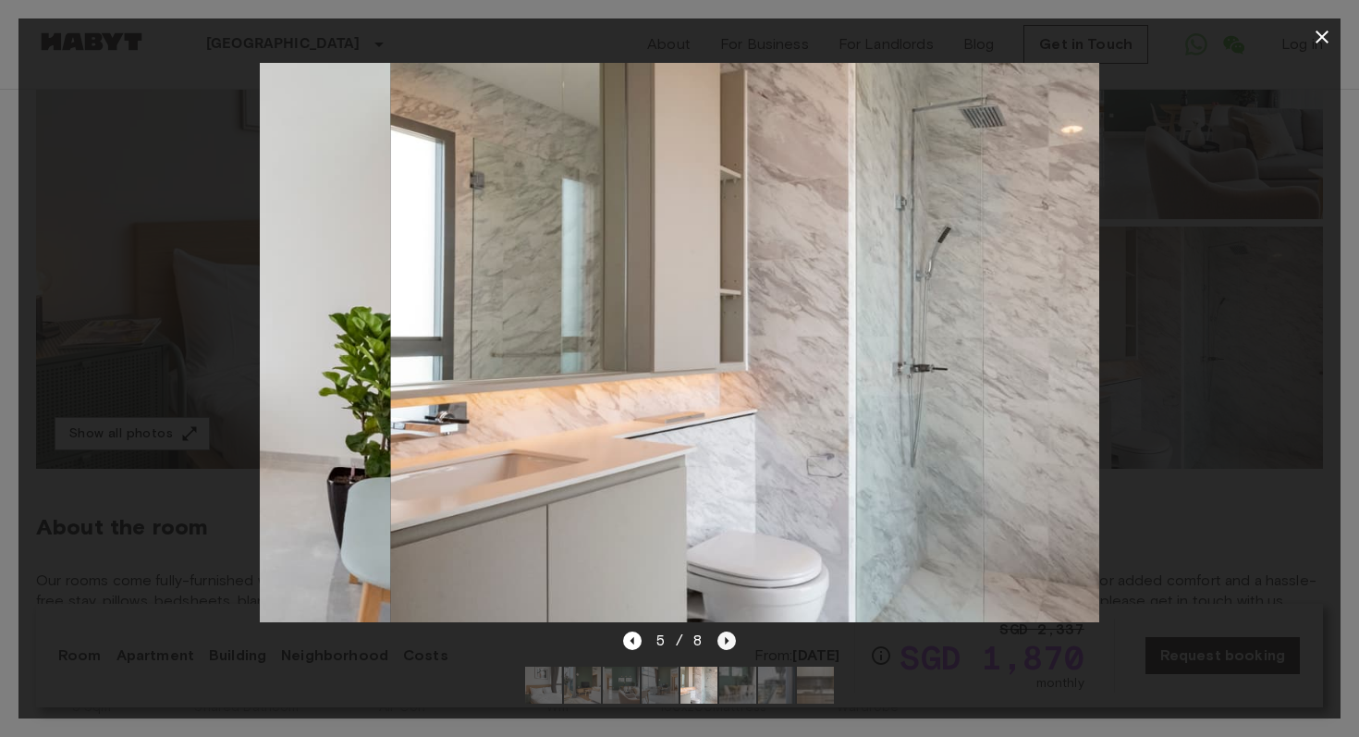
click at [727, 634] on icon "Next image" at bounding box center [726, 640] width 18 height 18
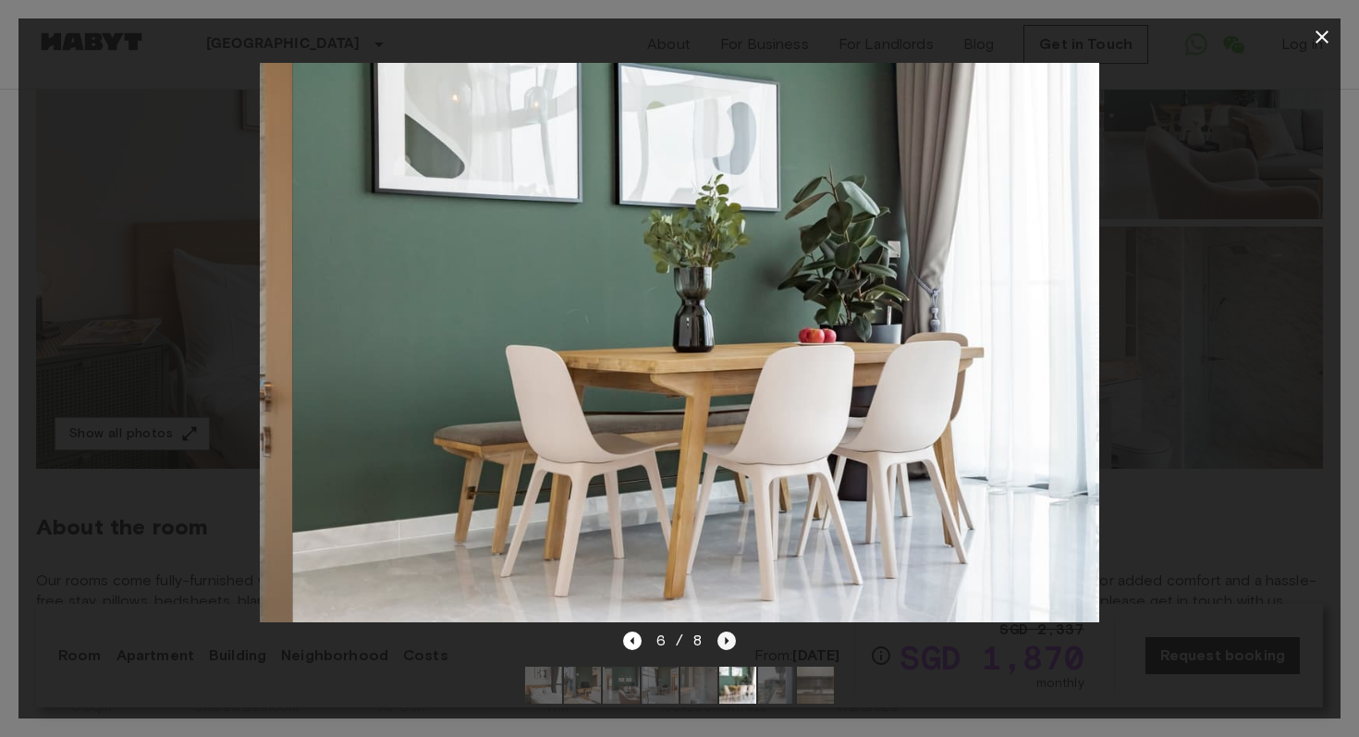
click at [727, 634] on icon "Next image" at bounding box center [726, 640] width 18 height 18
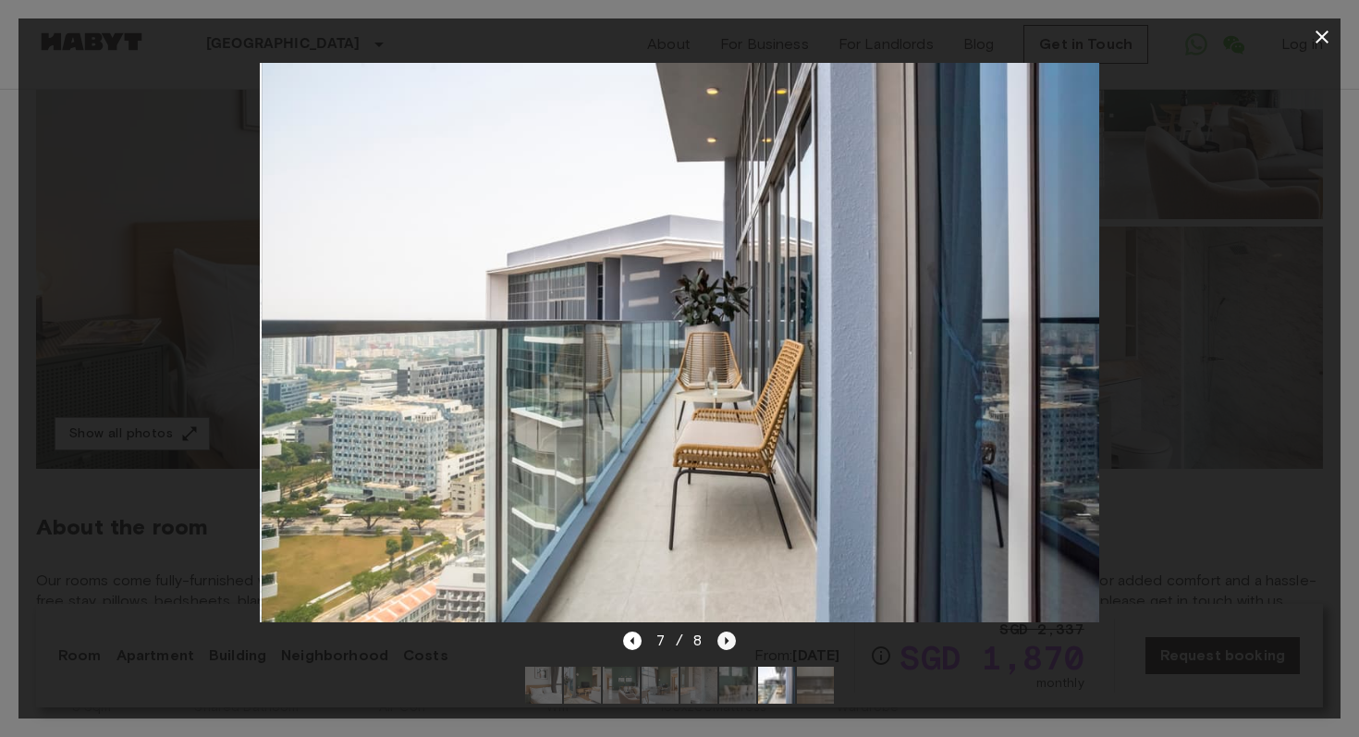
click at [727, 634] on icon "Next image" at bounding box center [726, 640] width 18 height 18
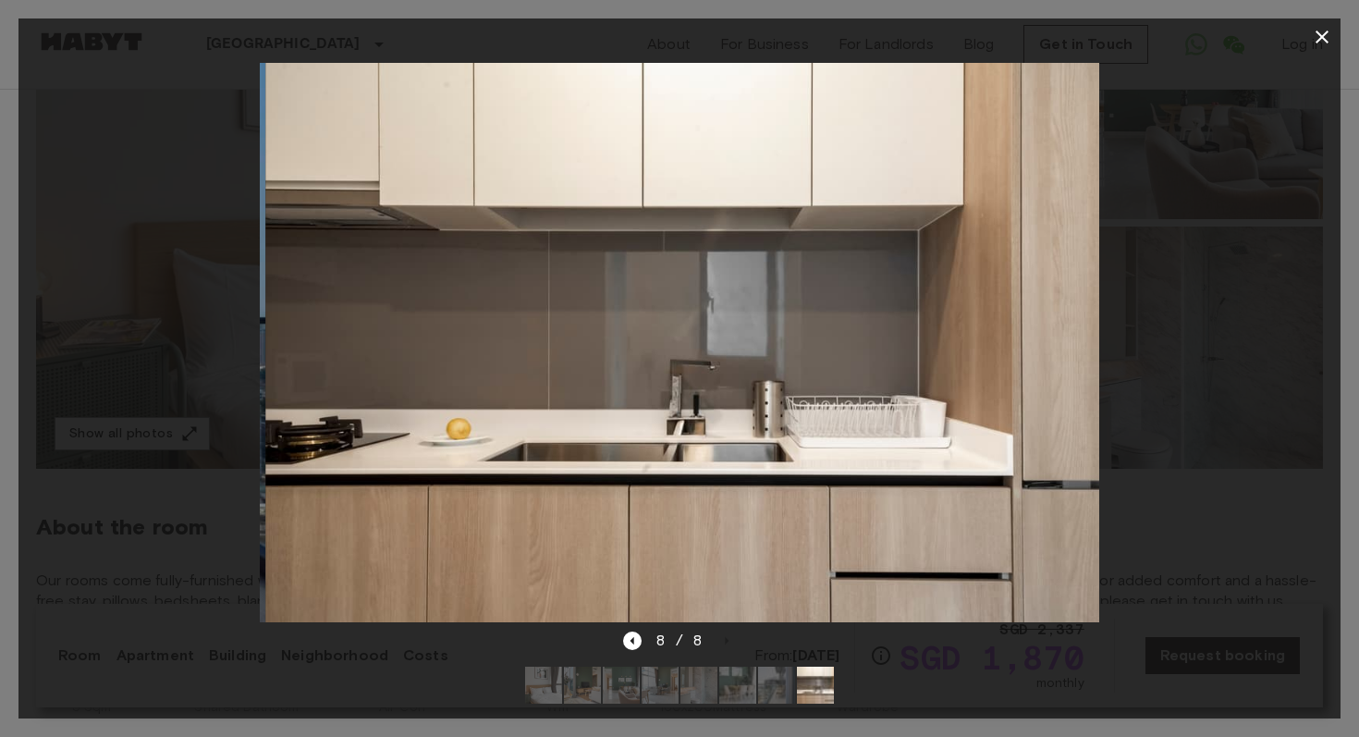
click at [92, 400] on div at bounding box center [679, 342] width 1322 height 574
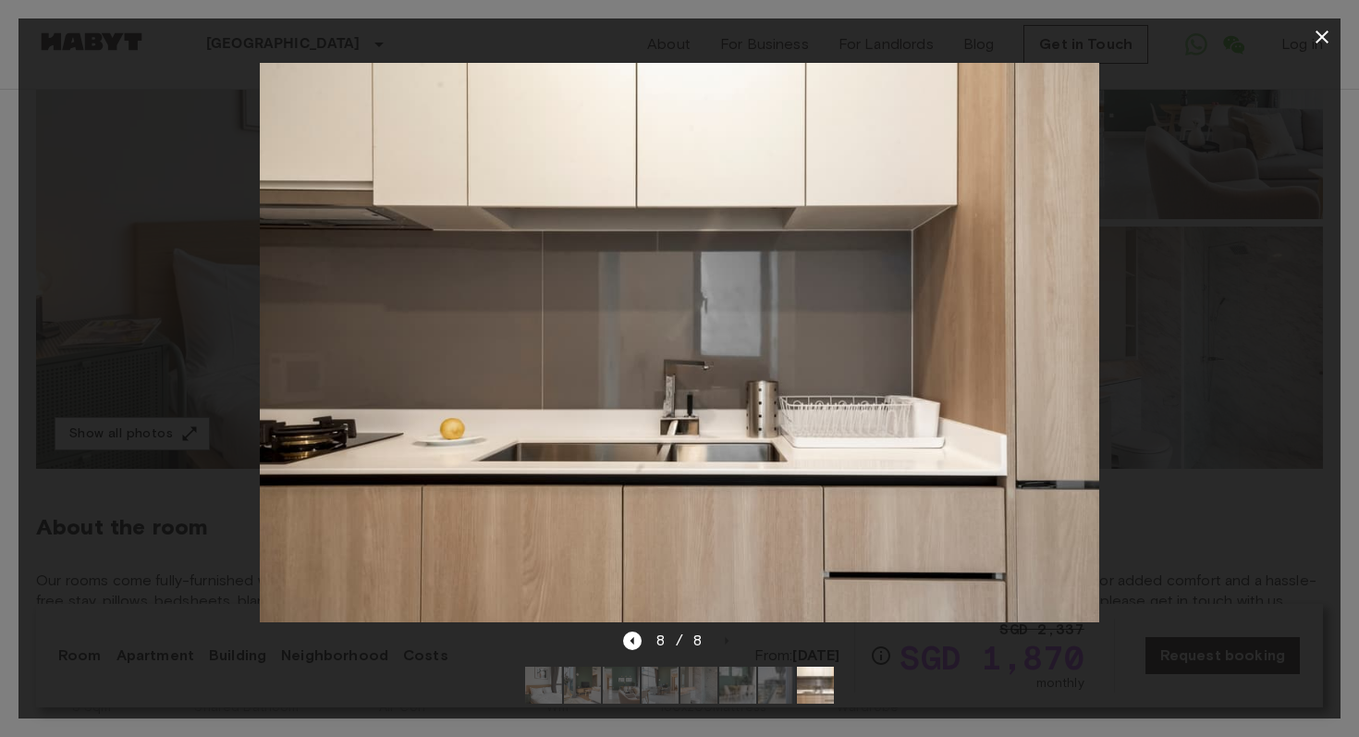
click at [92, 400] on div at bounding box center [679, 342] width 1322 height 574
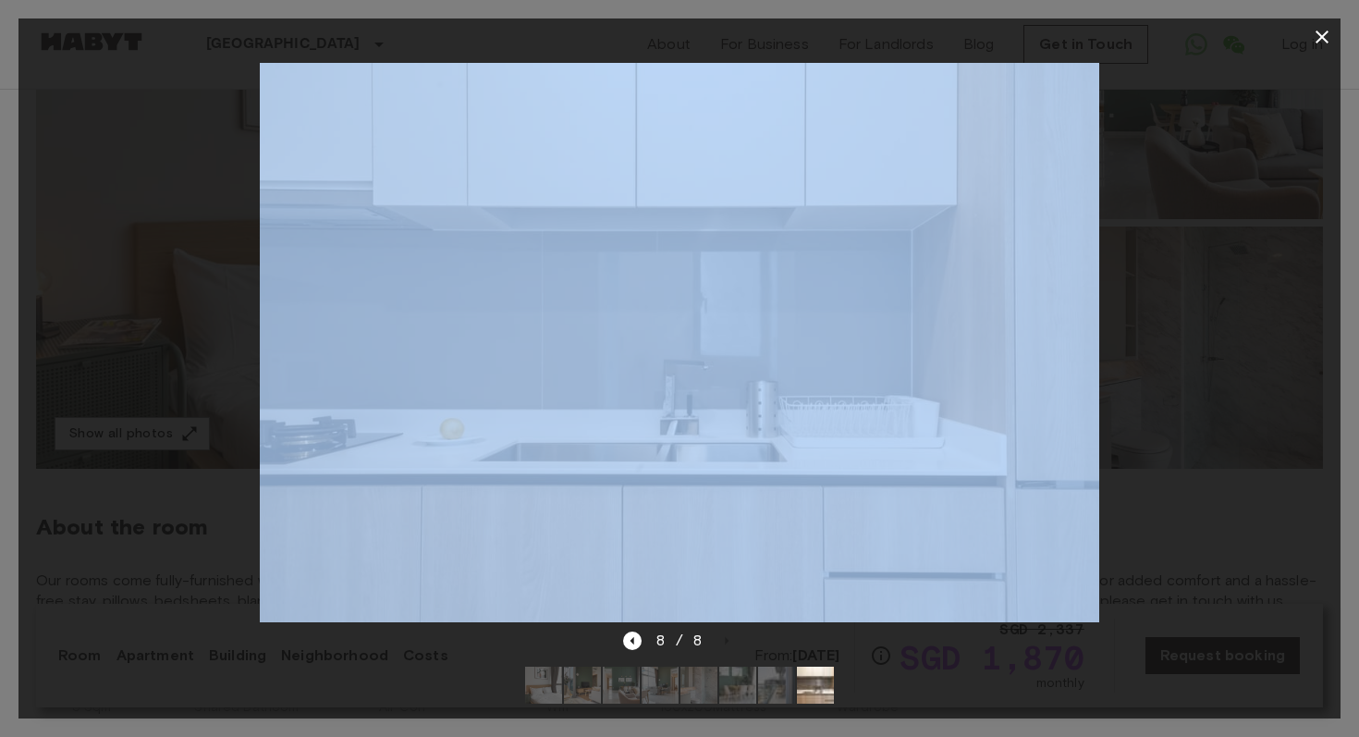
click at [1308, 29] on button "button" at bounding box center [1322, 36] width 37 height 37
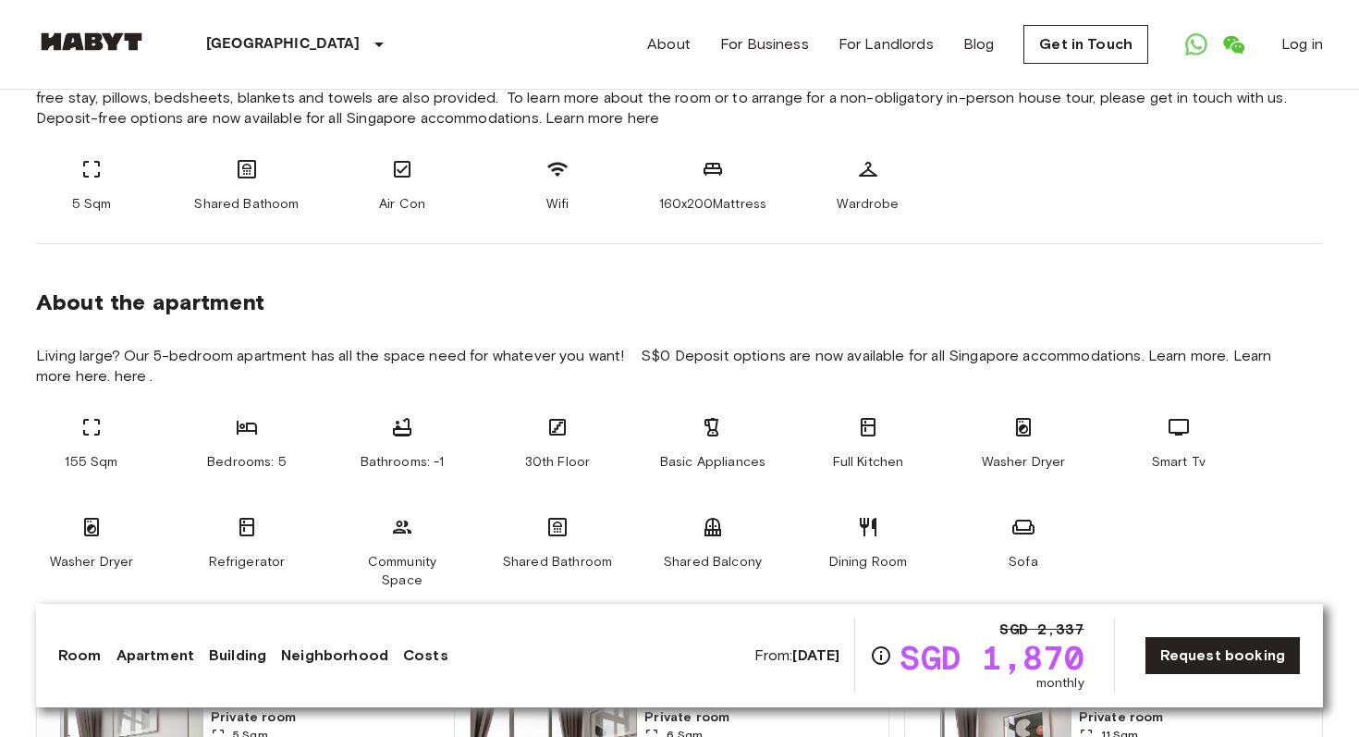
scroll to position [802, 0]
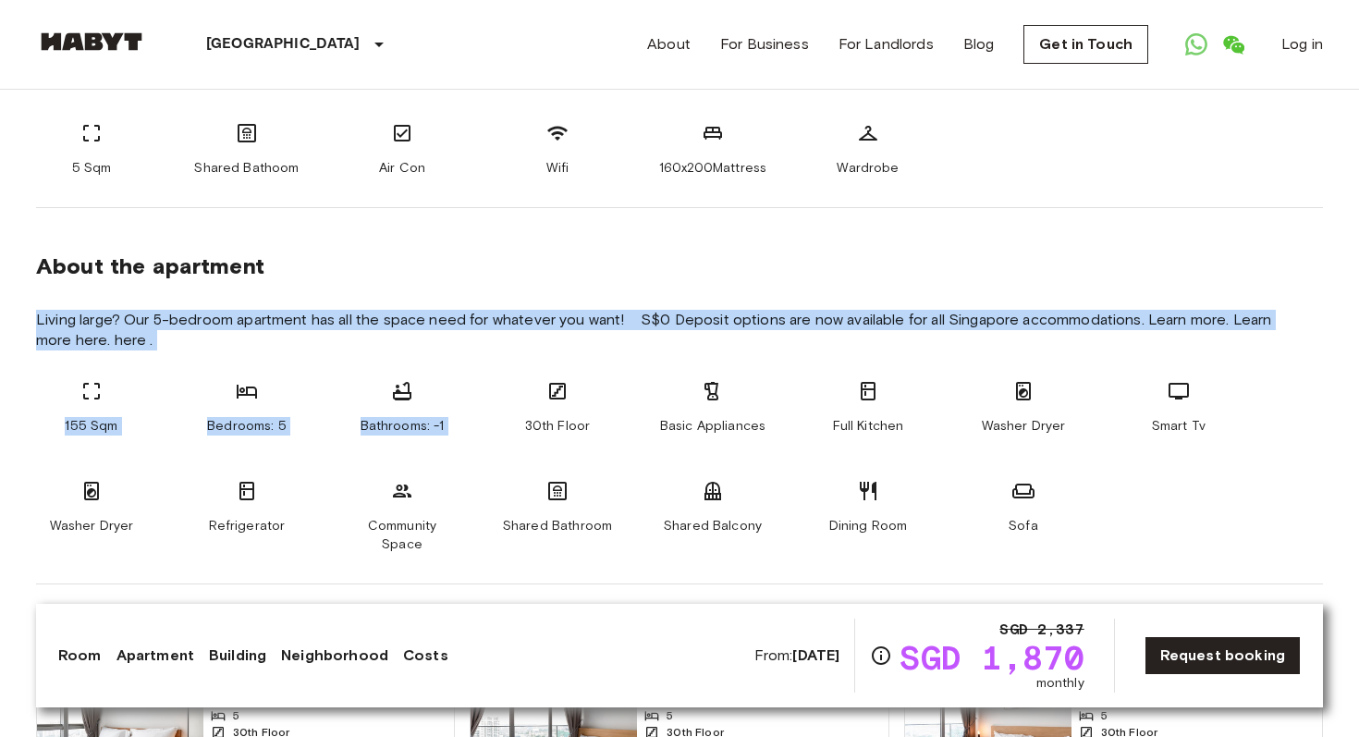
drag, startPoint x: 34, startPoint y: 325, endPoint x: 492, endPoint y: 406, distance: 464.6
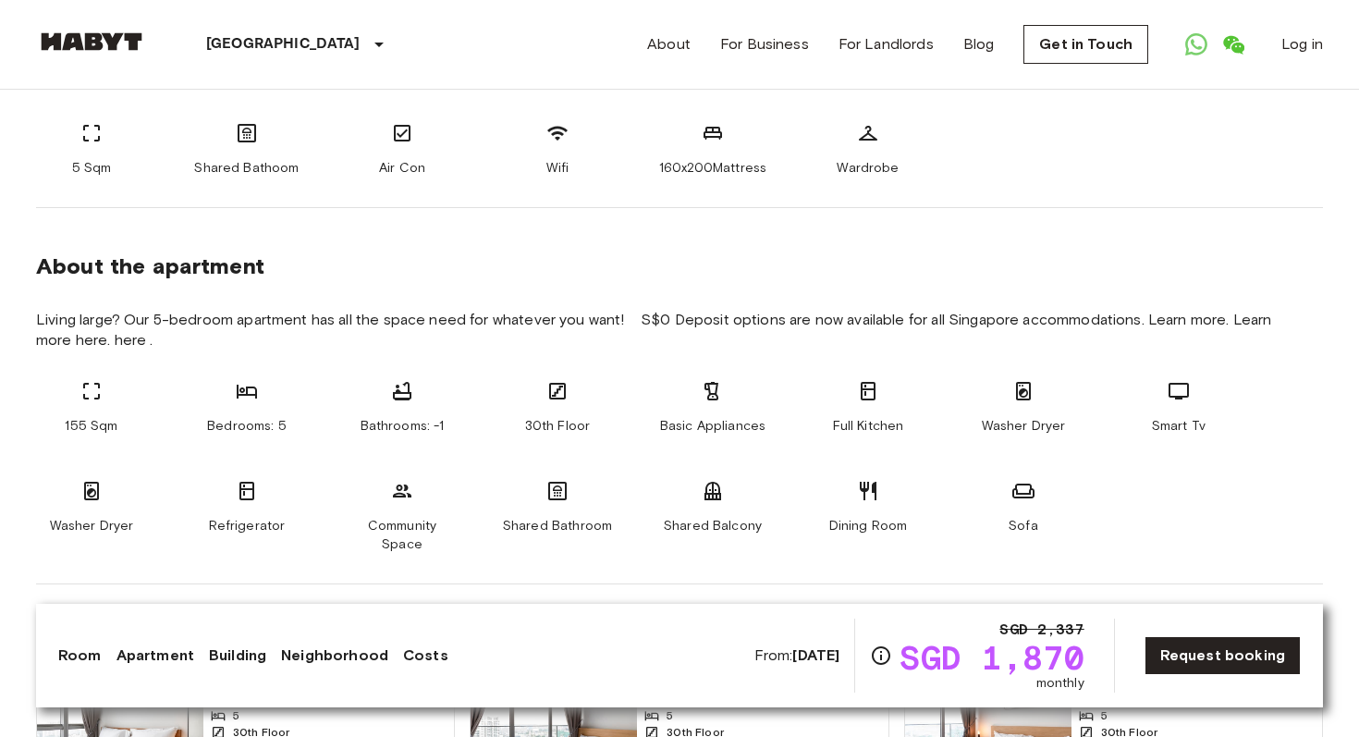
click at [565, 429] on span "30th Floor" at bounding box center [558, 426] width 66 height 18
click at [726, 418] on span "Basic Appliances" at bounding box center [712, 426] width 105 height 18
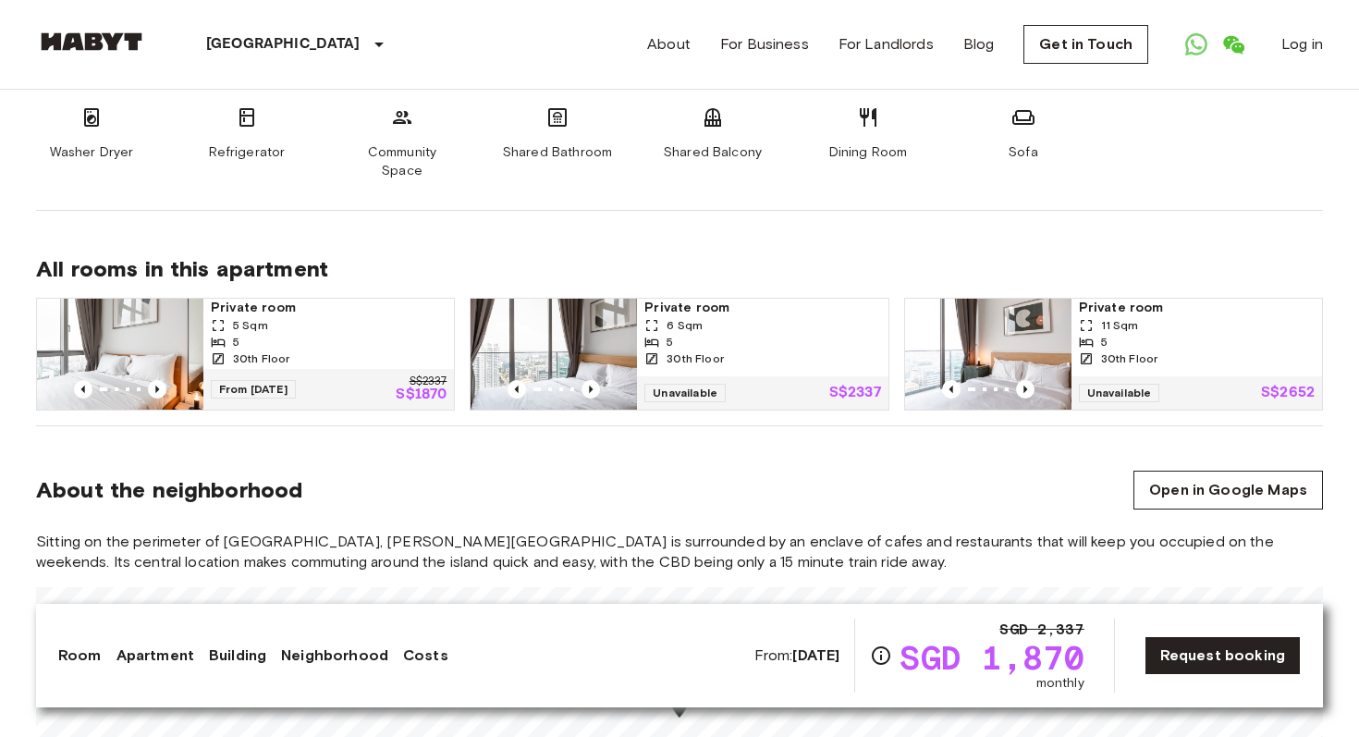
scroll to position [1354, 0]
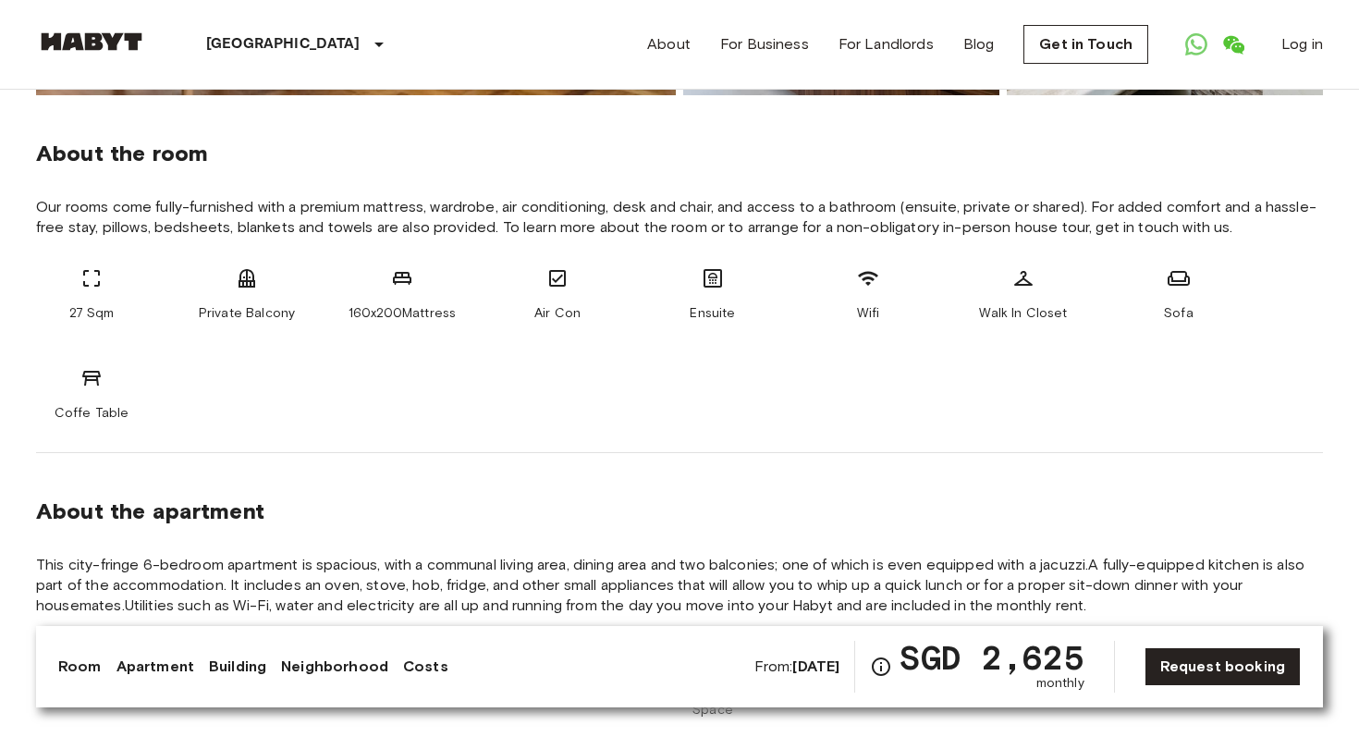
scroll to position [633, 0]
click at [382, 221] on span "Our rooms come fully-furnished with a premium mattress, wardrobe, air condition…" at bounding box center [679, 218] width 1287 height 41
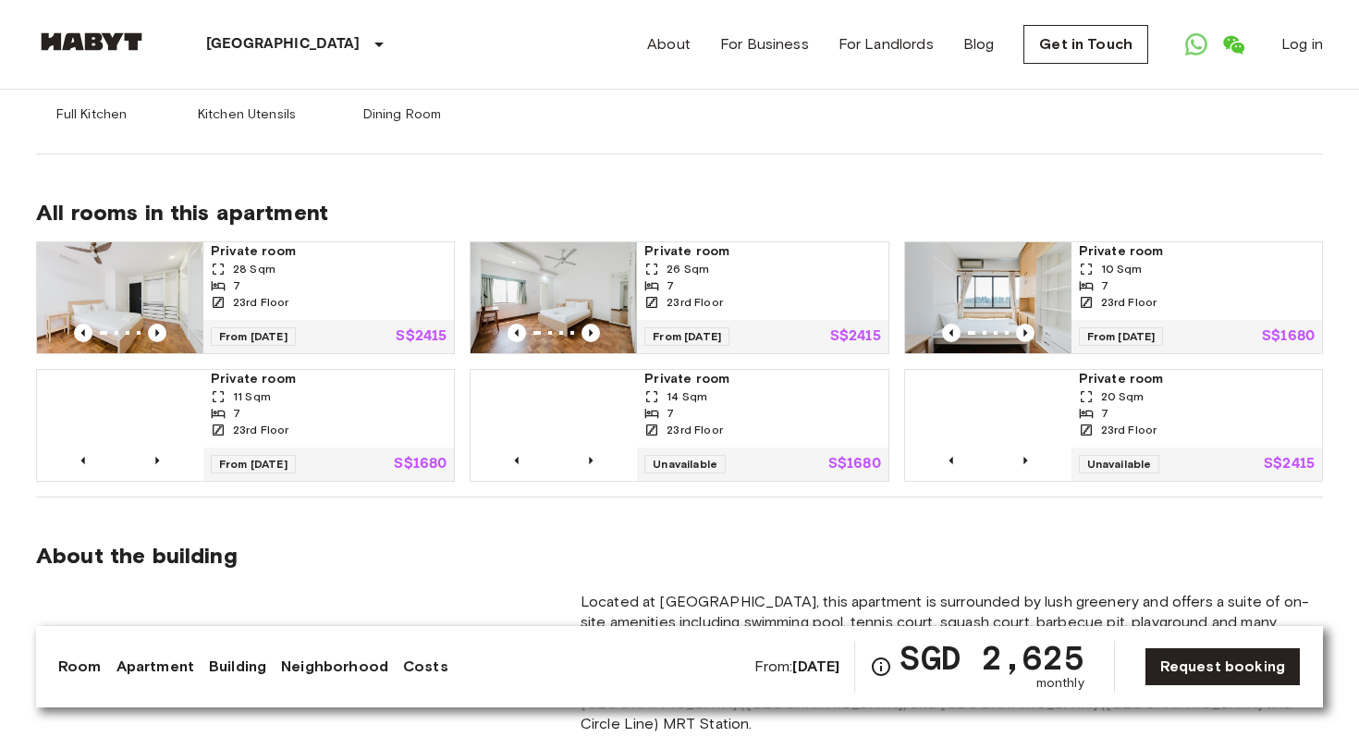
scroll to position [1332, 0]
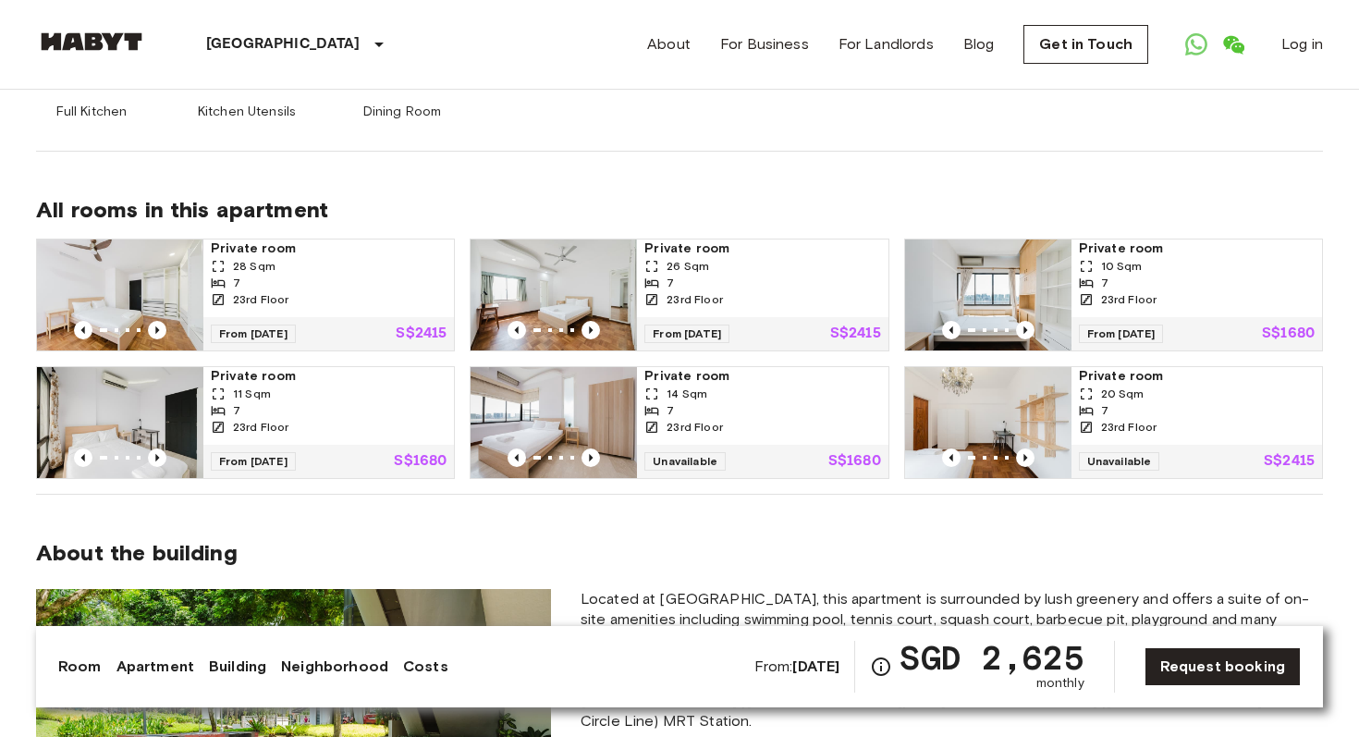
click at [308, 239] on span "Private room" at bounding box center [329, 248] width 236 height 18
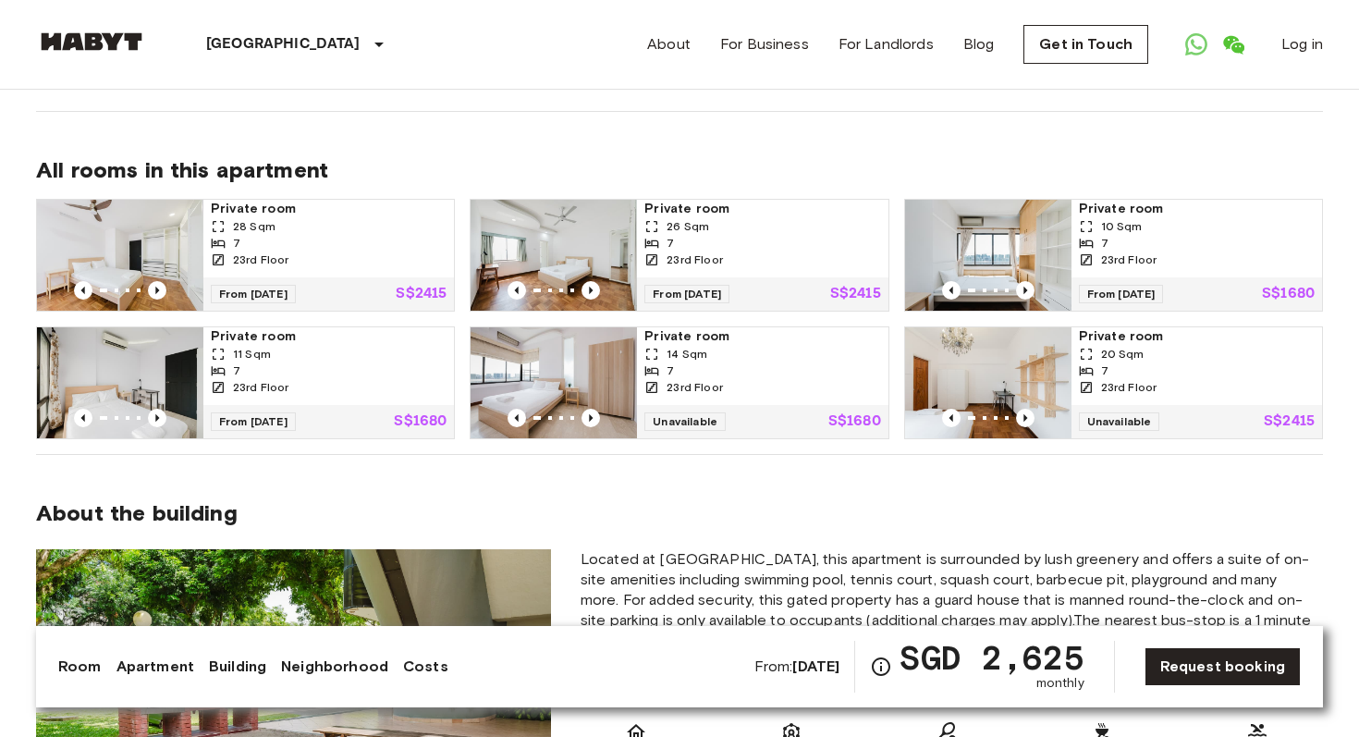
scroll to position [1297, 0]
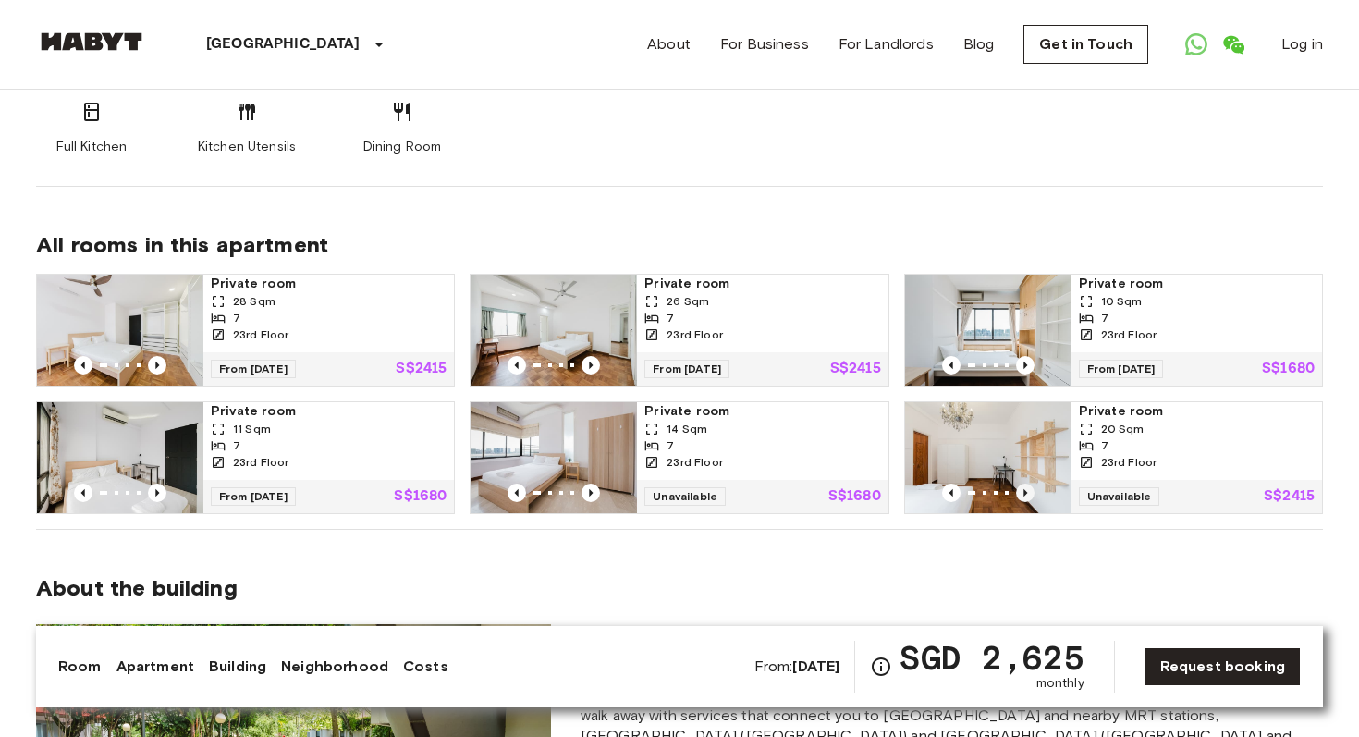
click at [1029, 484] on icon "Previous image" at bounding box center [1025, 493] width 18 height 18
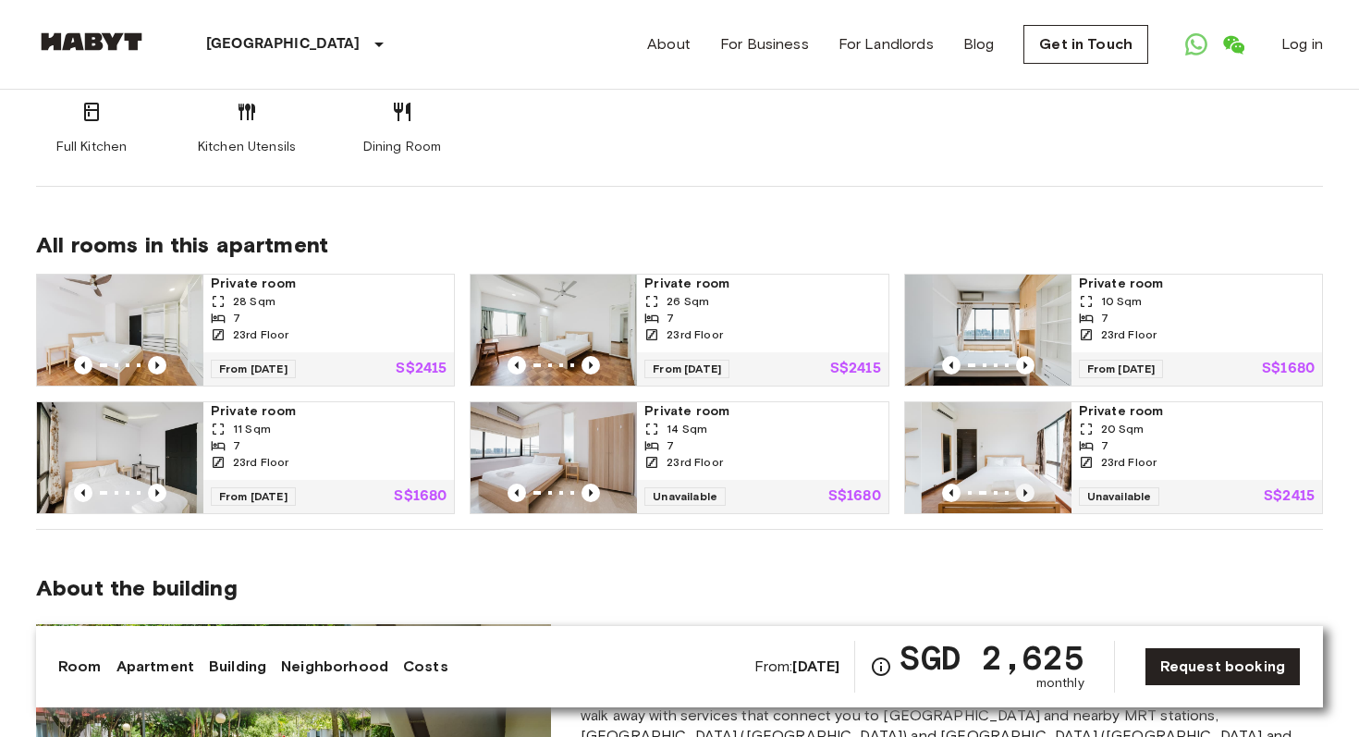
click at [1029, 484] on icon "Previous image" at bounding box center [1025, 493] width 18 height 18
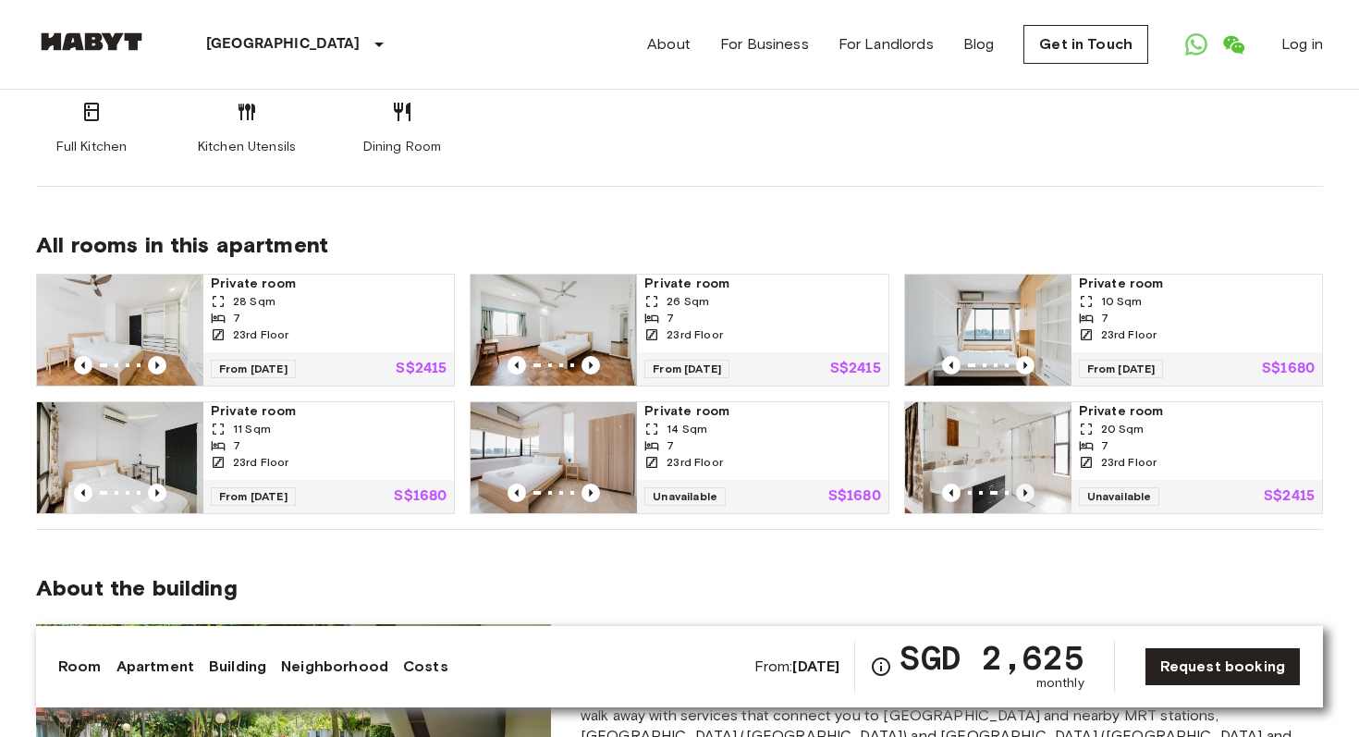
click at [1029, 484] on icon "Previous image" at bounding box center [1025, 493] width 18 height 18
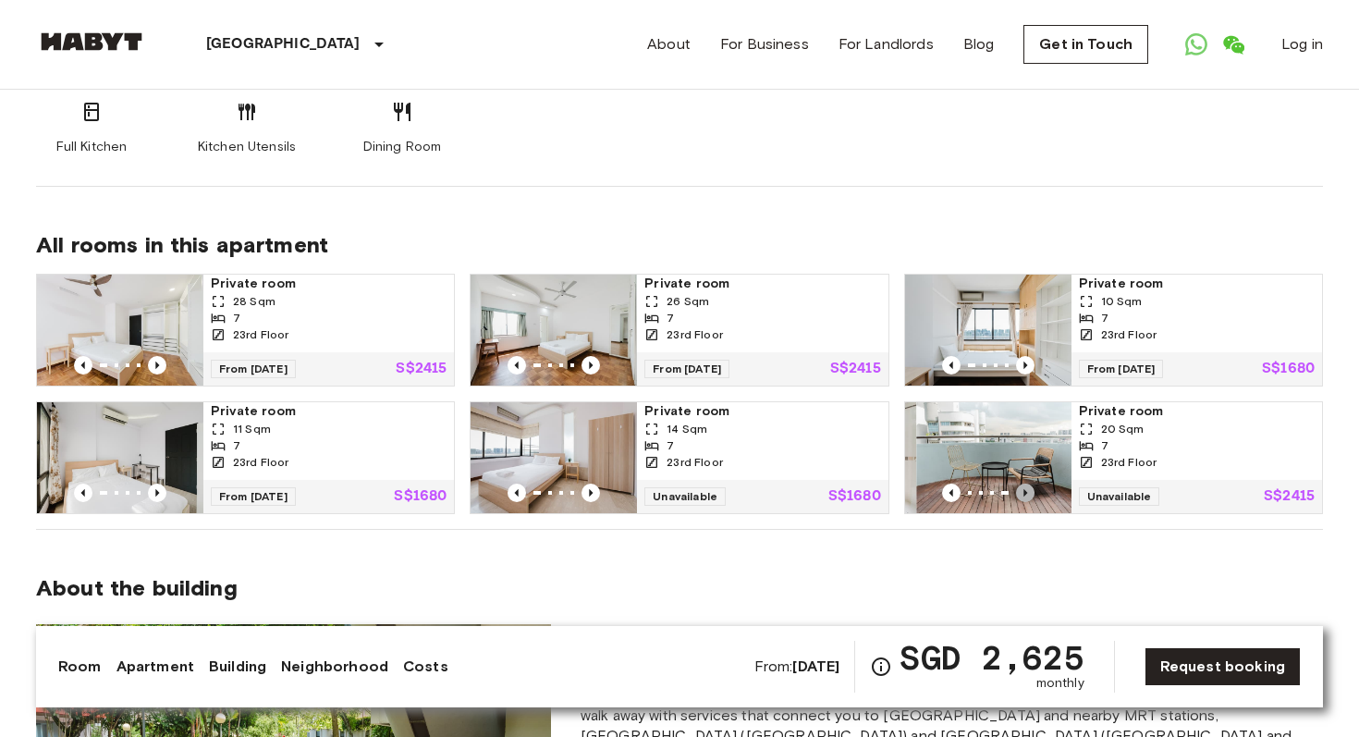
click at [1029, 484] on icon "Previous image" at bounding box center [1025, 493] width 18 height 18
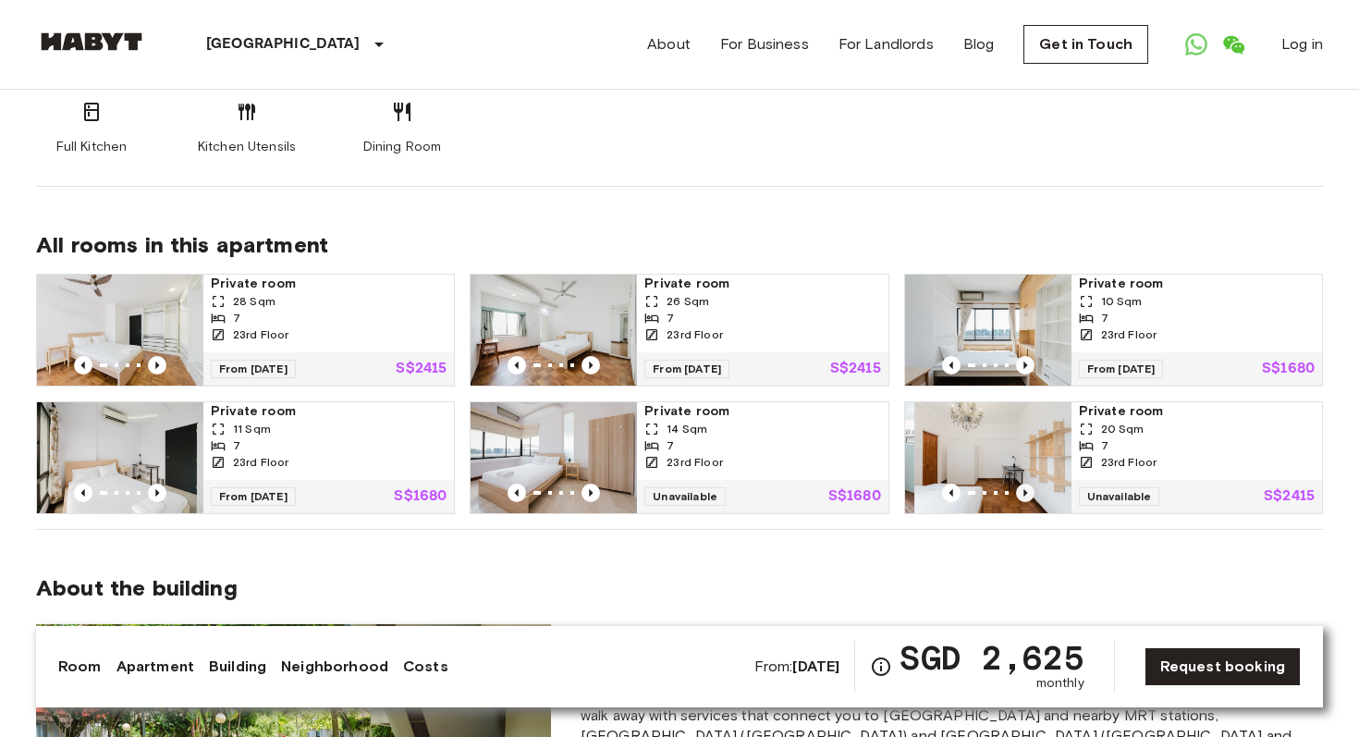
click at [1029, 484] on icon "Previous image" at bounding box center [1025, 493] width 18 height 18
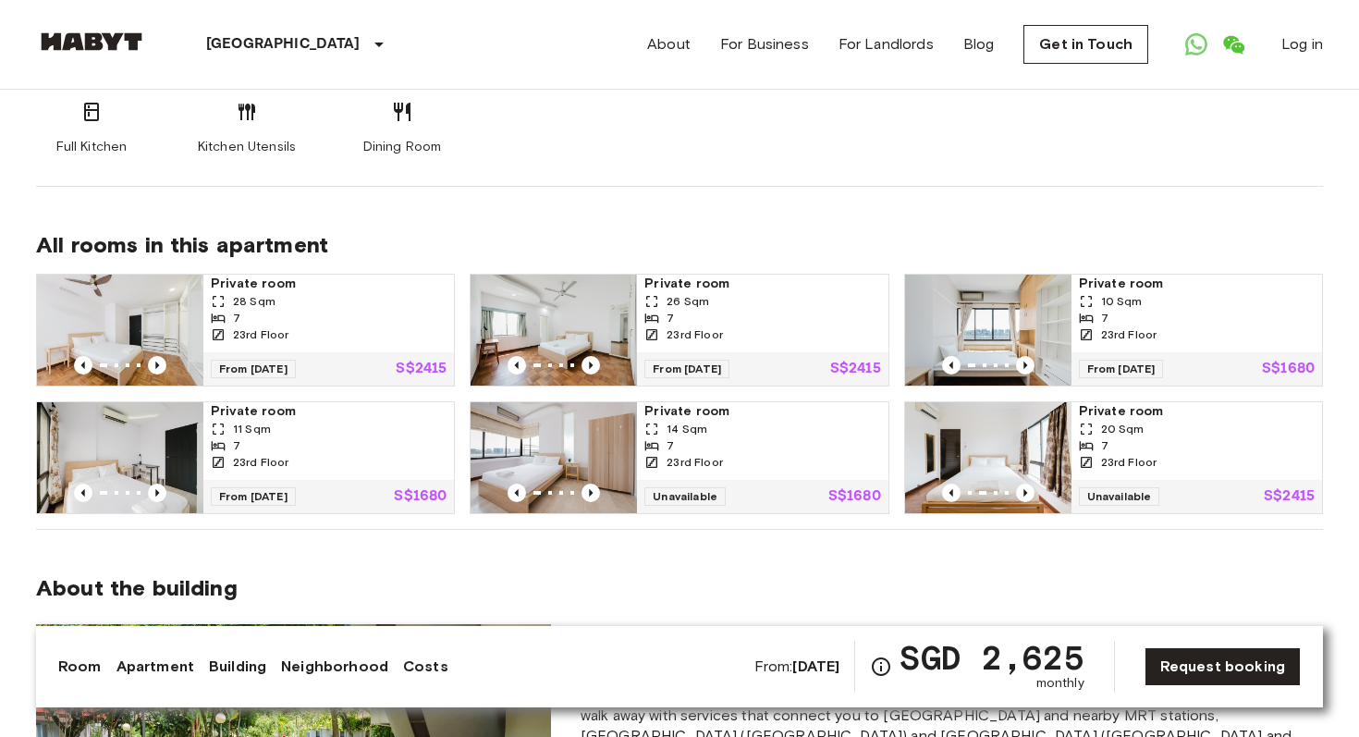
click at [698, 421] on span "14 Sqm" at bounding box center [687, 429] width 41 height 17
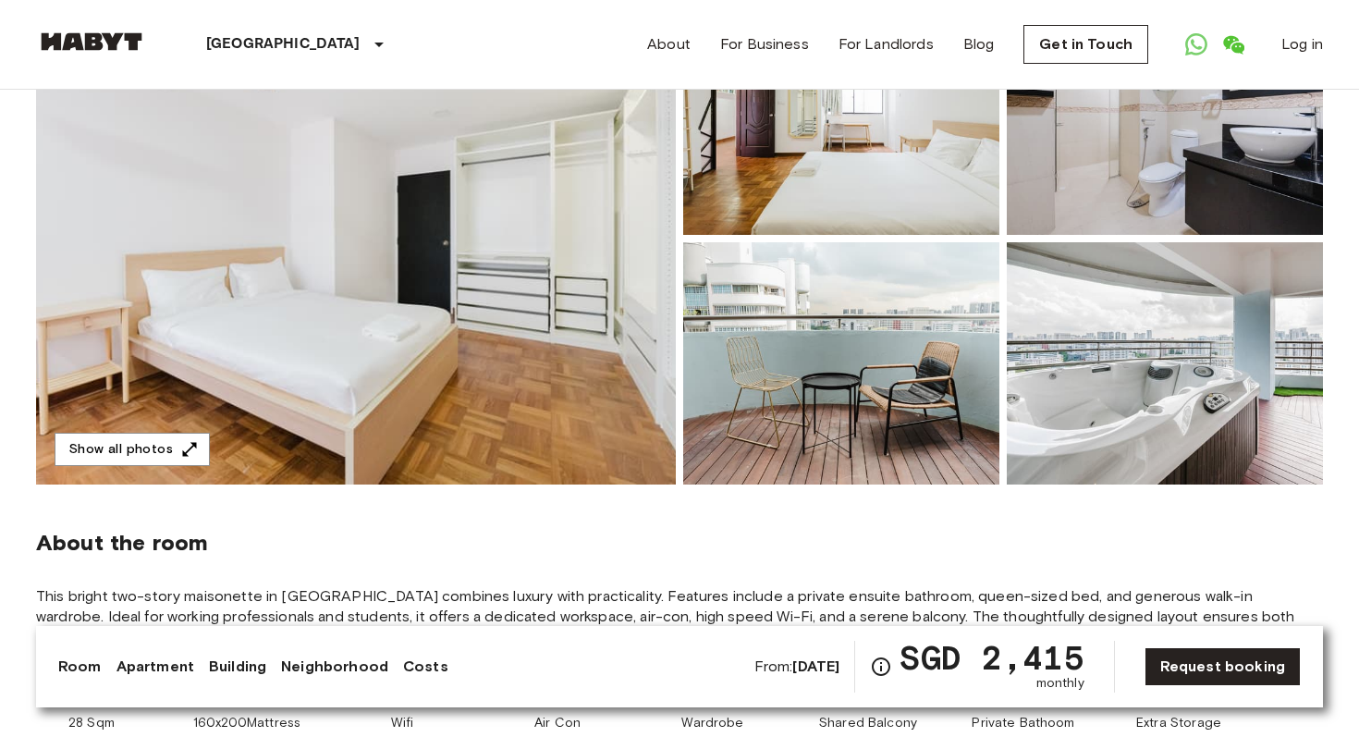
scroll to position [234, 0]
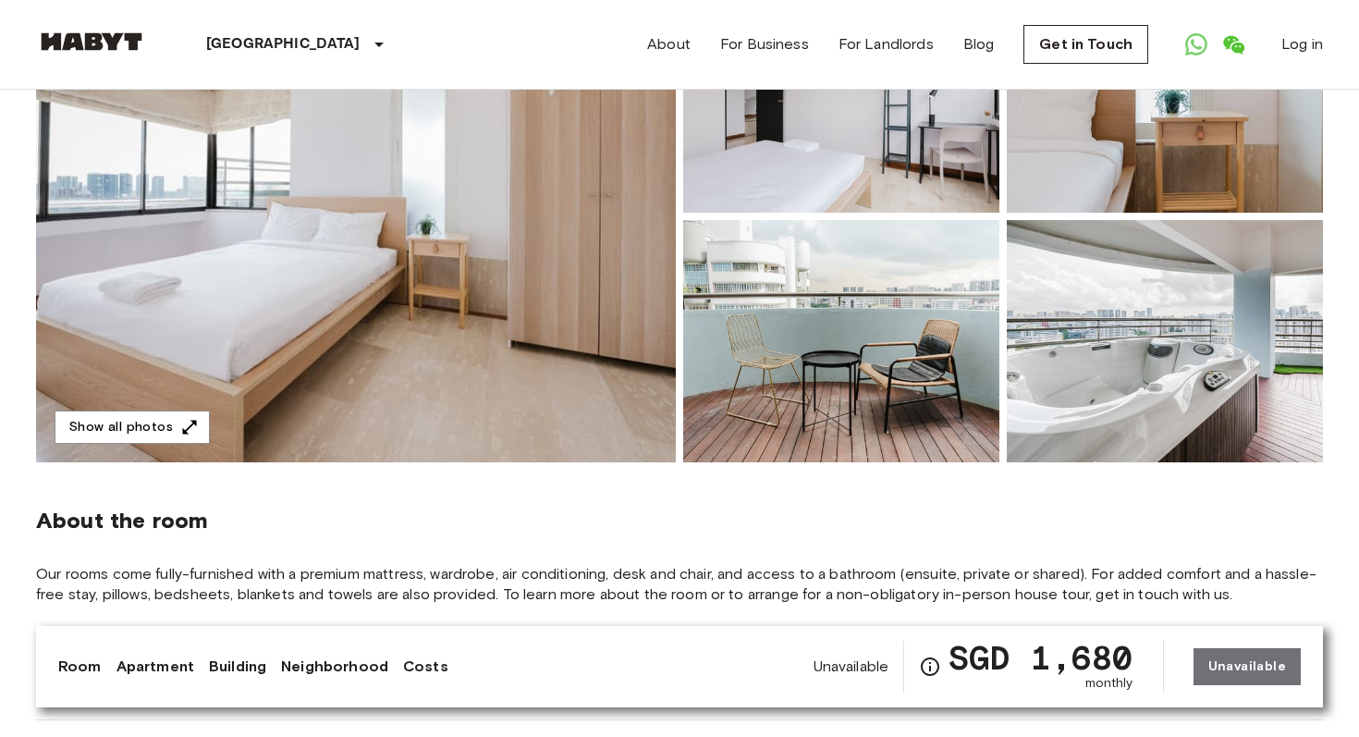
scroll to position [180, 0]
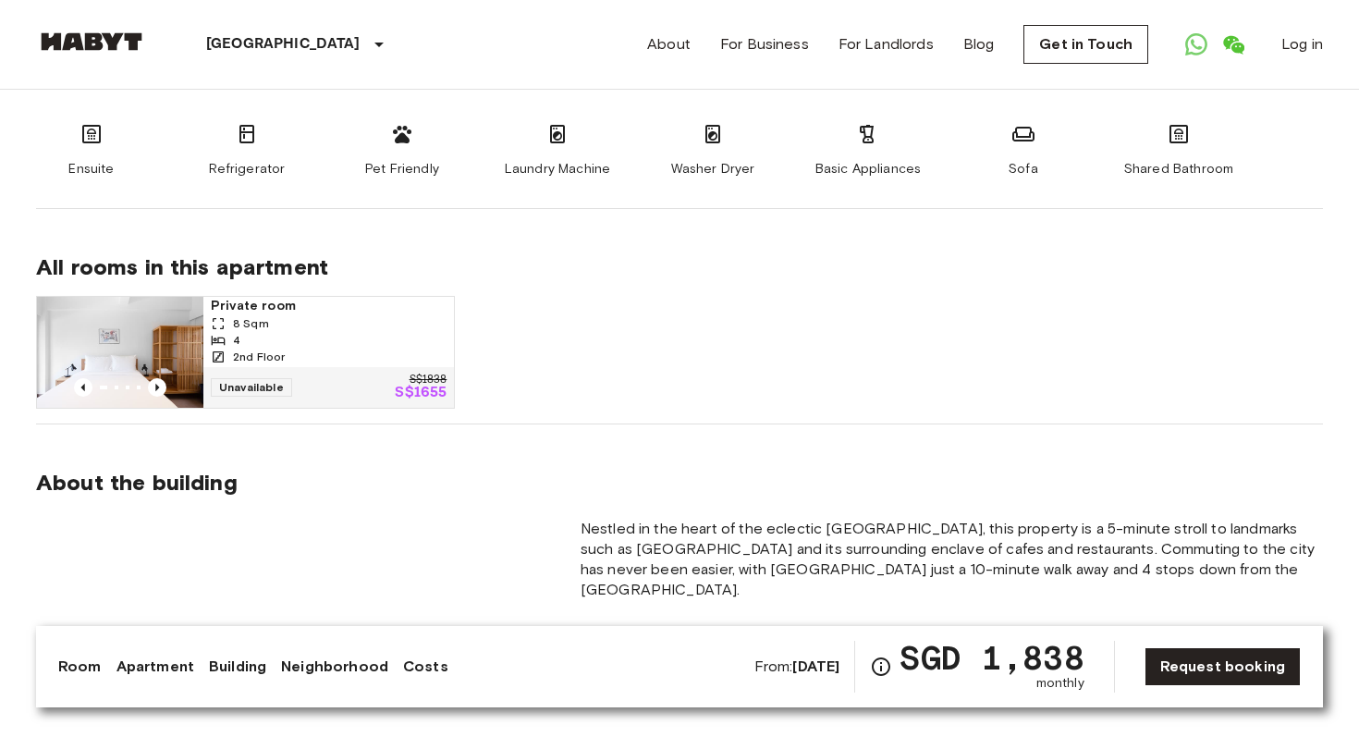
scroll to position [1188, 0]
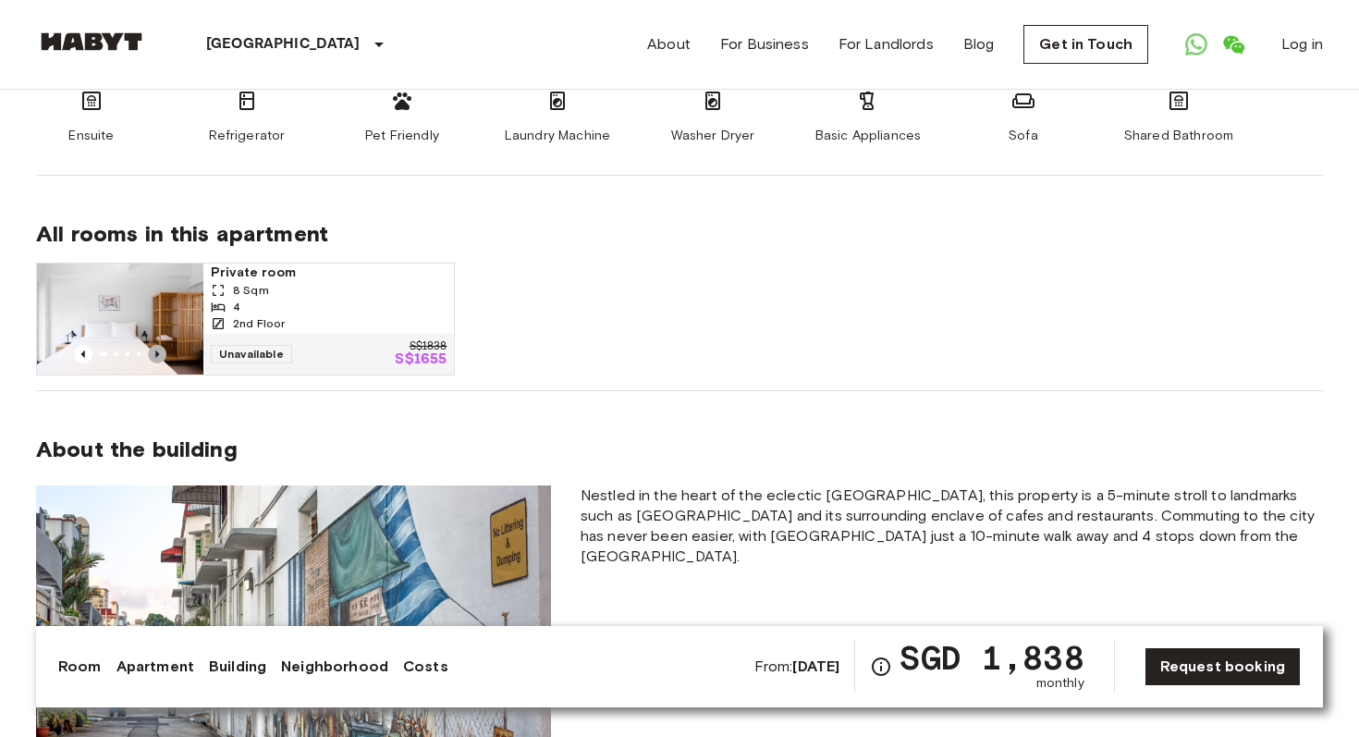
click at [156, 350] on icon "Previous image" at bounding box center [157, 353] width 4 height 7
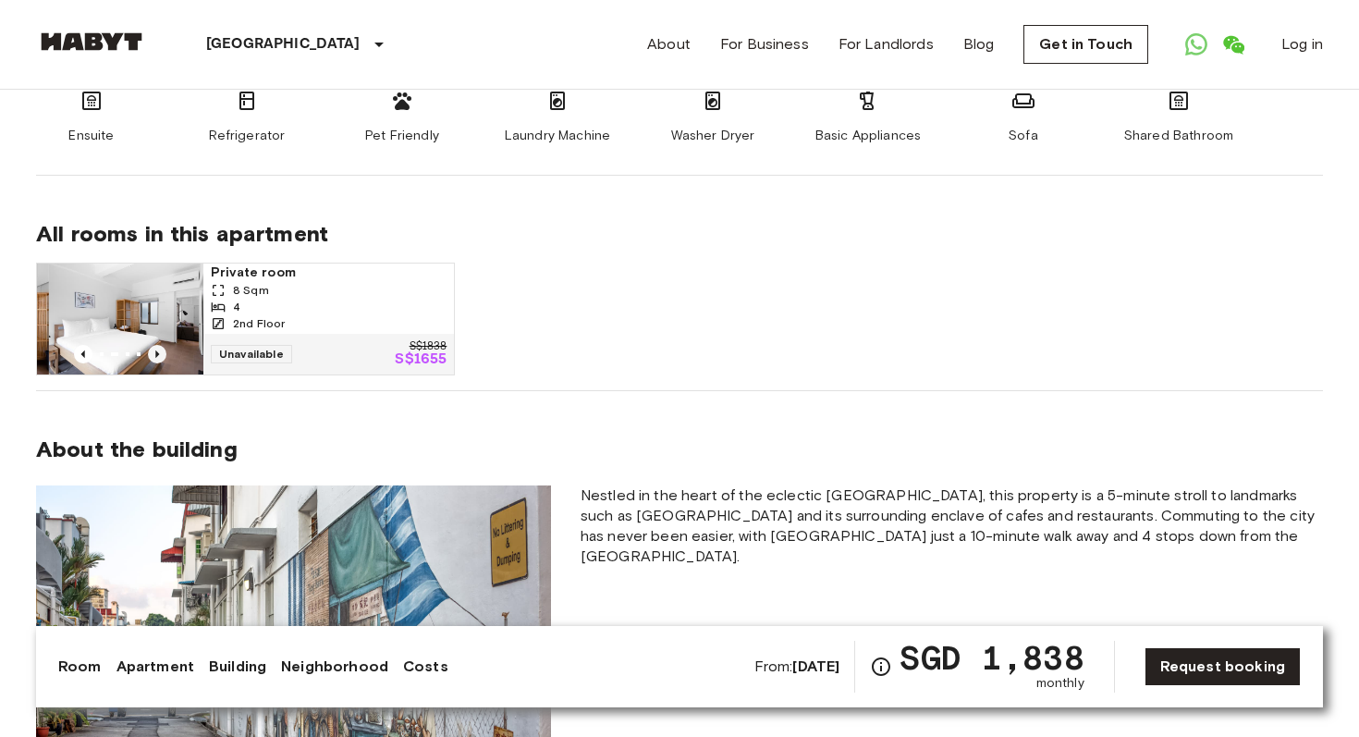
click at [156, 350] on icon "Previous image" at bounding box center [157, 353] width 4 height 7
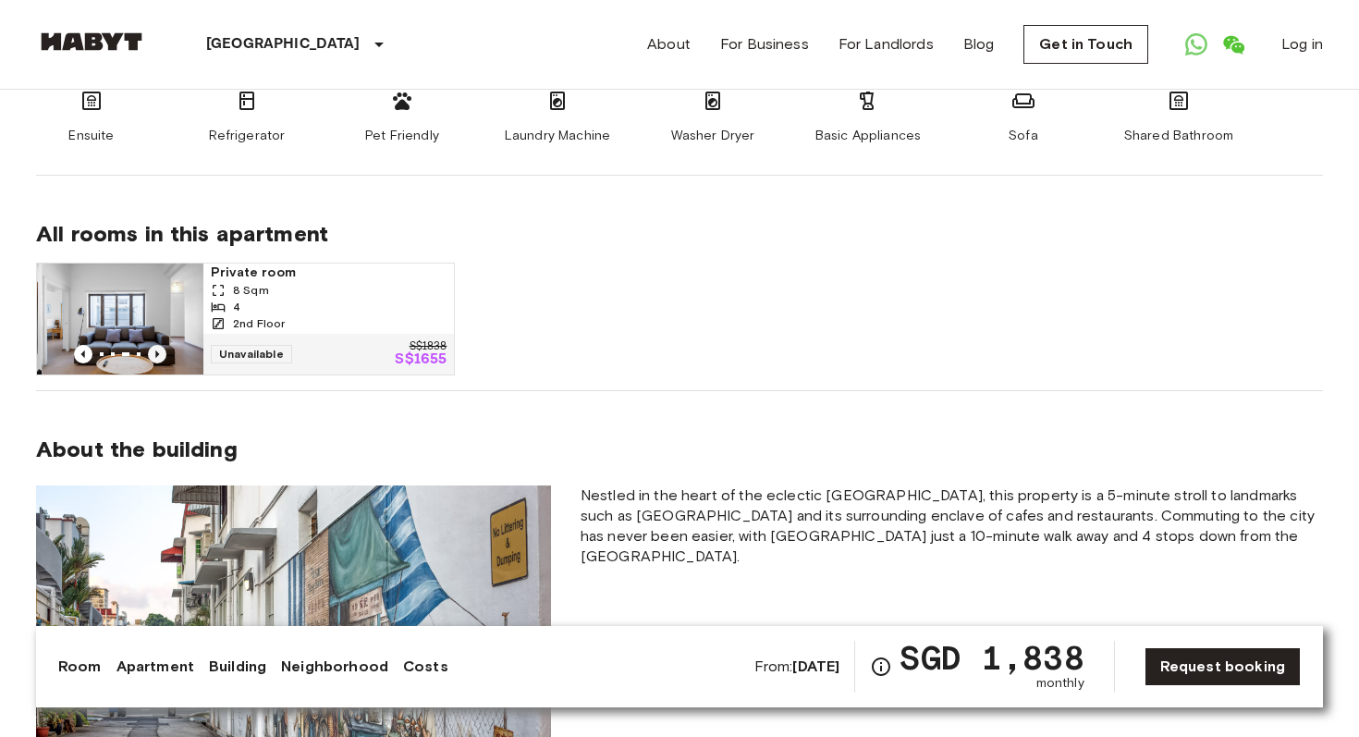
click at [156, 350] on icon "Previous image" at bounding box center [157, 353] width 4 height 7
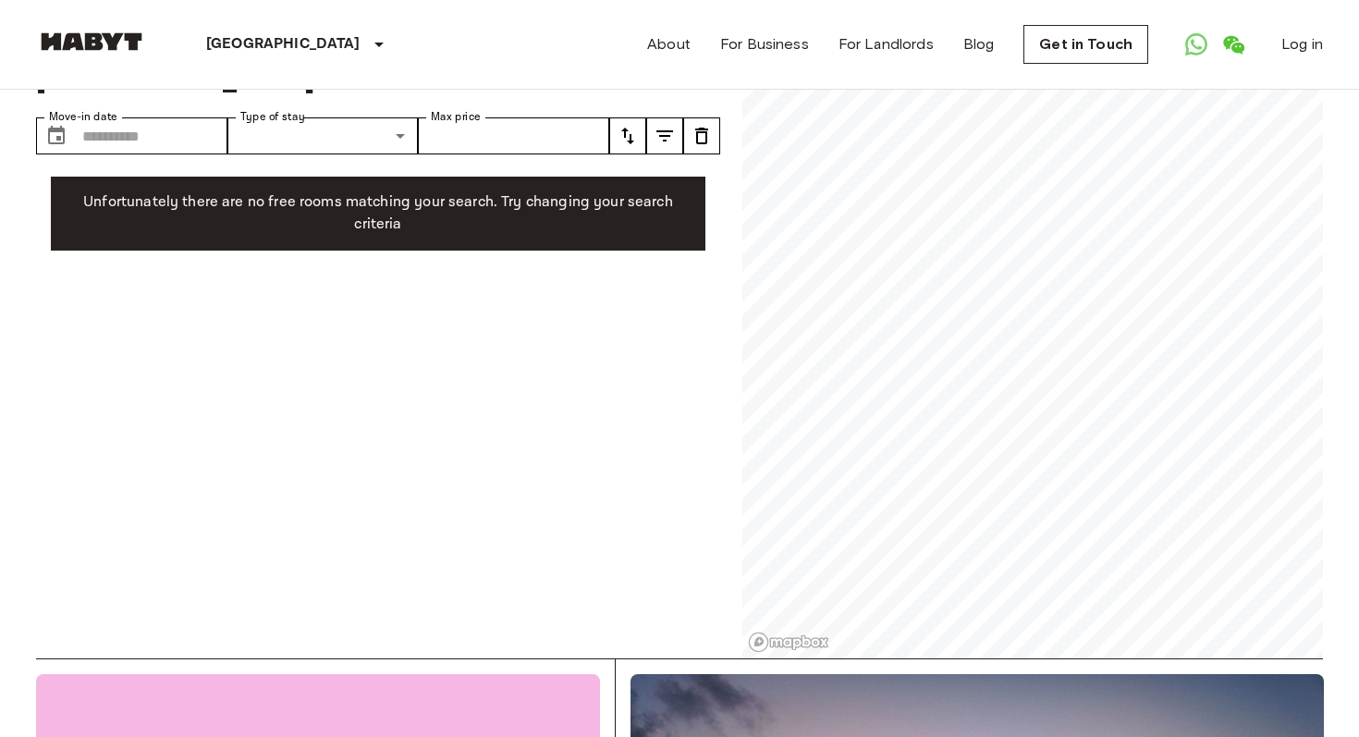
scroll to position [18, 0]
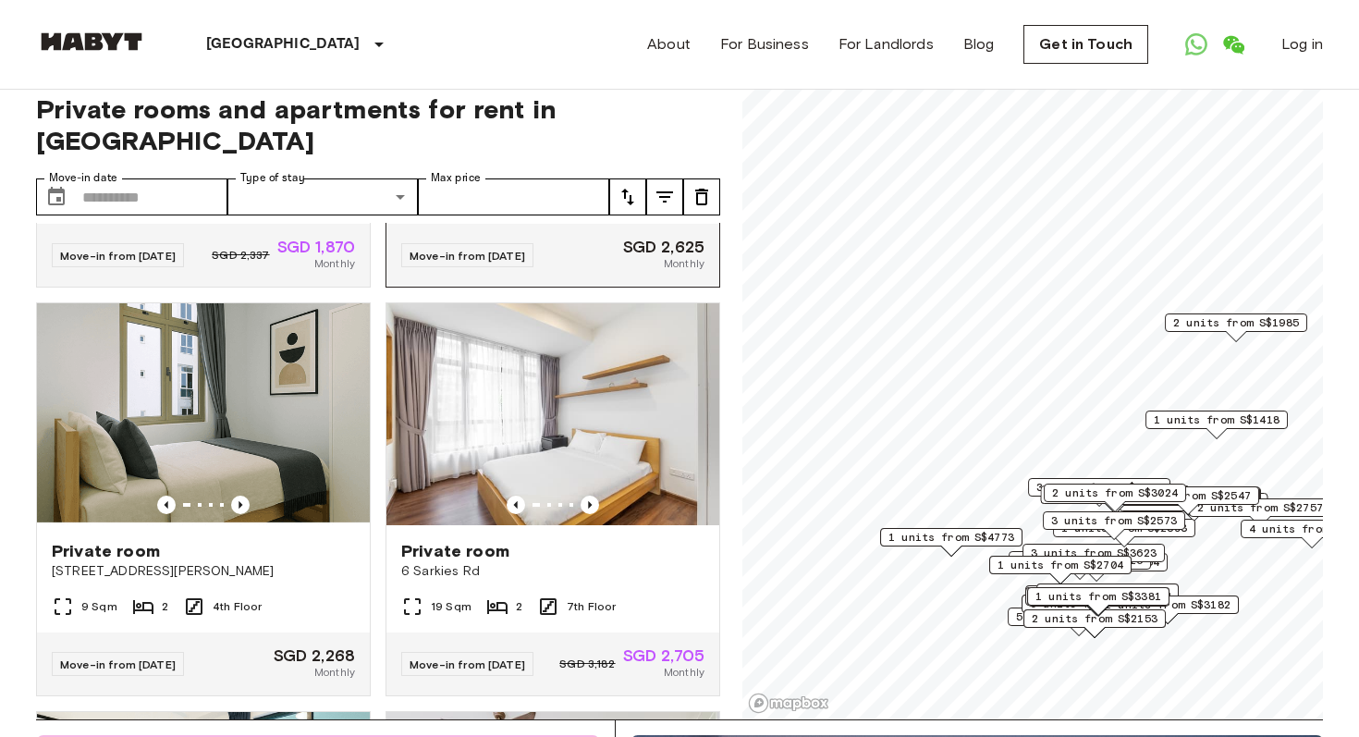
scroll to position [402, 0]
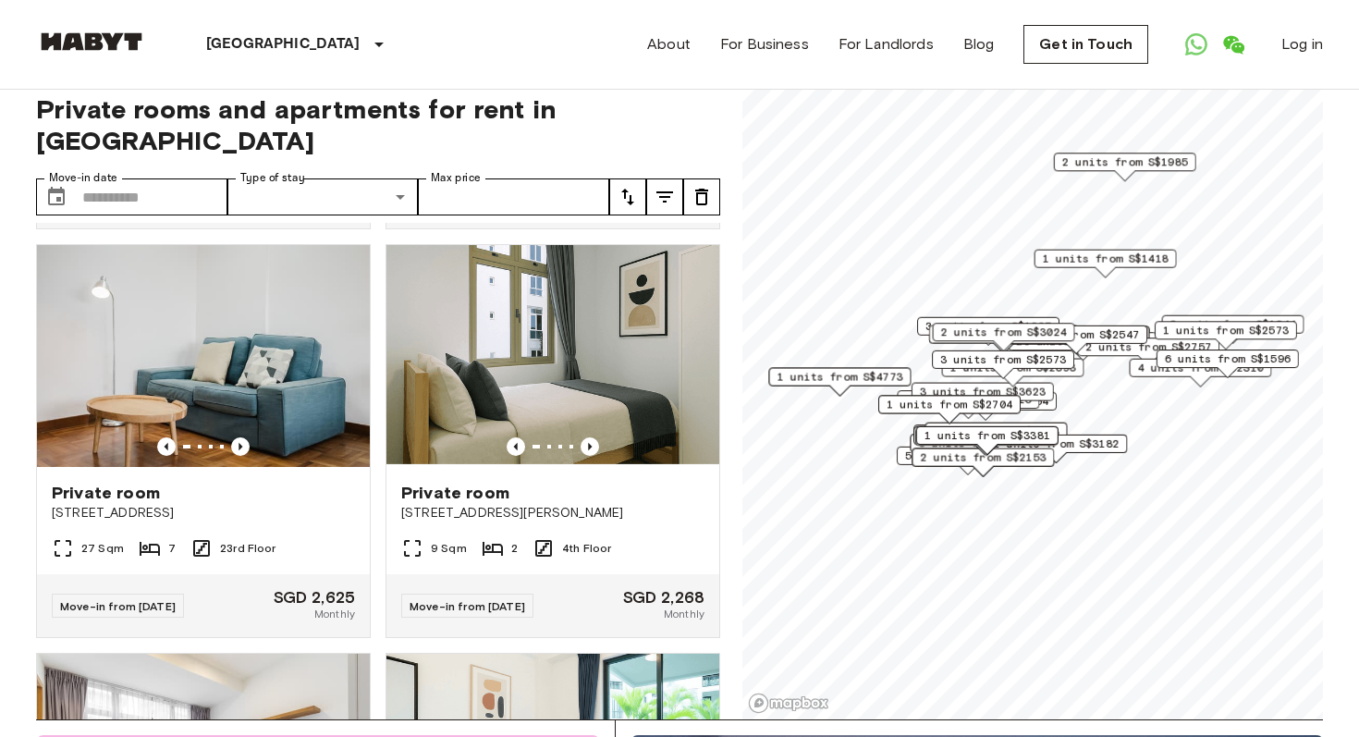
drag, startPoint x: 1091, startPoint y: 433, endPoint x: 1057, endPoint y: 426, distance: 34.8
click at [1057, 426] on div "1 units from S$3381" at bounding box center [987, 435] width 142 height 18
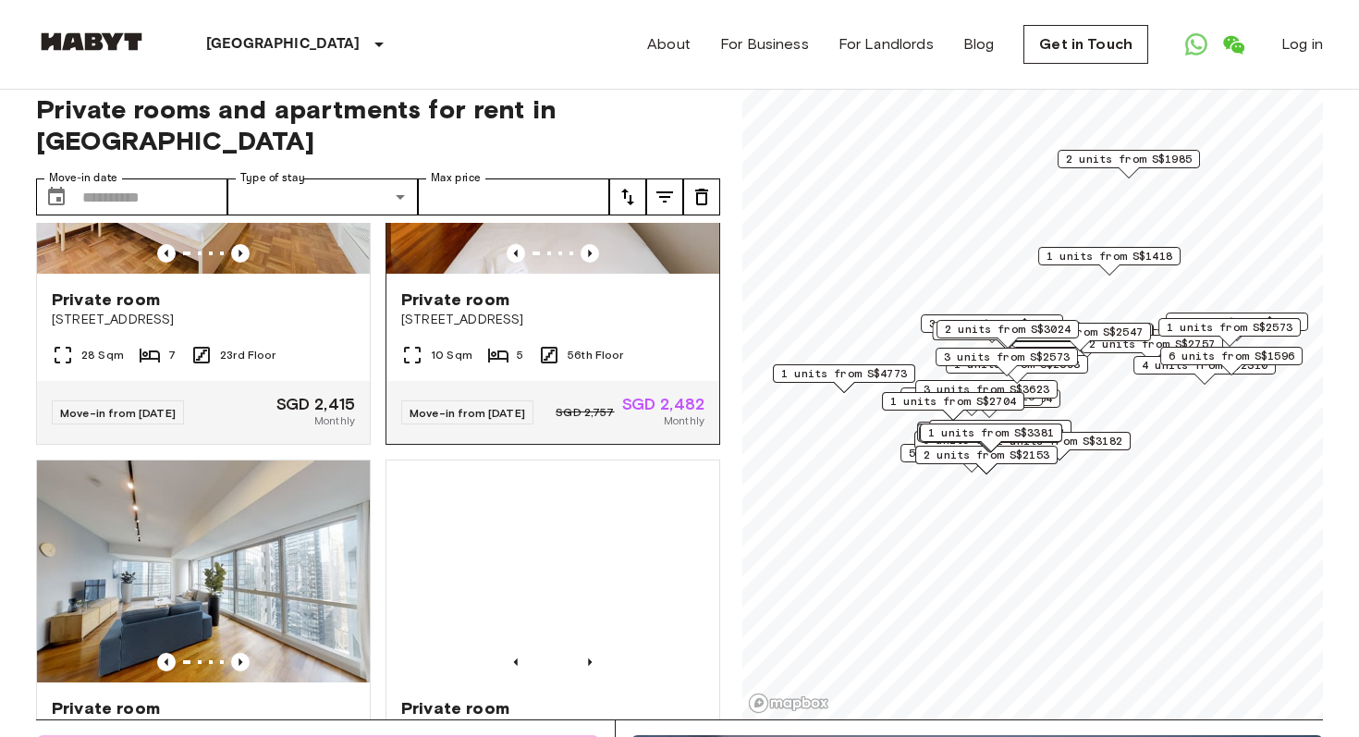
scroll to position [1426, 0]
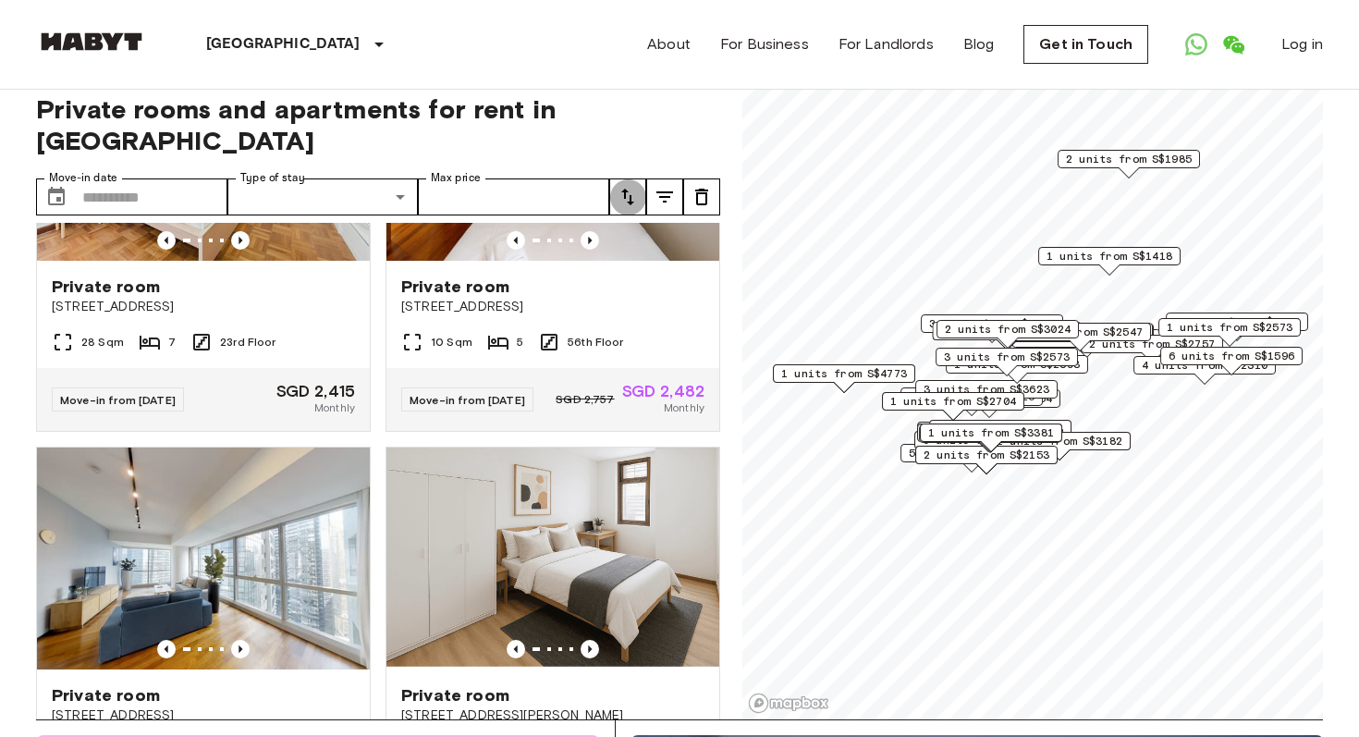
click at [631, 186] on icon "tune" at bounding box center [628, 197] width 22 height 22
click at [668, 233] on li "Lowest price" at bounding box center [701, 233] width 185 height 33
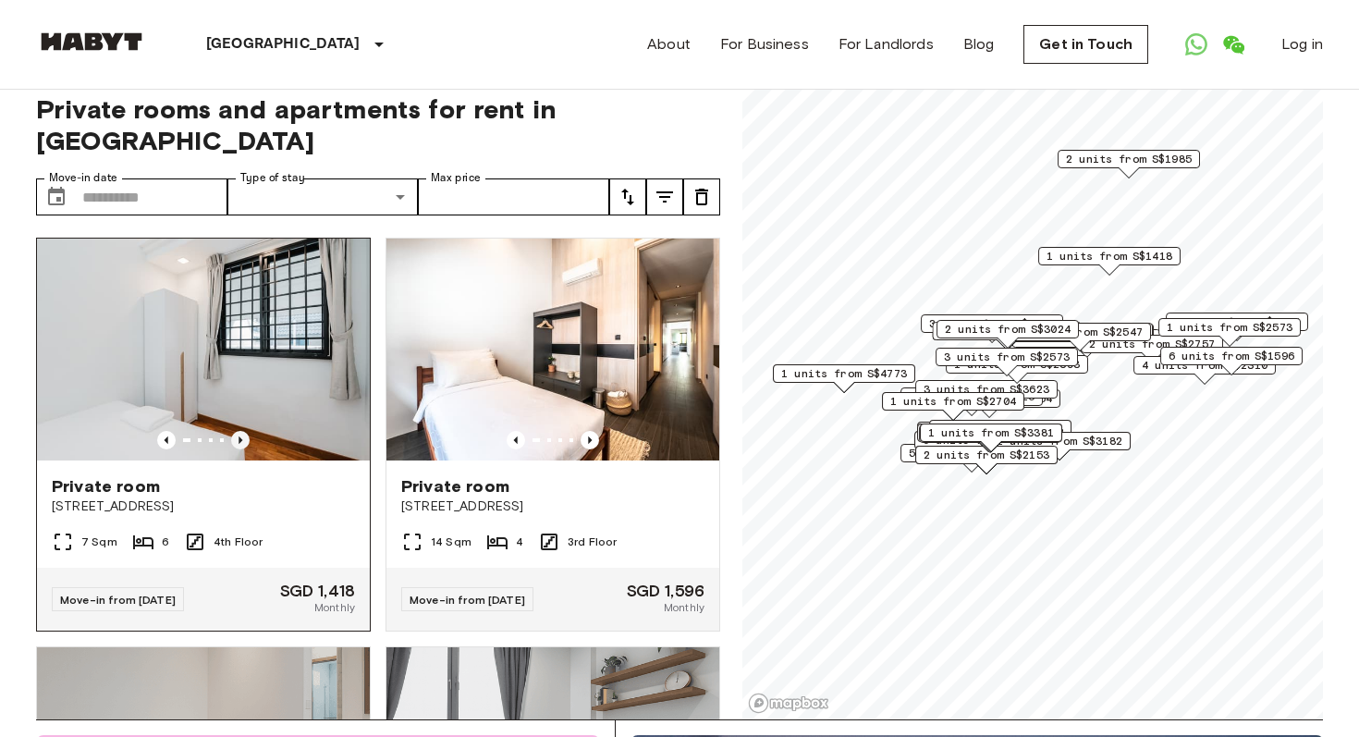
click at [235, 431] on icon "Previous image" at bounding box center [240, 440] width 18 height 18
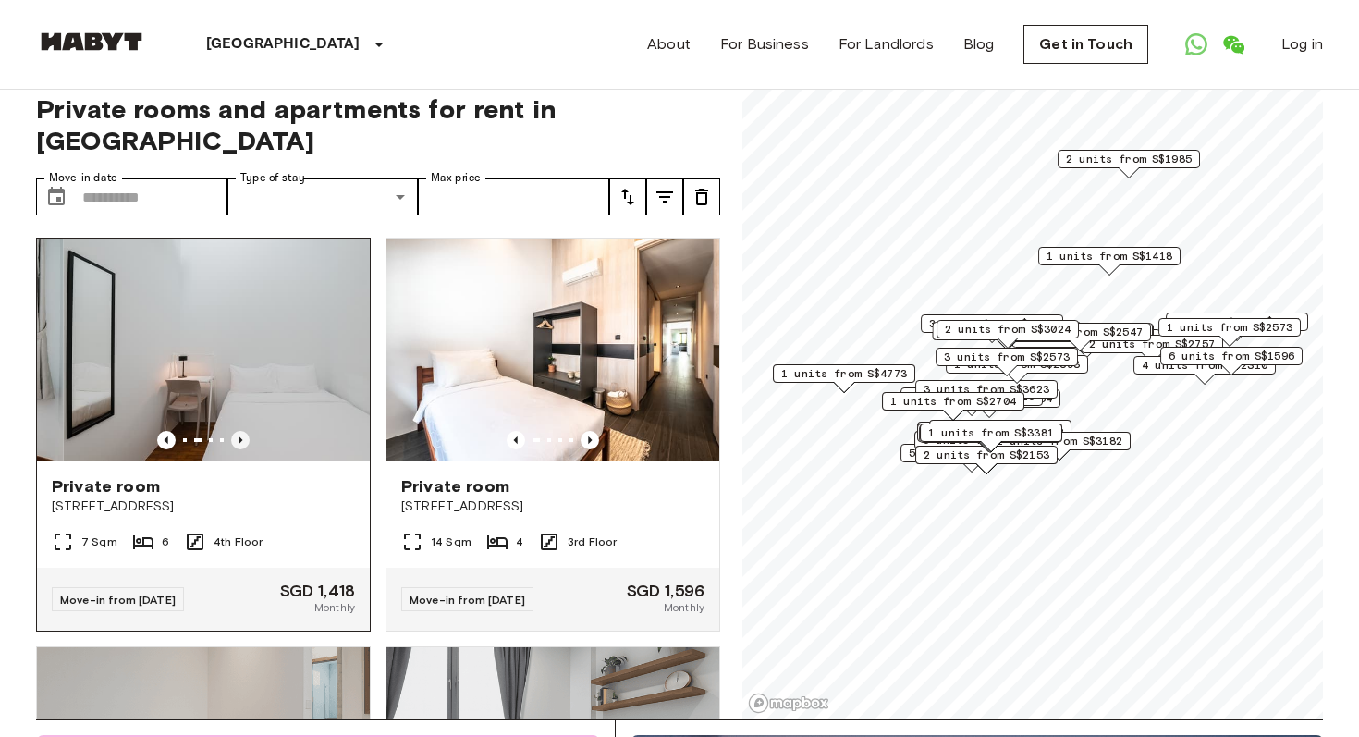
click at [235, 431] on icon "Previous image" at bounding box center [240, 440] width 18 height 18
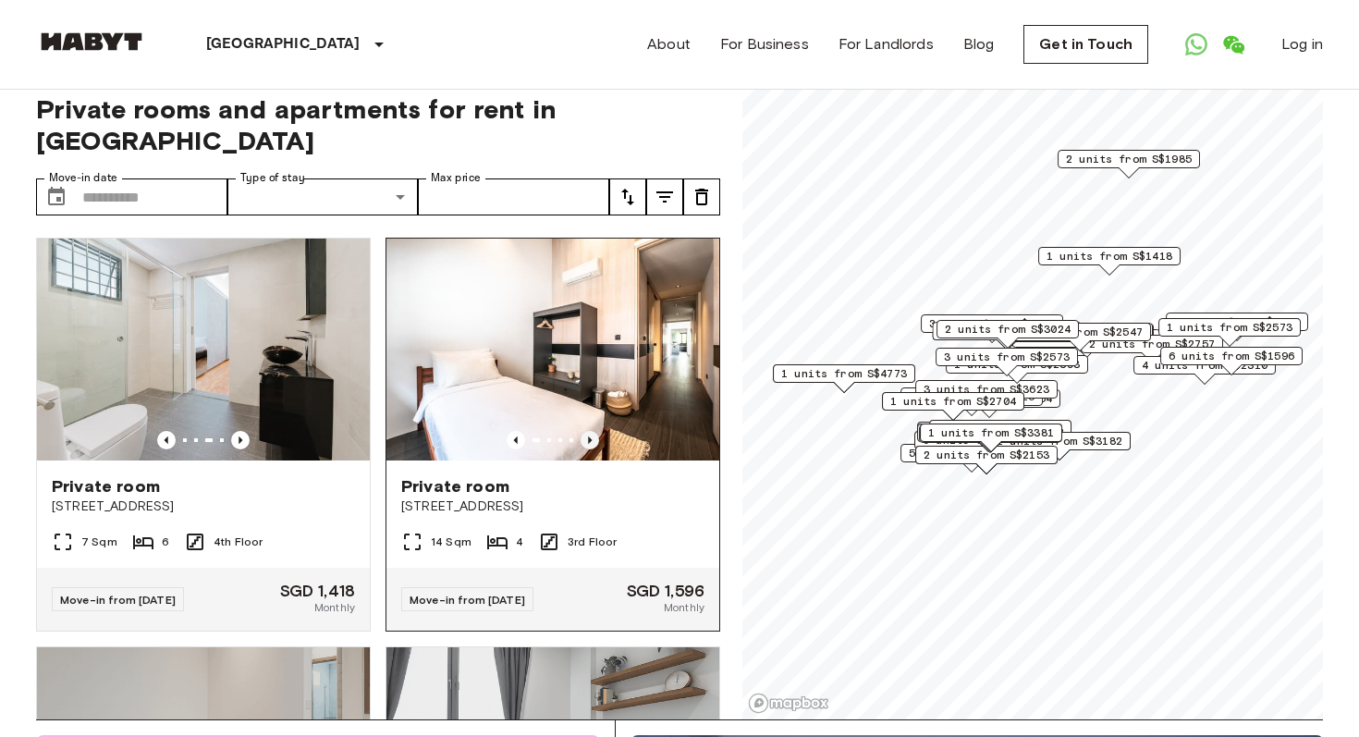
click at [594, 431] on icon "Previous image" at bounding box center [590, 440] width 18 height 18
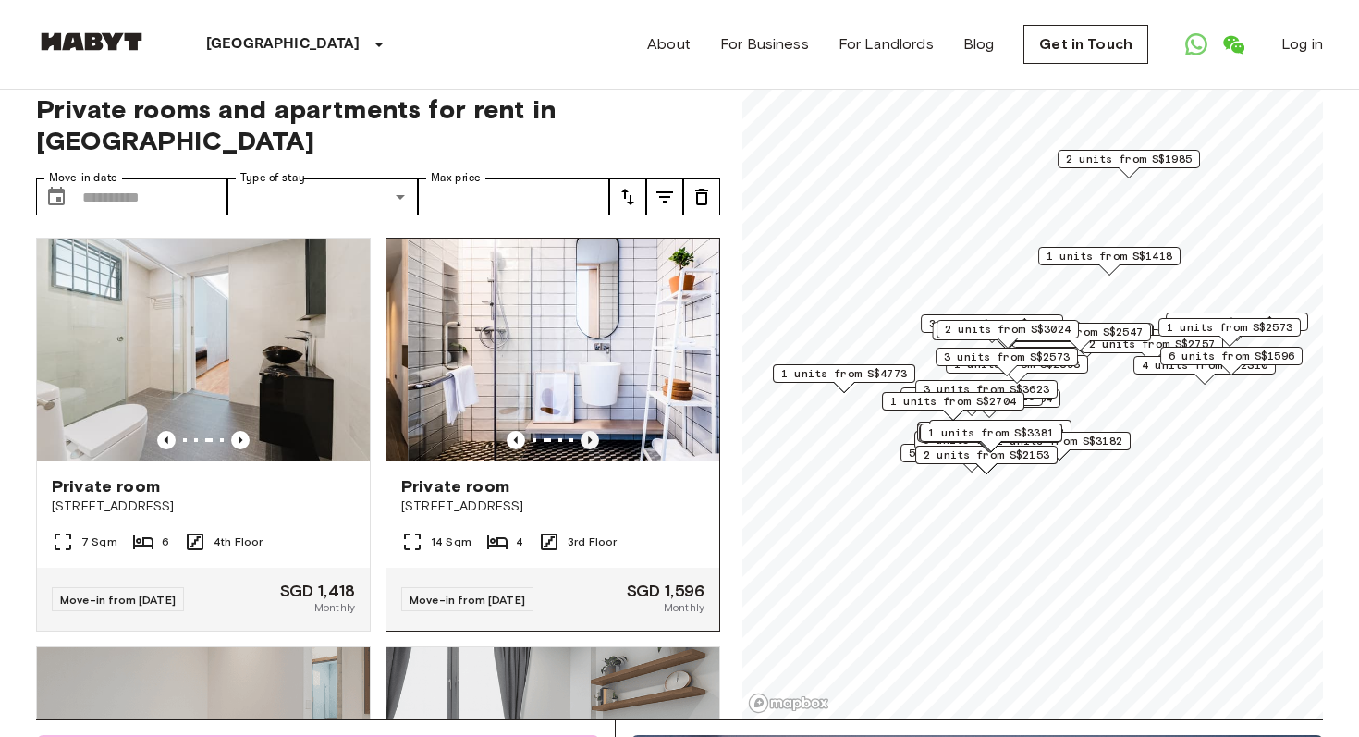
click at [594, 431] on icon "Previous image" at bounding box center [590, 440] width 18 height 18
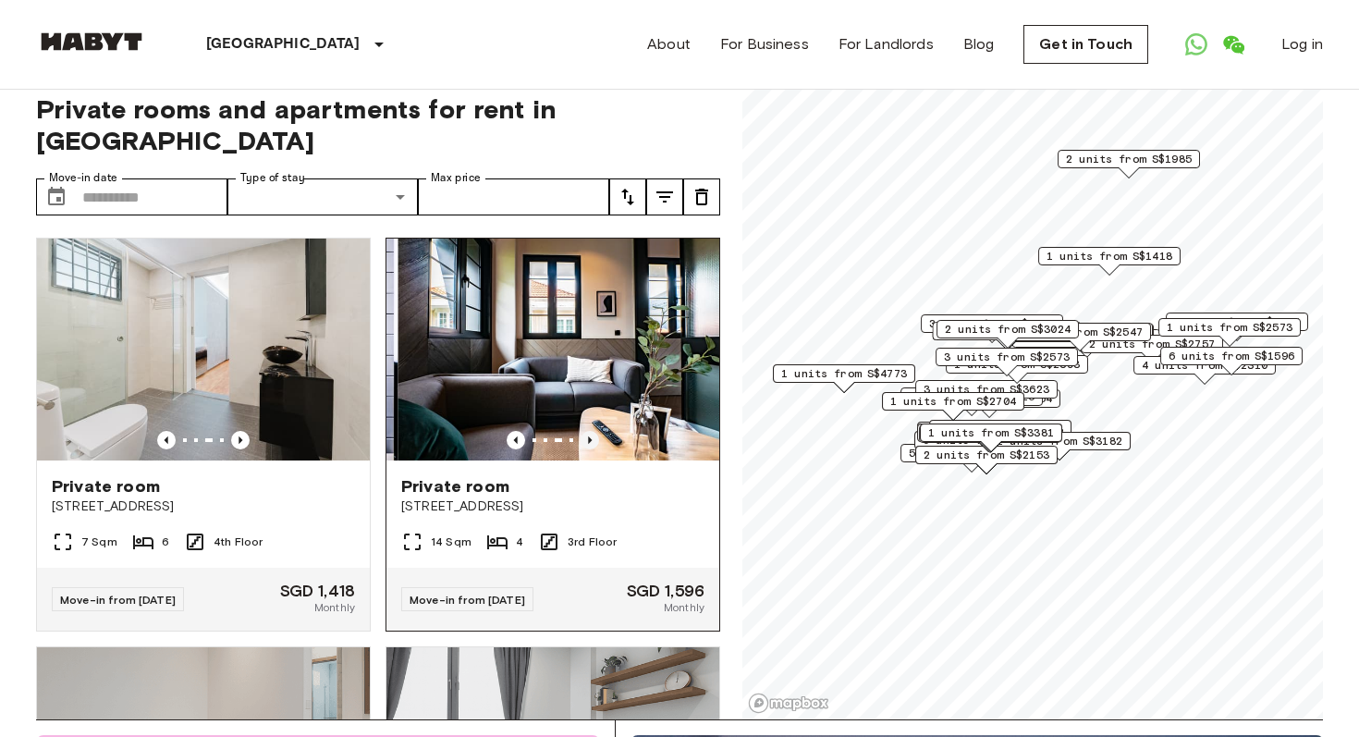
click at [594, 431] on icon "Previous image" at bounding box center [590, 440] width 18 height 18
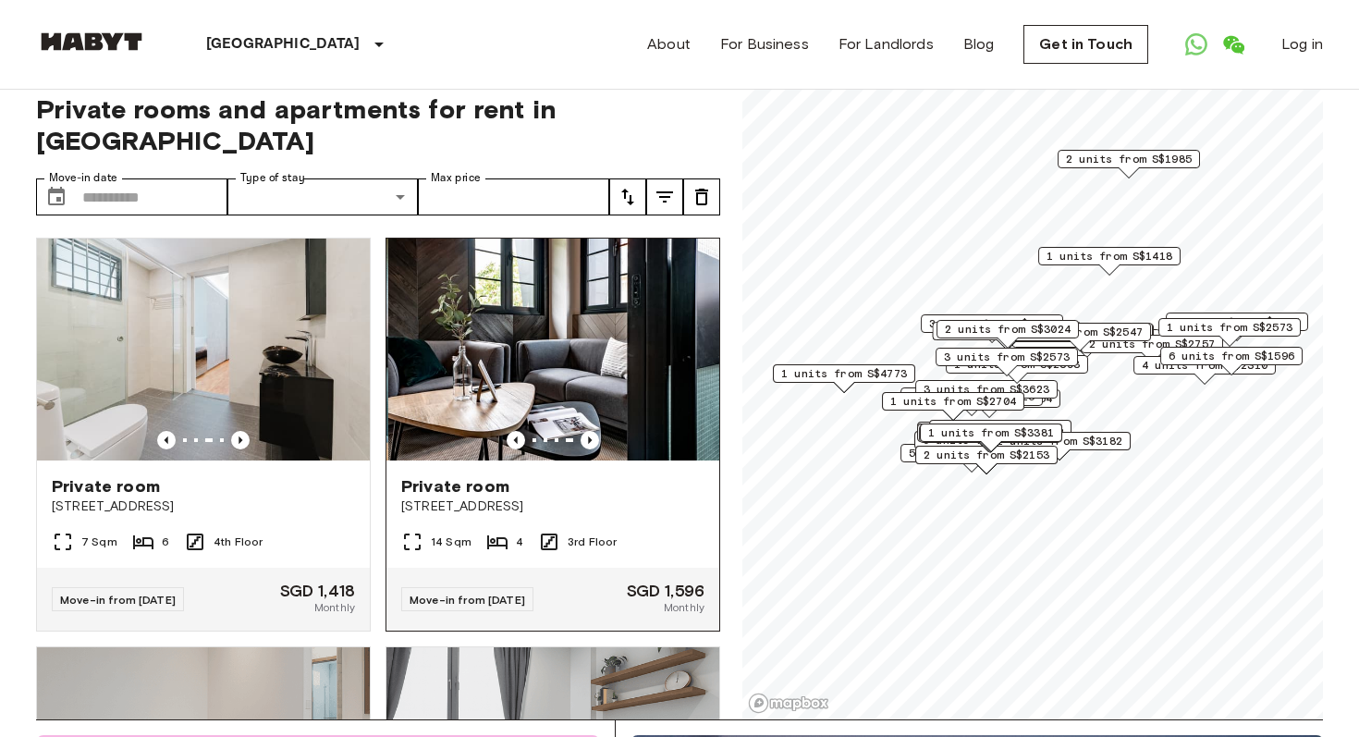
click at [486, 475] on span "Private room" at bounding box center [455, 486] width 108 height 22
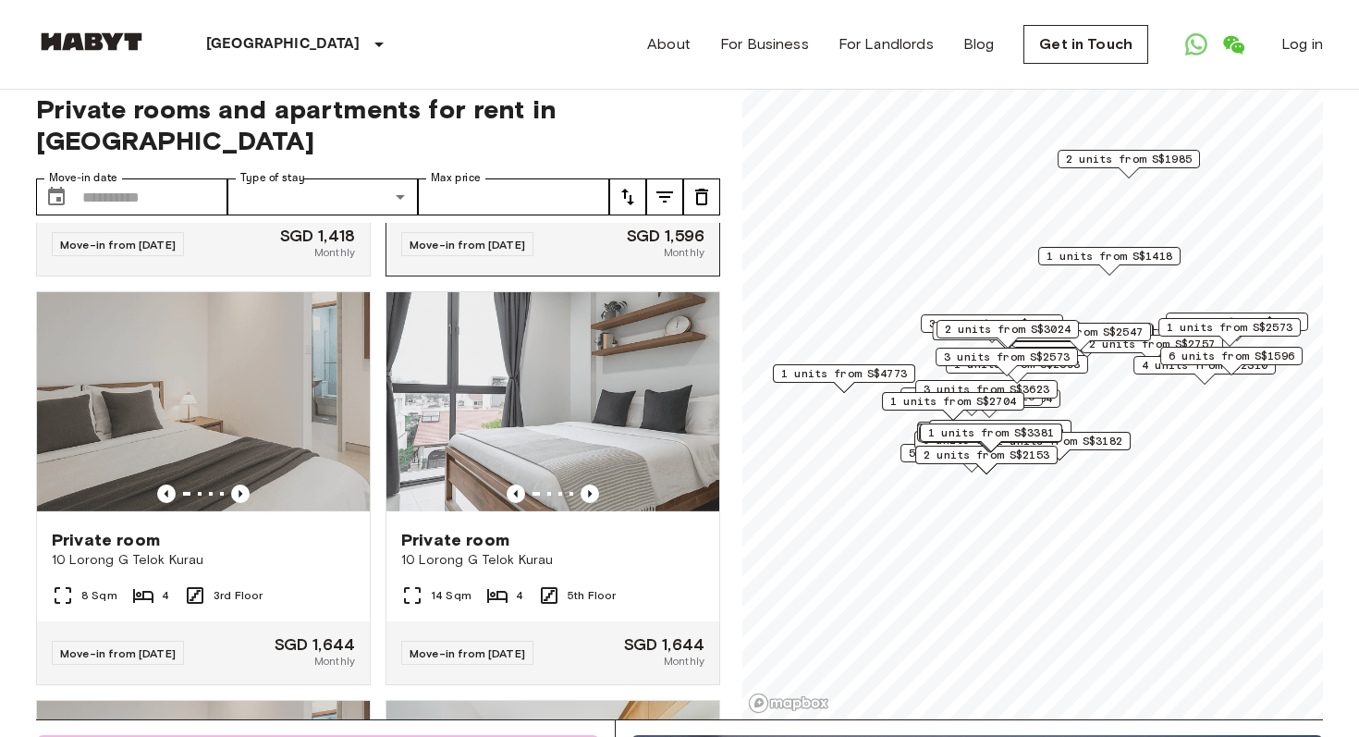
scroll to position [394, 0]
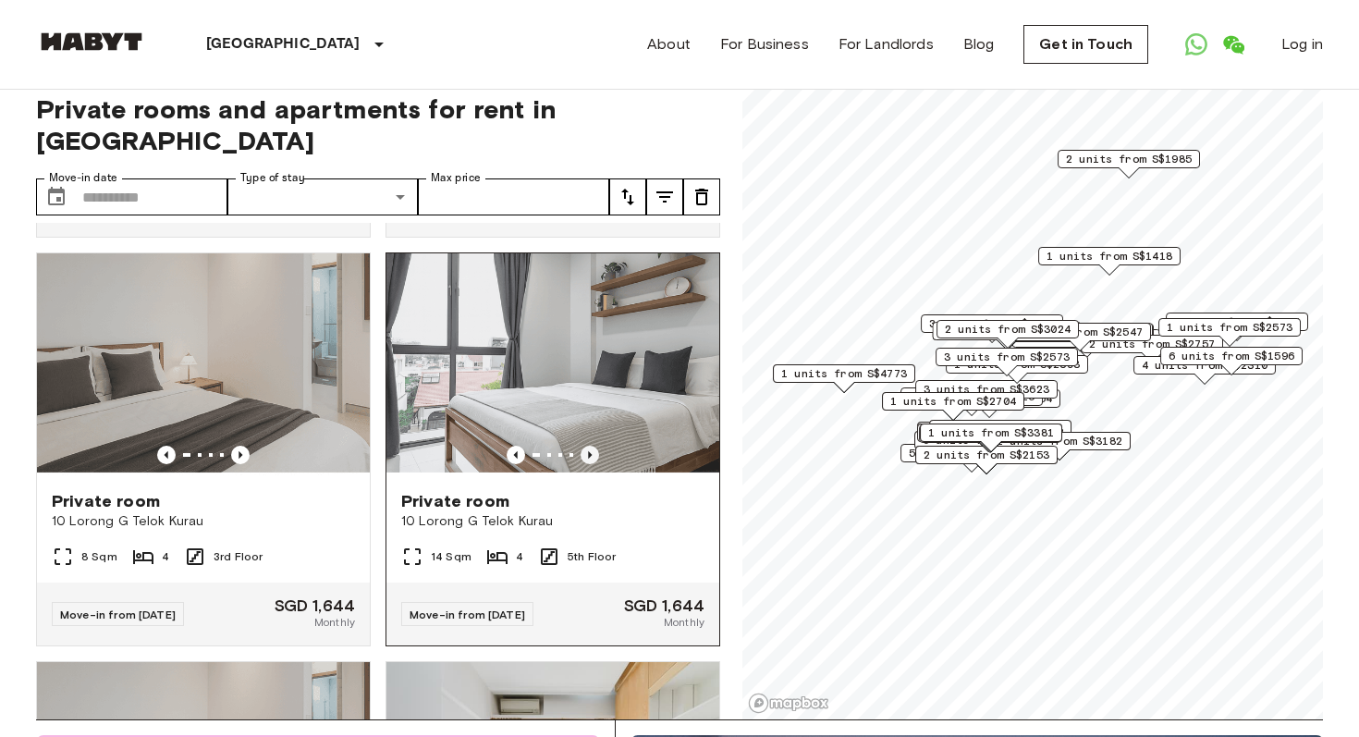
click at [590, 446] on icon "Previous image" at bounding box center [590, 455] width 18 height 18
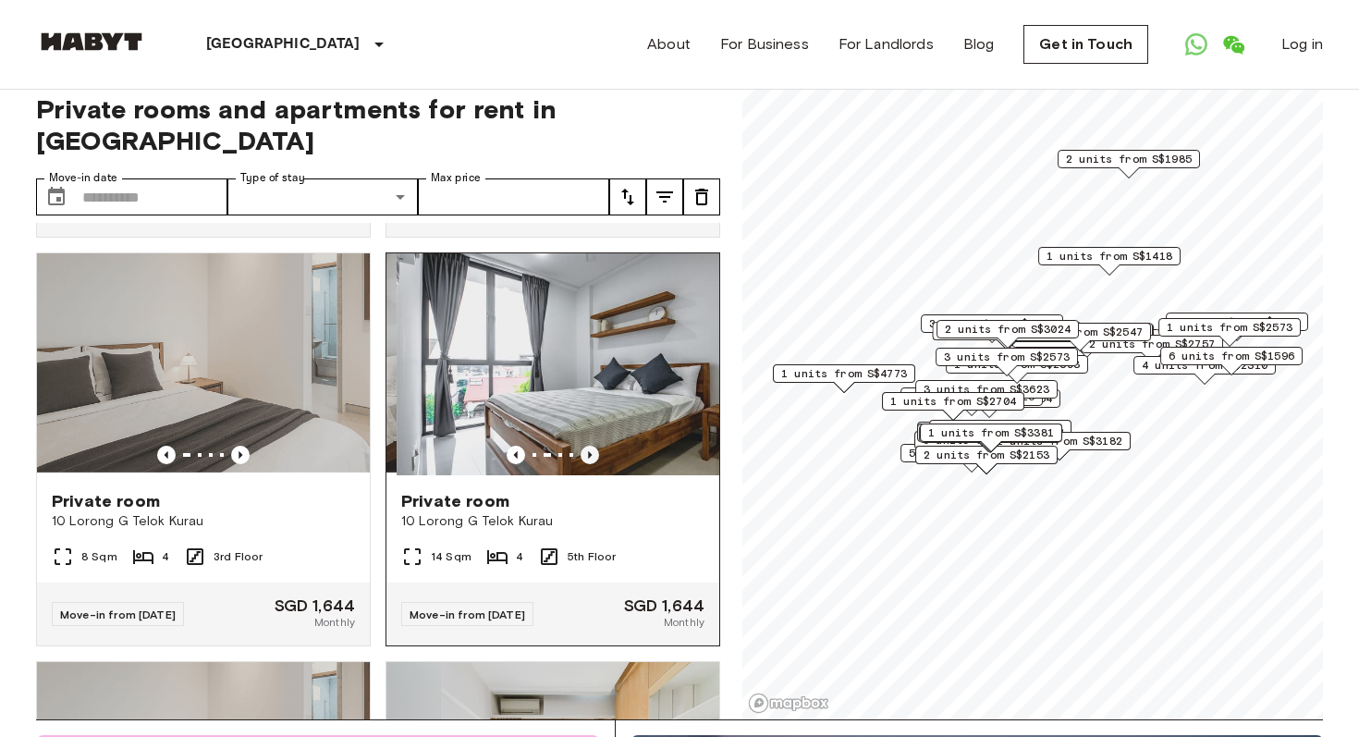
click at [590, 446] on icon "Previous image" at bounding box center [590, 455] width 18 height 18
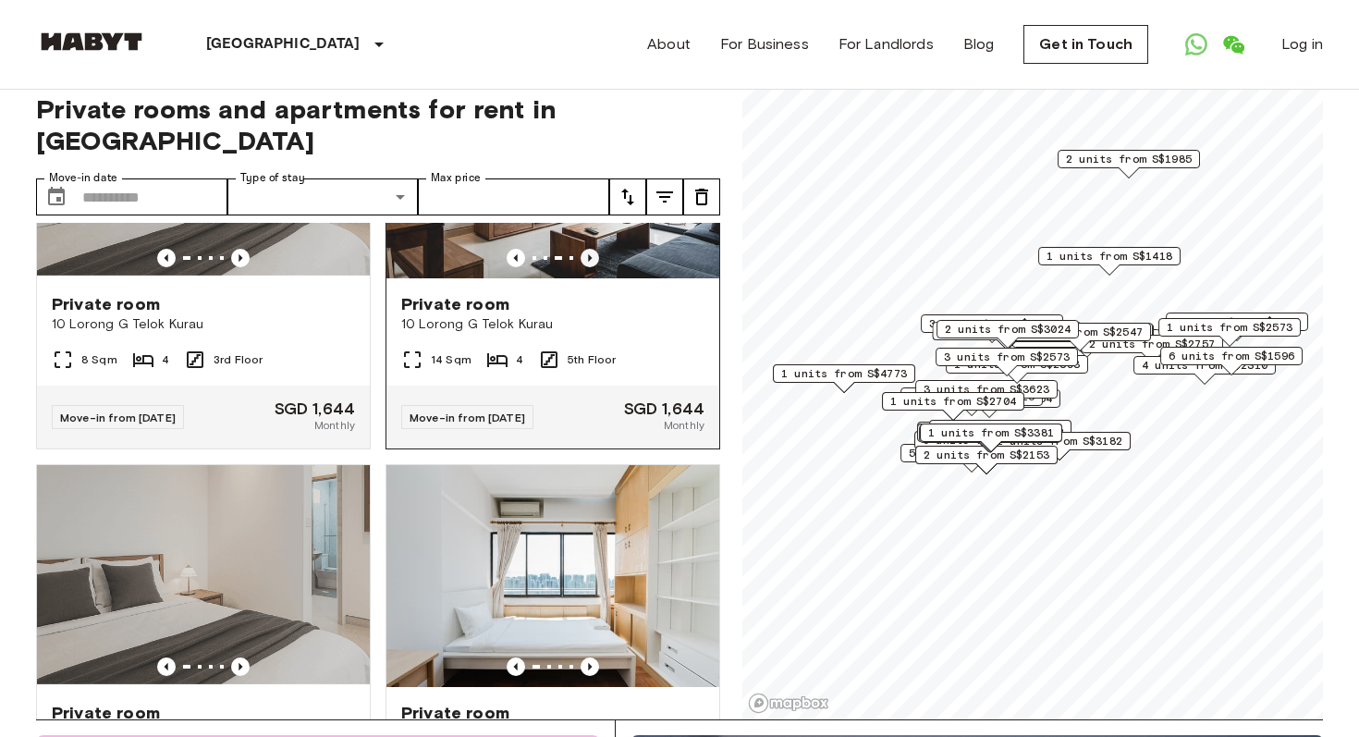
scroll to position [462, 0]
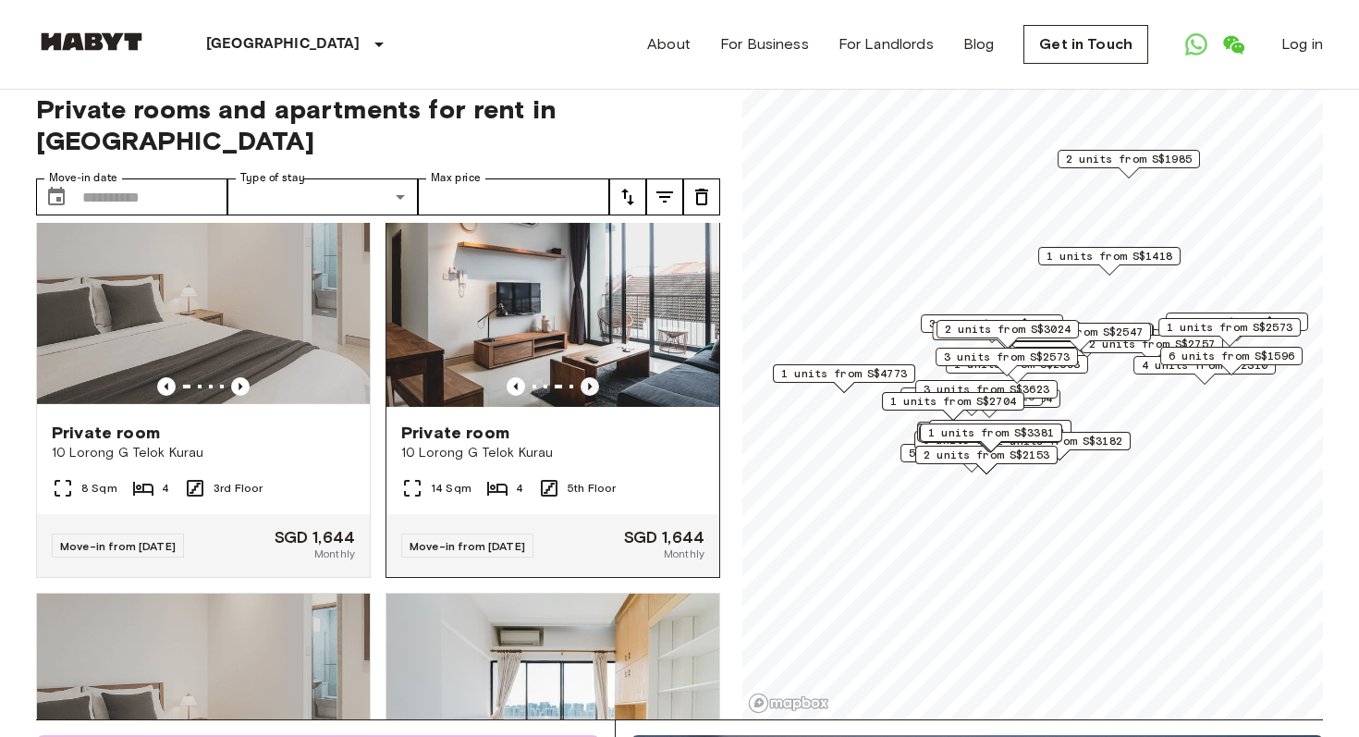
click at [589, 383] on icon "Previous image" at bounding box center [590, 386] width 4 height 7
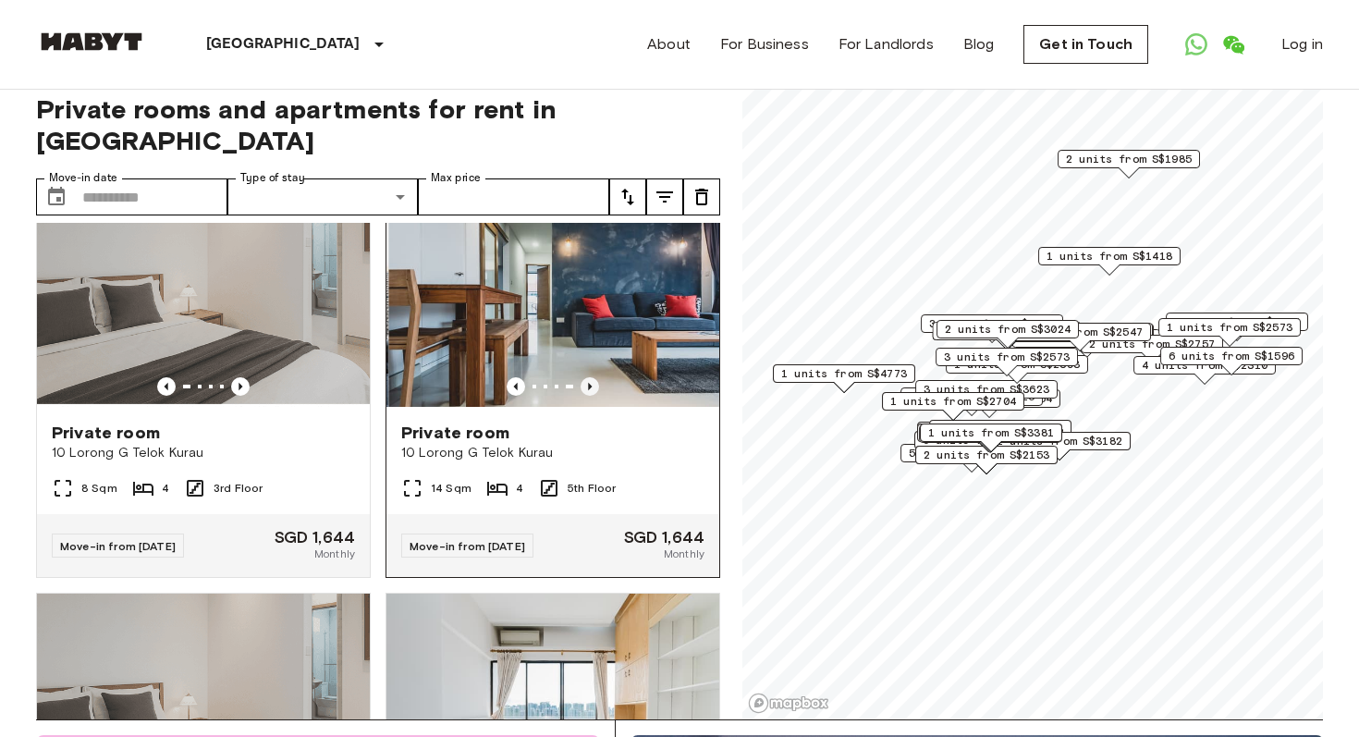
click at [589, 383] on icon "Previous image" at bounding box center [590, 386] width 4 height 7
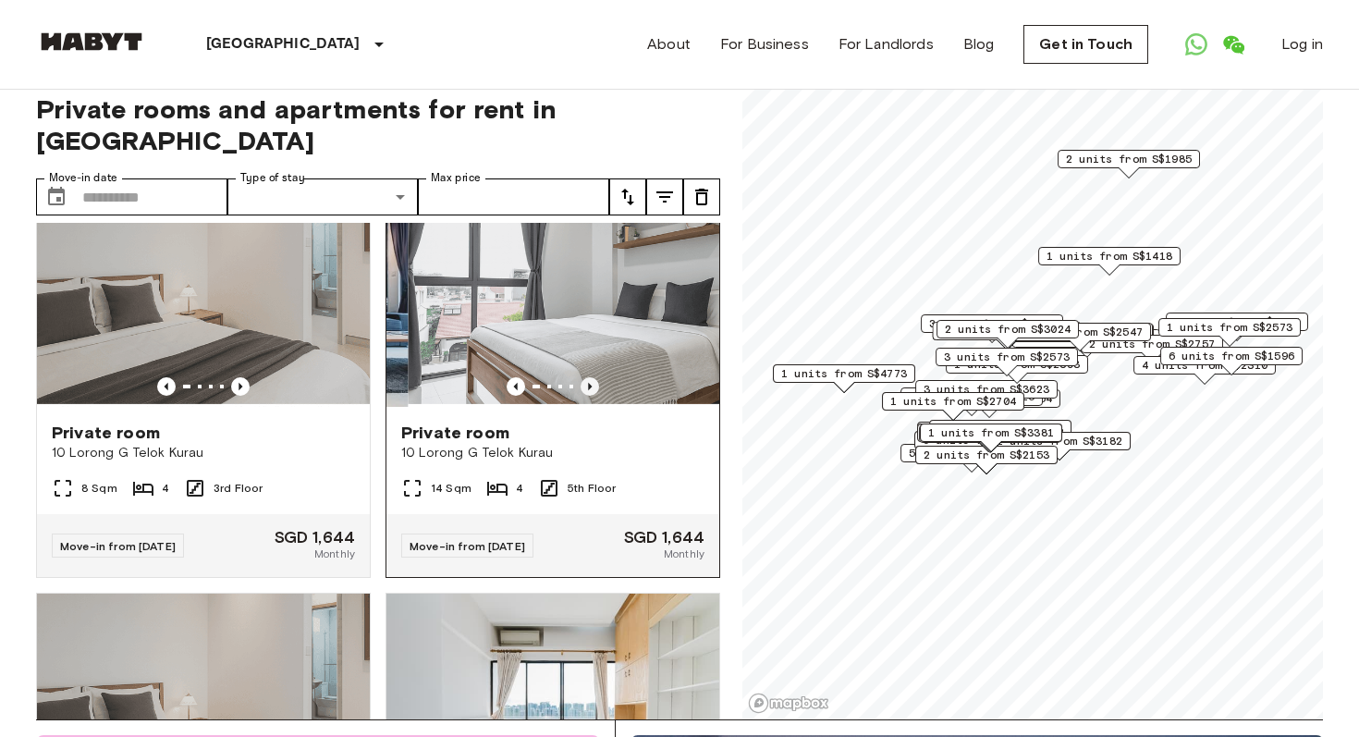
click at [589, 383] on icon "Previous image" at bounding box center [590, 386] width 4 height 7
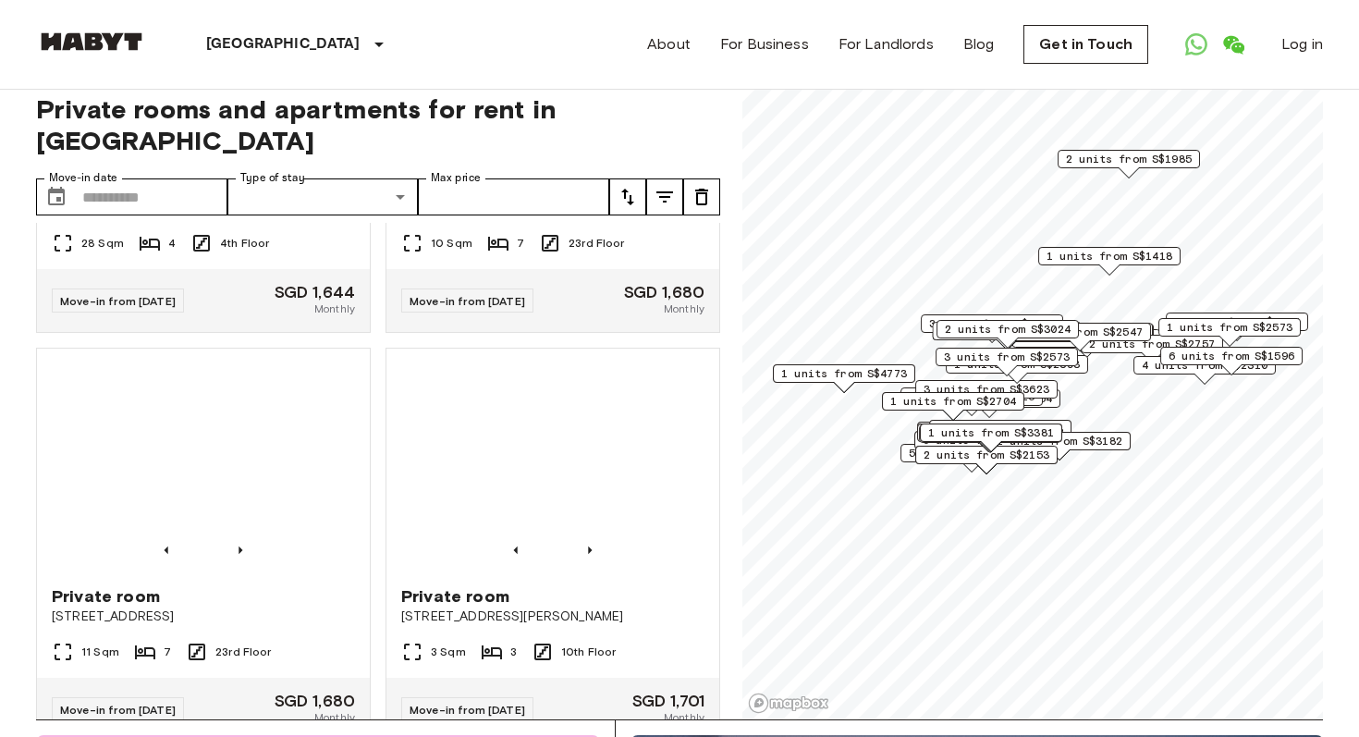
scroll to position [1120, 0]
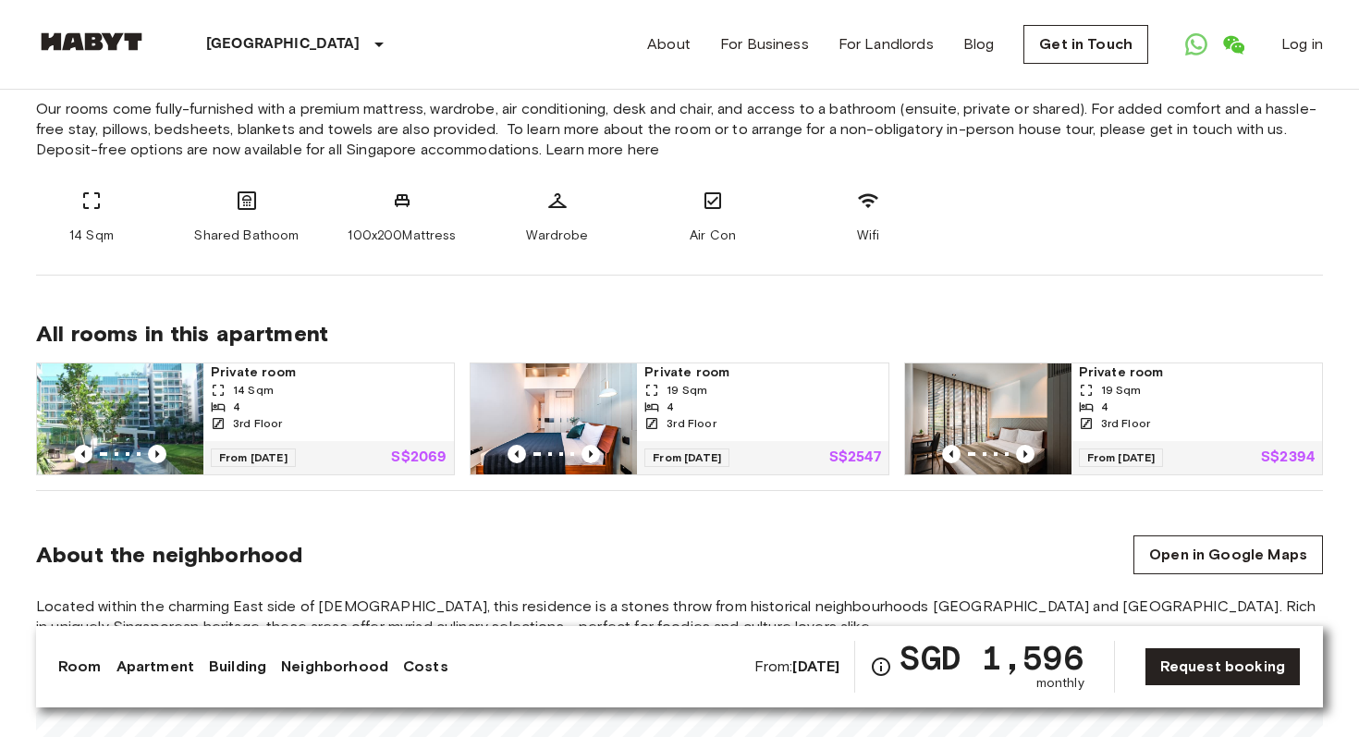
scroll to position [781, 0]
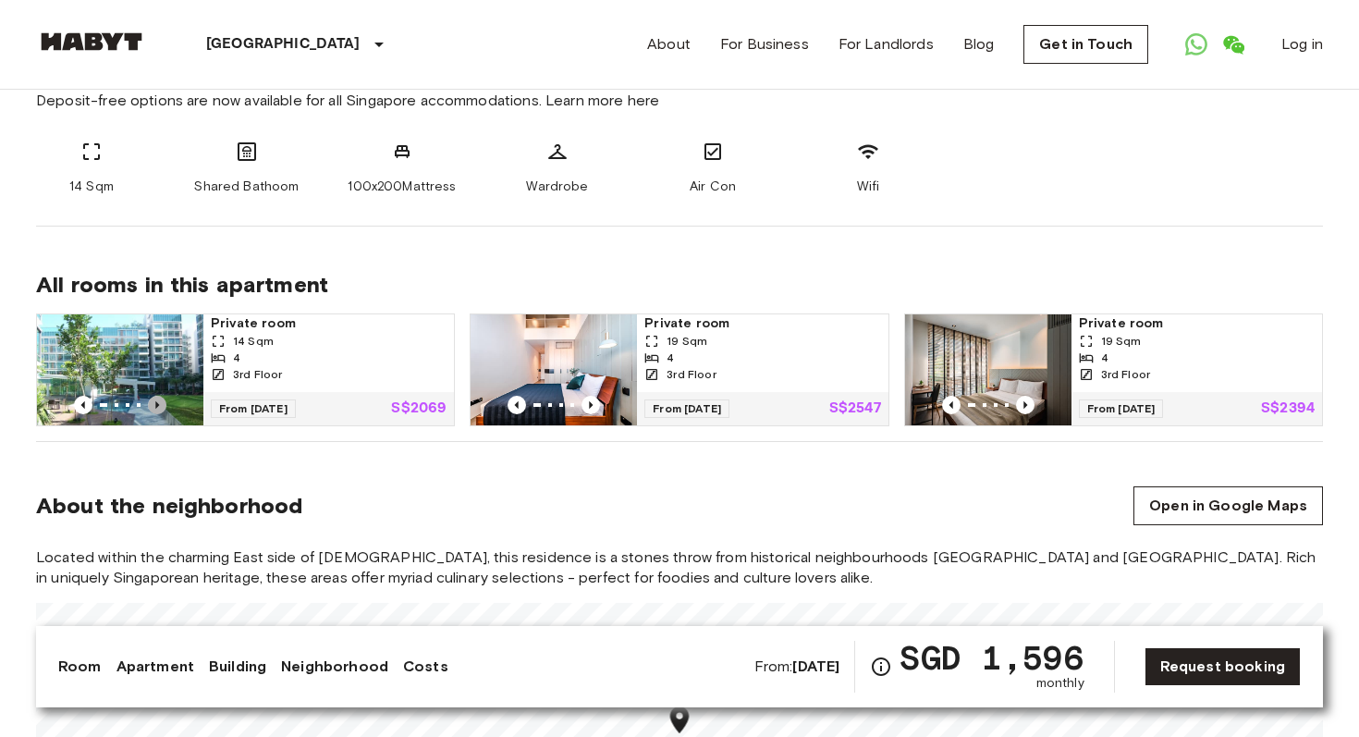
click at [164, 404] on icon "Previous image" at bounding box center [157, 405] width 18 height 18
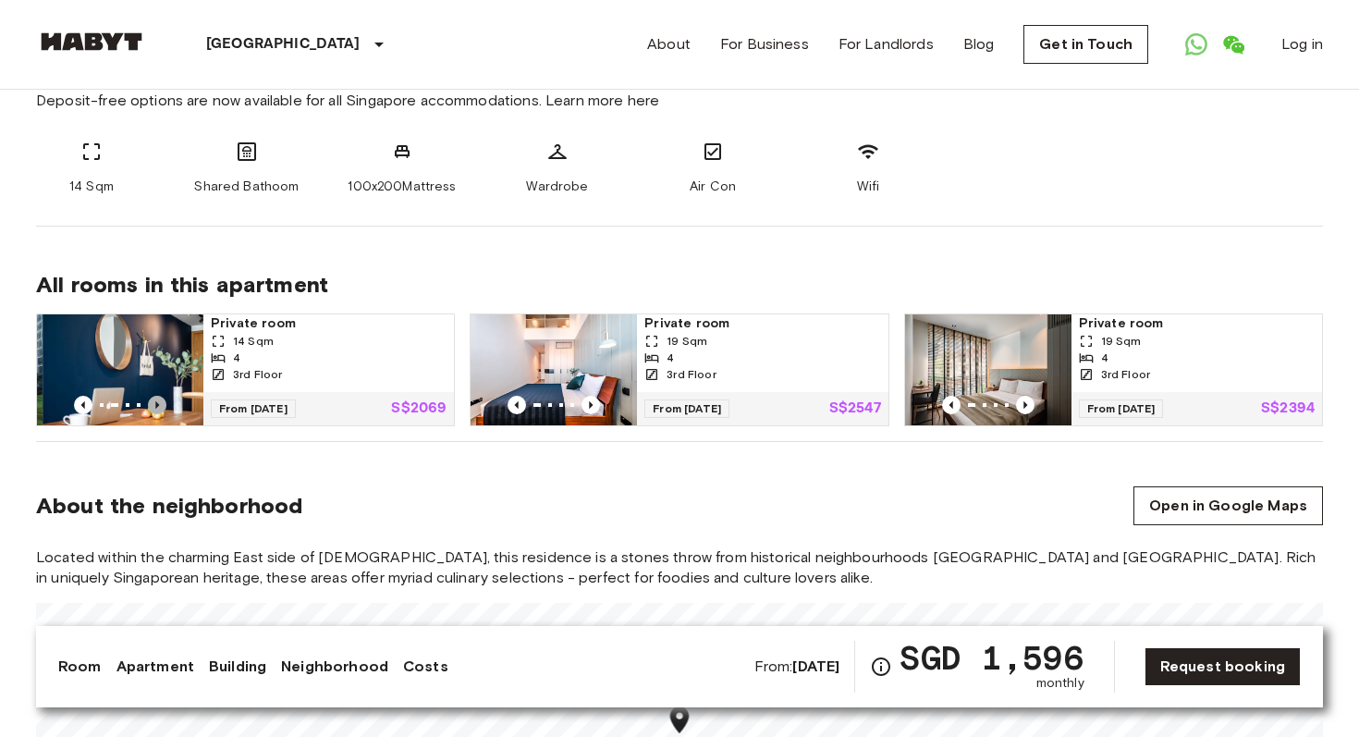
click at [164, 404] on icon "Previous image" at bounding box center [157, 405] width 18 height 18
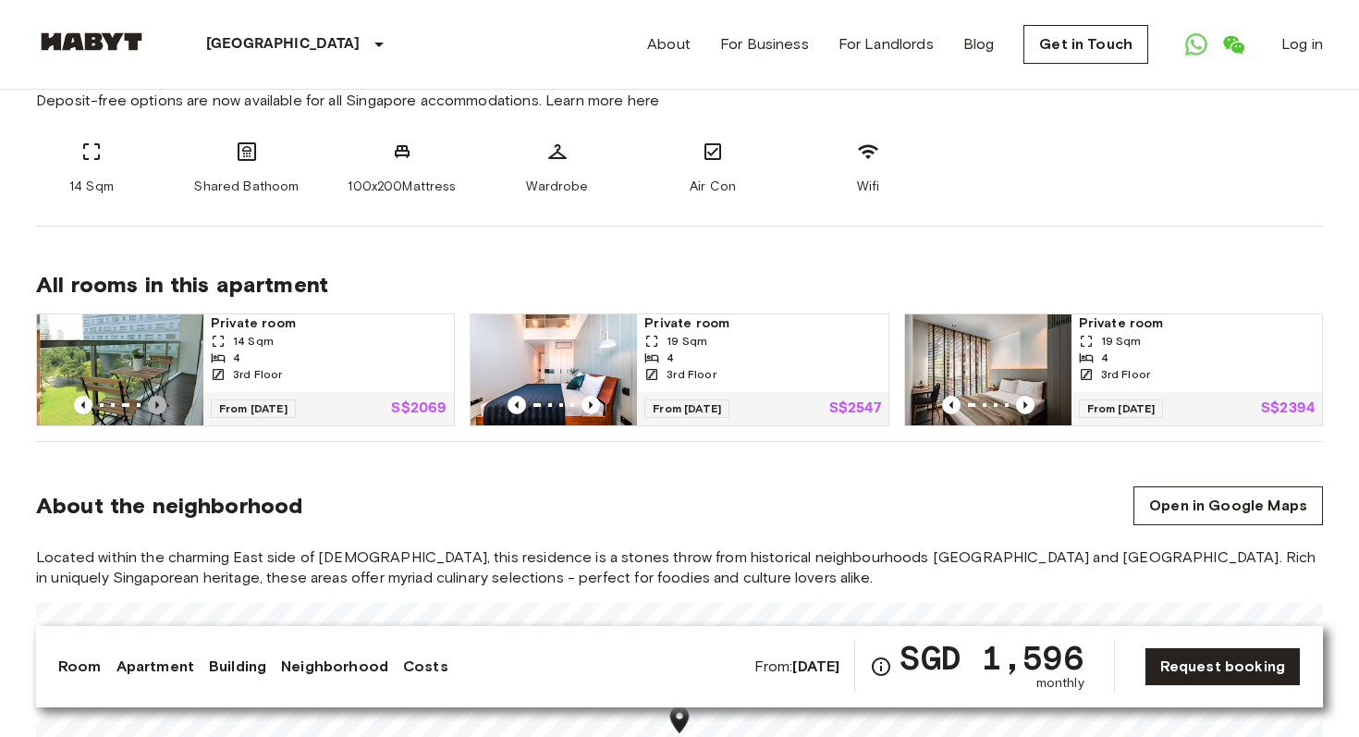
click at [164, 404] on icon "Previous image" at bounding box center [157, 405] width 18 height 18
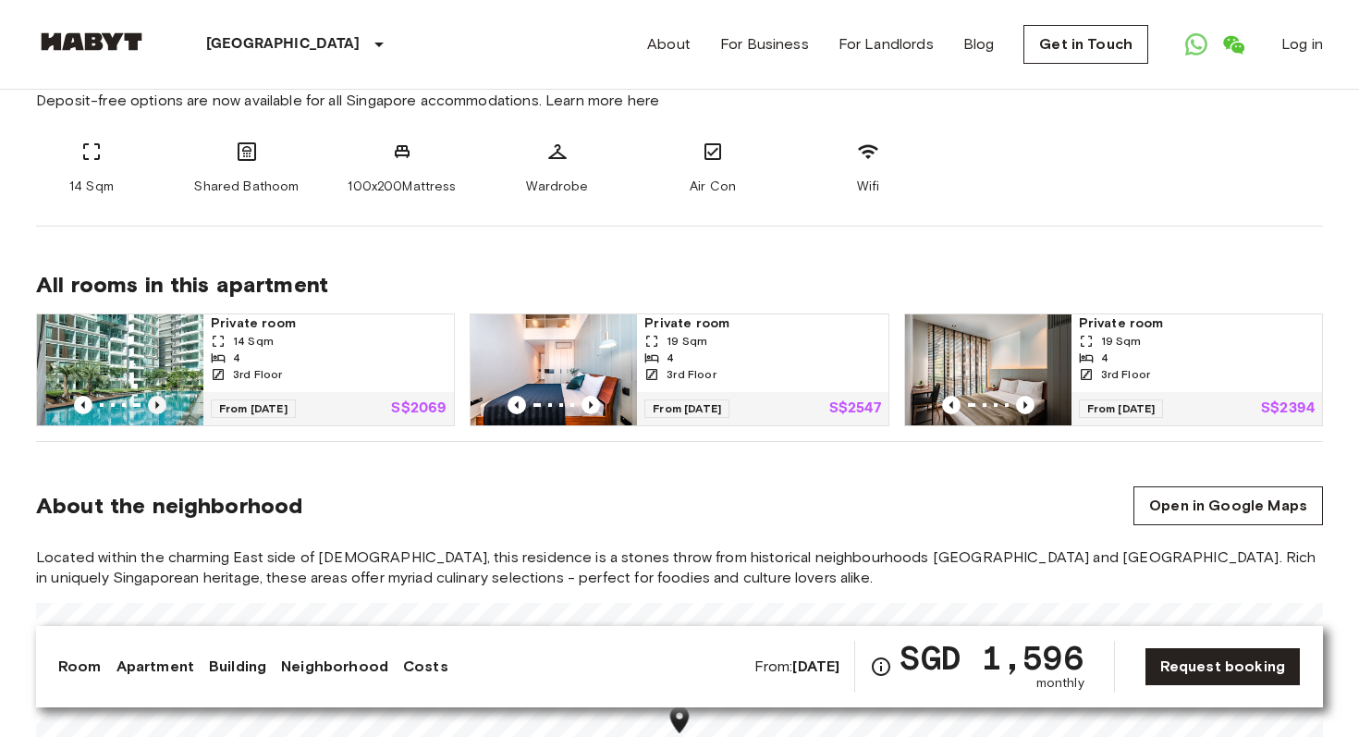
click at [164, 404] on icon "Previous image" at bounding box center [157, 405] width 18 height 18
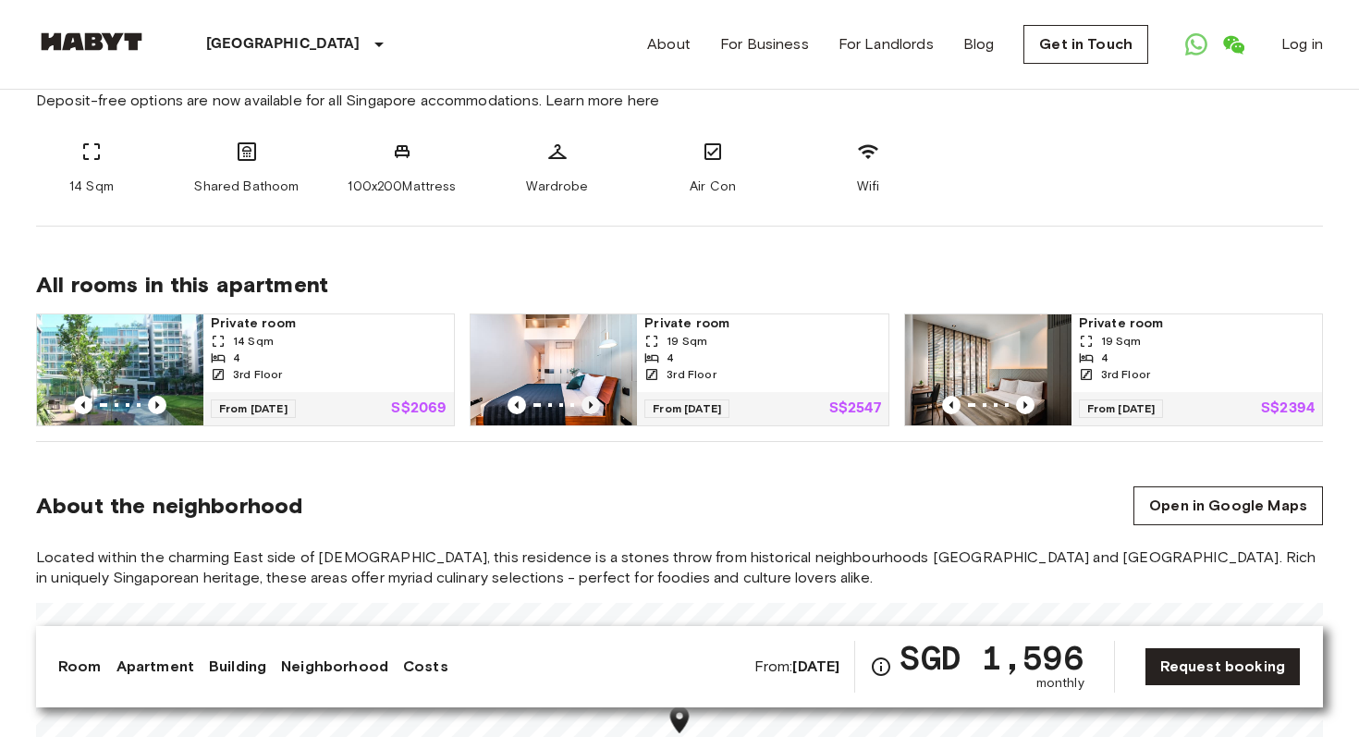
click at [596, 399] on icon "Previous image" at bounding box center [590, 405] width 18 height 18
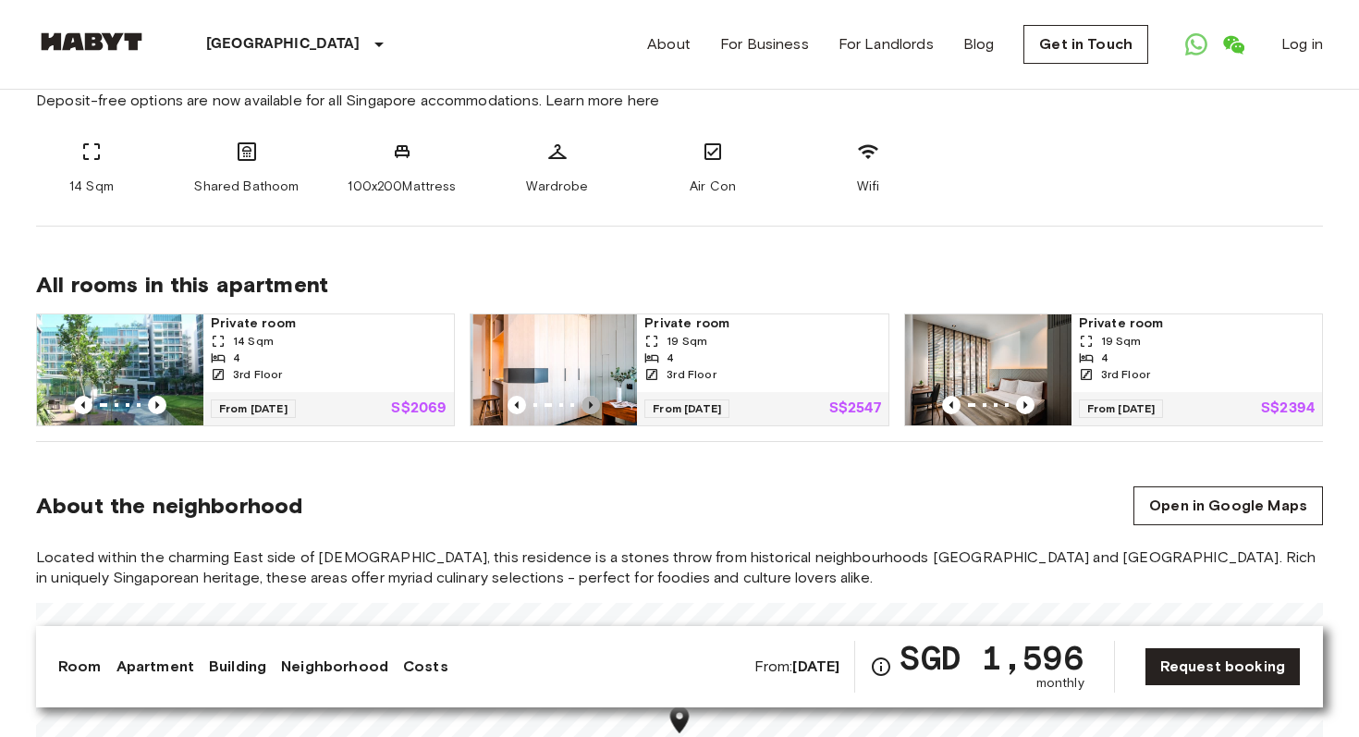
click at [596, 399] on icon "Previous image" at bounding box center [590, 405] width 18 height 18
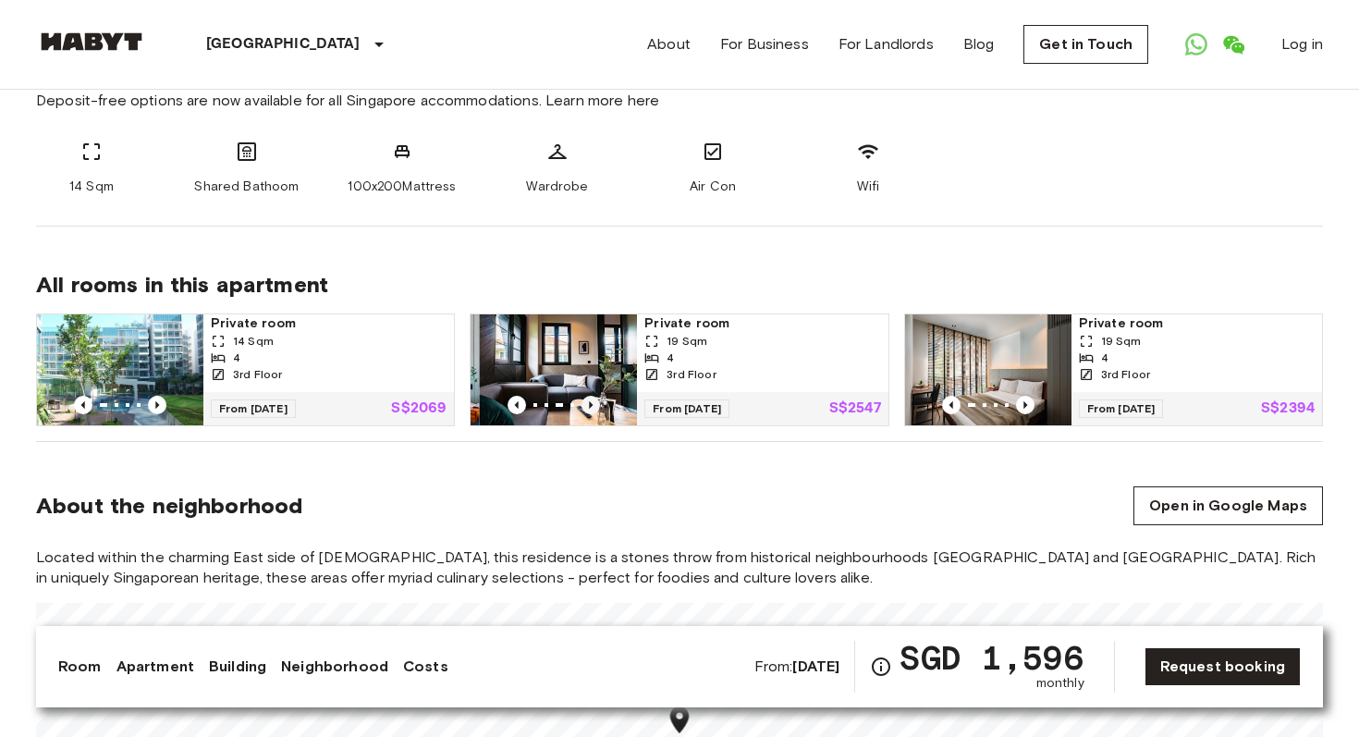
click at [596, 399] on icon "Previous image" at bounding box center [590, 405] width 18 height 18
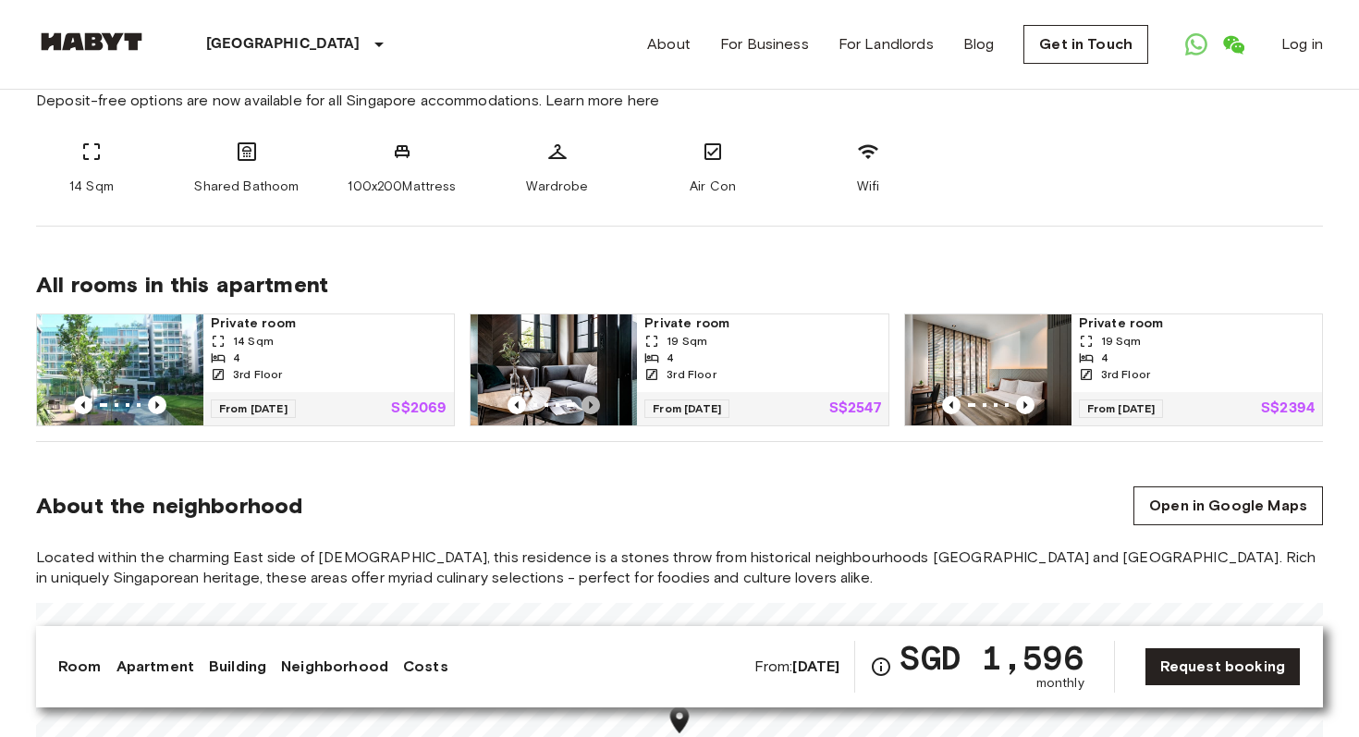
click at [596, 399] on icon "Previous image" at bounding box center [590, 405] width 18 height 18
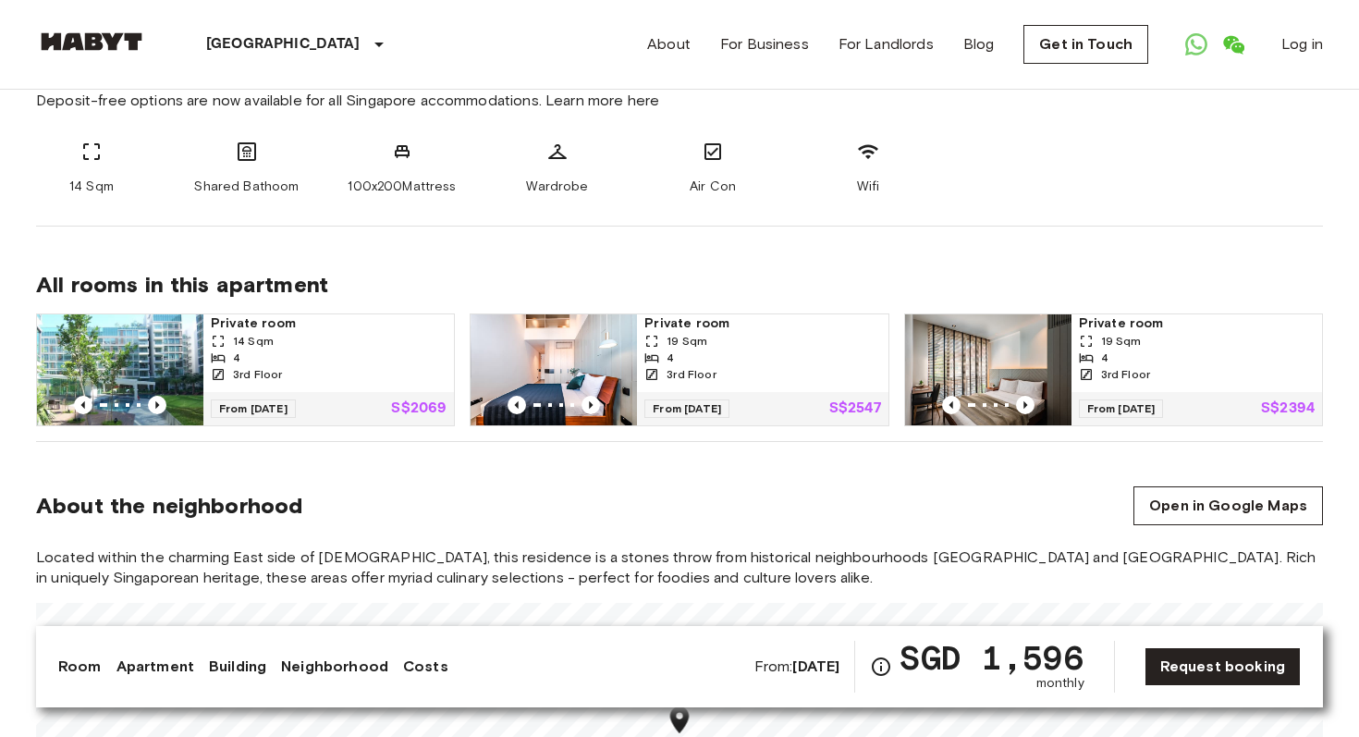
scroll to position [777, 0]
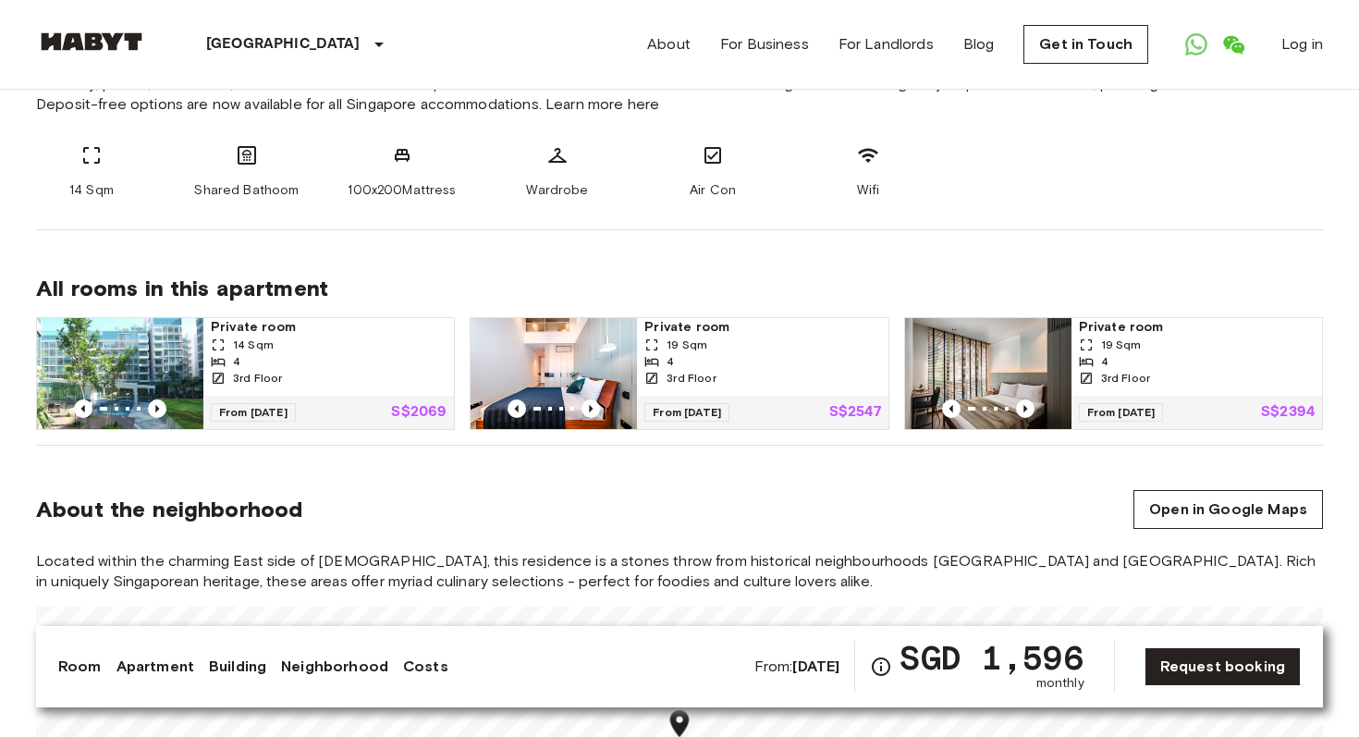
click at [692, 323] on span "Private room" at bounding box center [762, 327] width 236 height 18
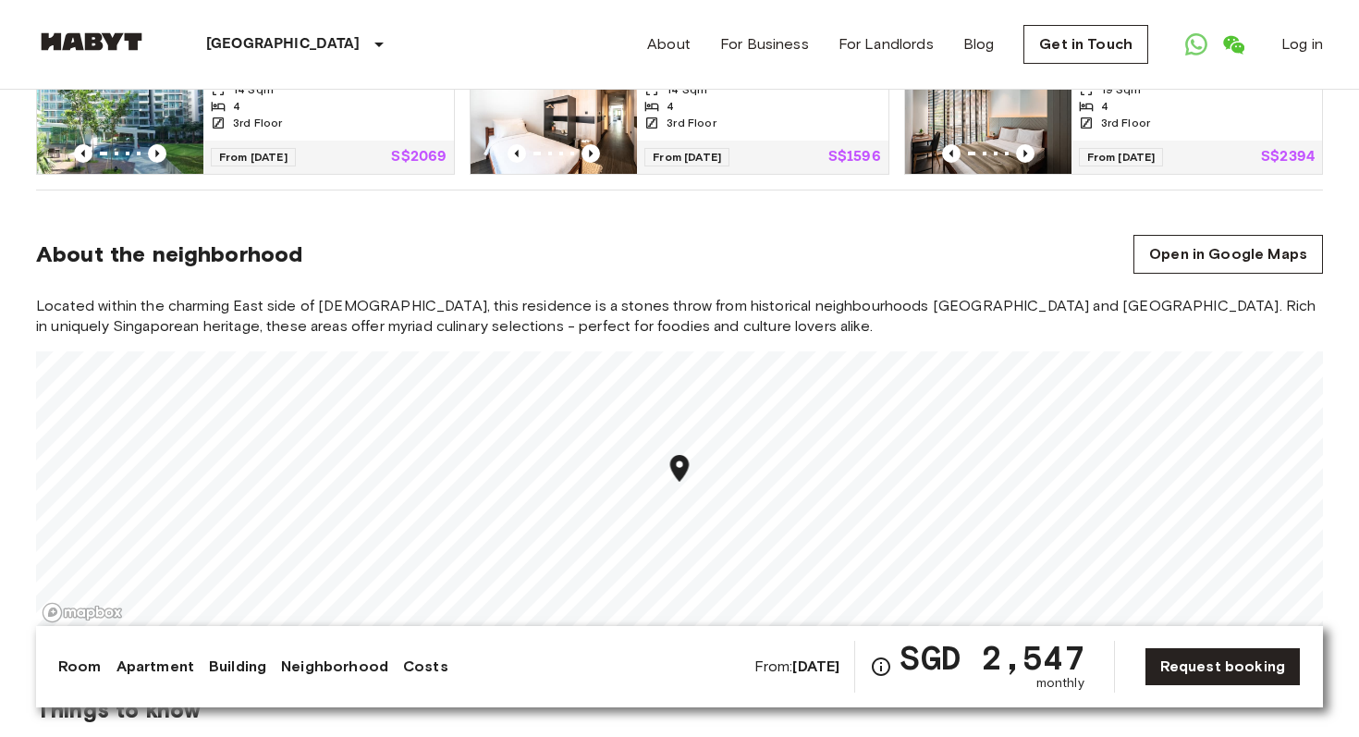
scroll to position [1103, 0]
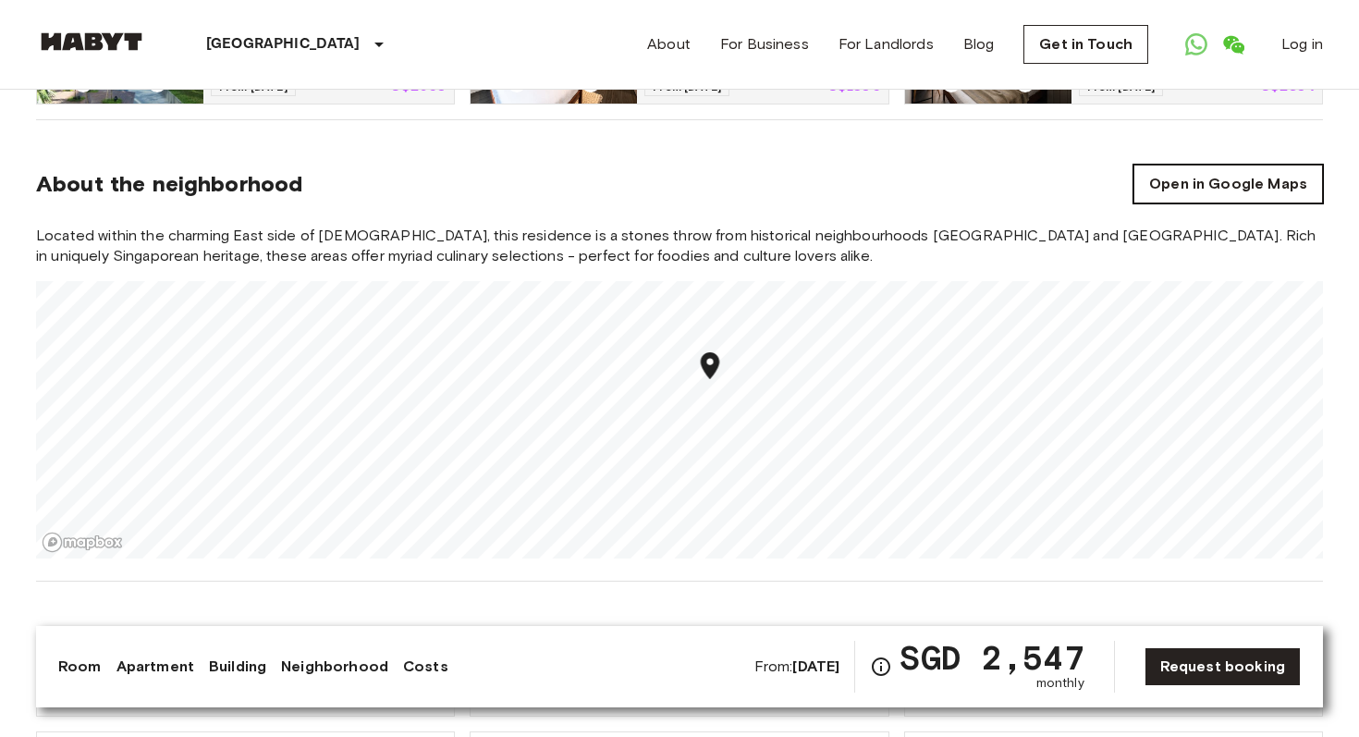
click at [1225, 181] on link "Open in Google Maps" at bounding box center [1228, 184] width 190 height 39
